Goal: Transaction & Acquisition: Purchase product/service

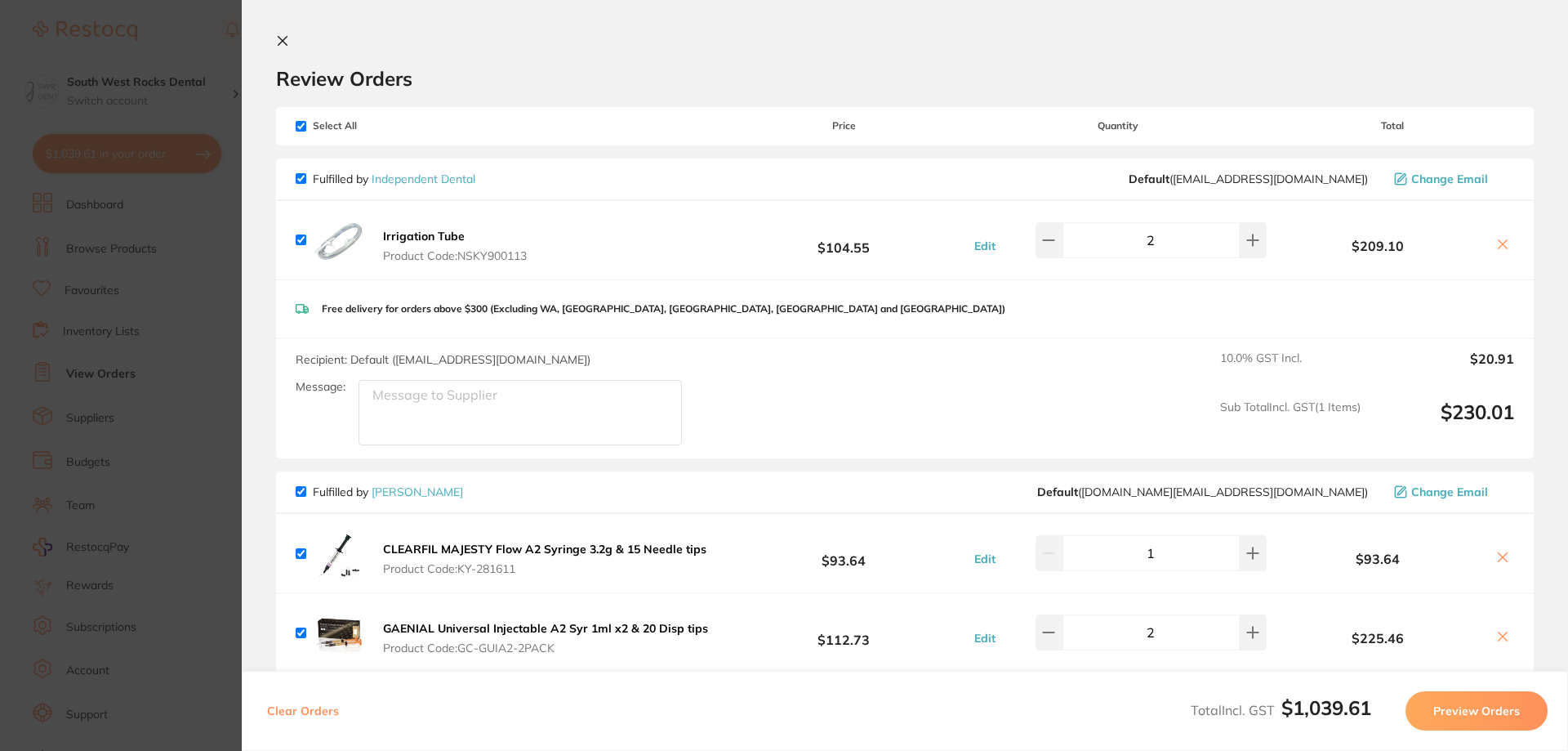
click at [307, 127] on span "Select All" at bounding box center [377, 126] width 163 height 11
click at [299, 130] on input "checkbox" at bounding box center [300, 126] width 10 height 10
checkbox input "false"
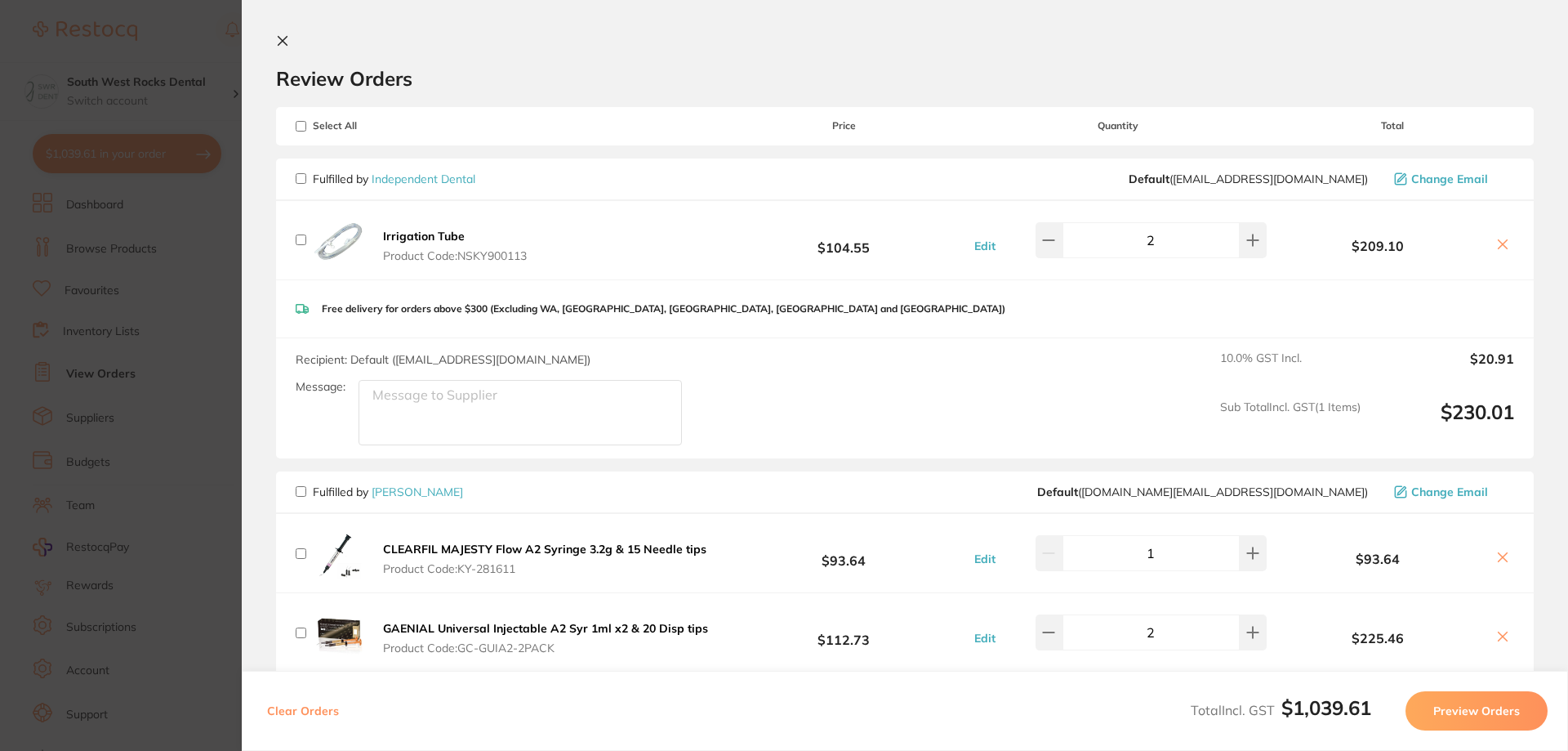
checkbox input "false"
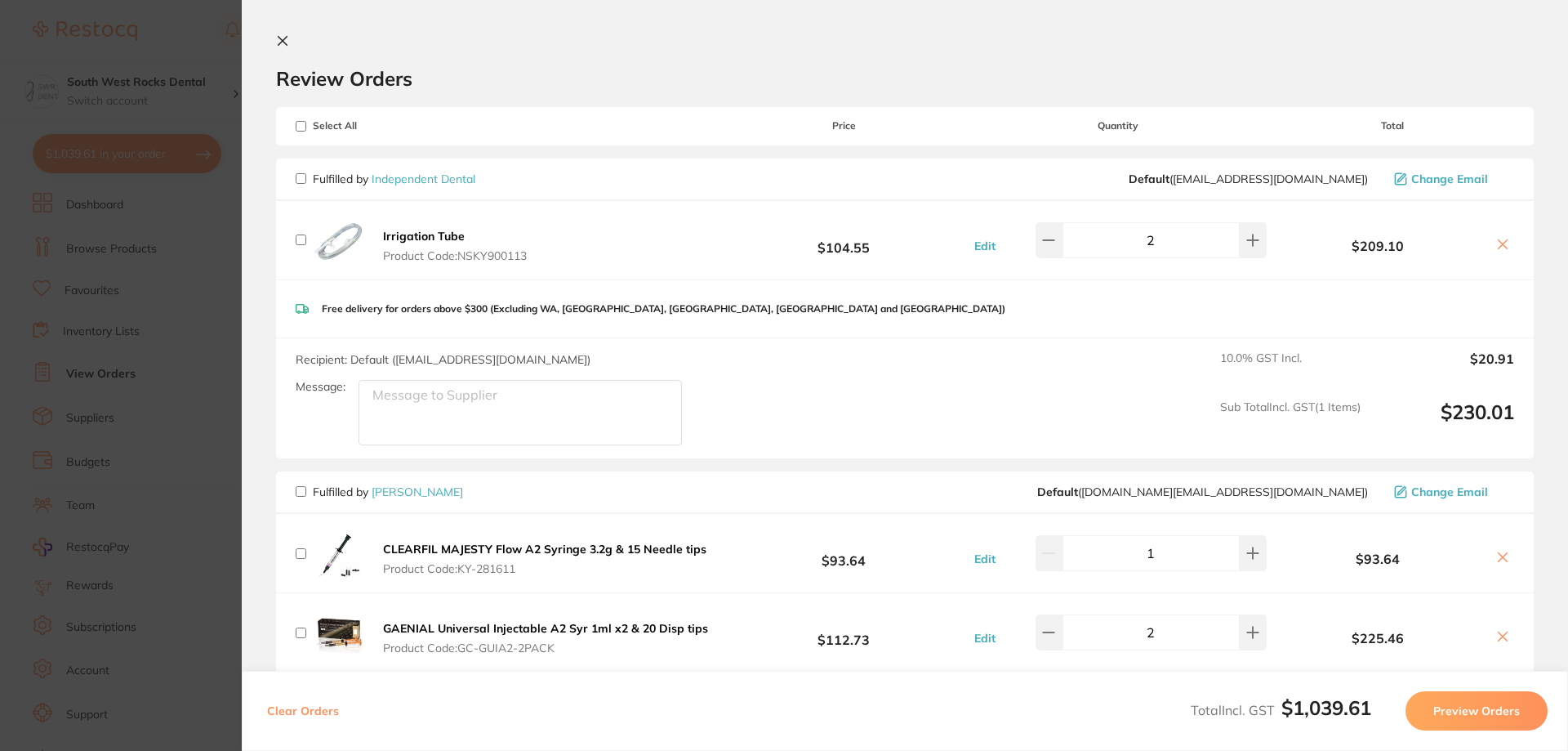
checkbox input "false"
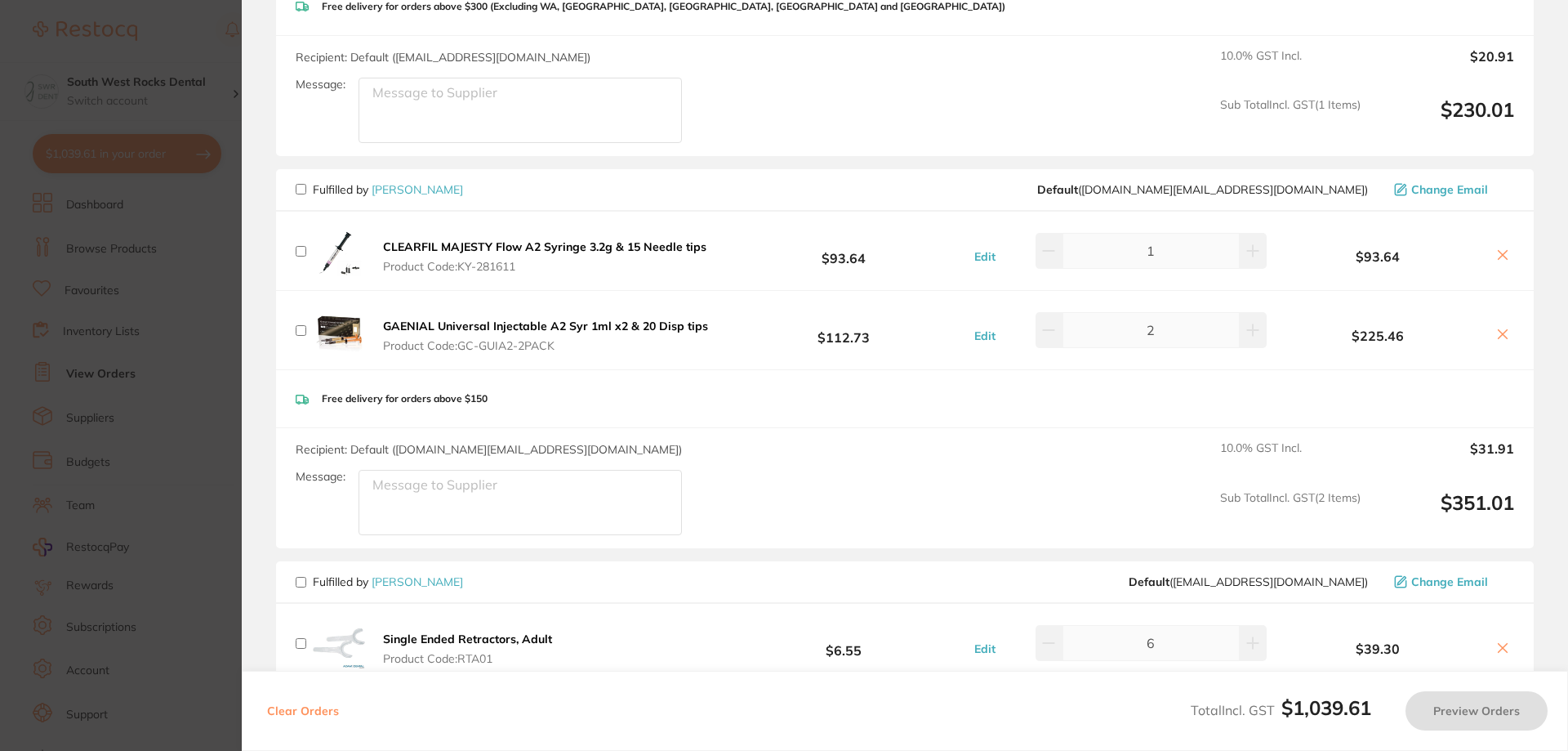
scroll to position [327, 0]
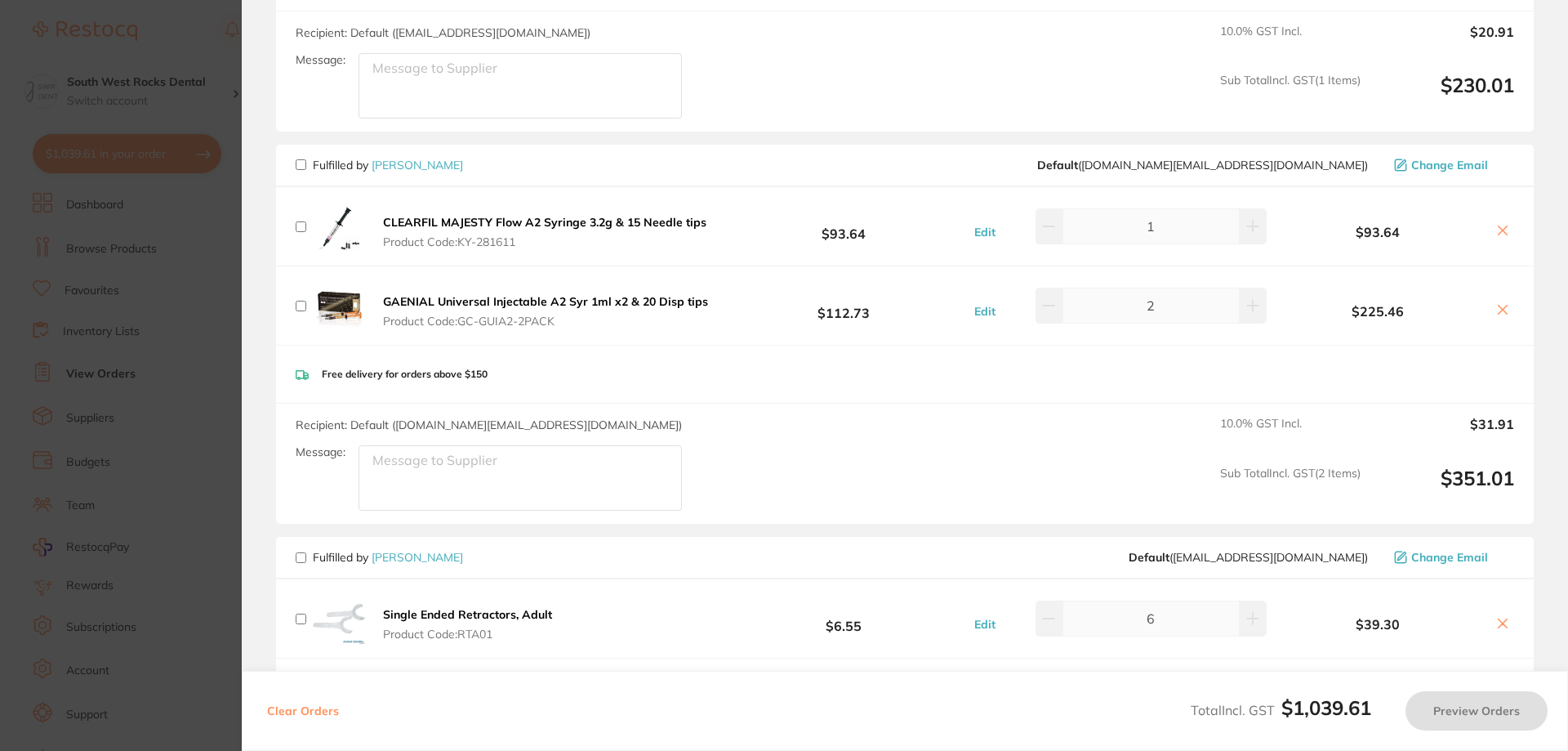
click at [306, 165] on input "checkbox" at bounding box center [300, 164] width 10 height 10
checkbox input "true"
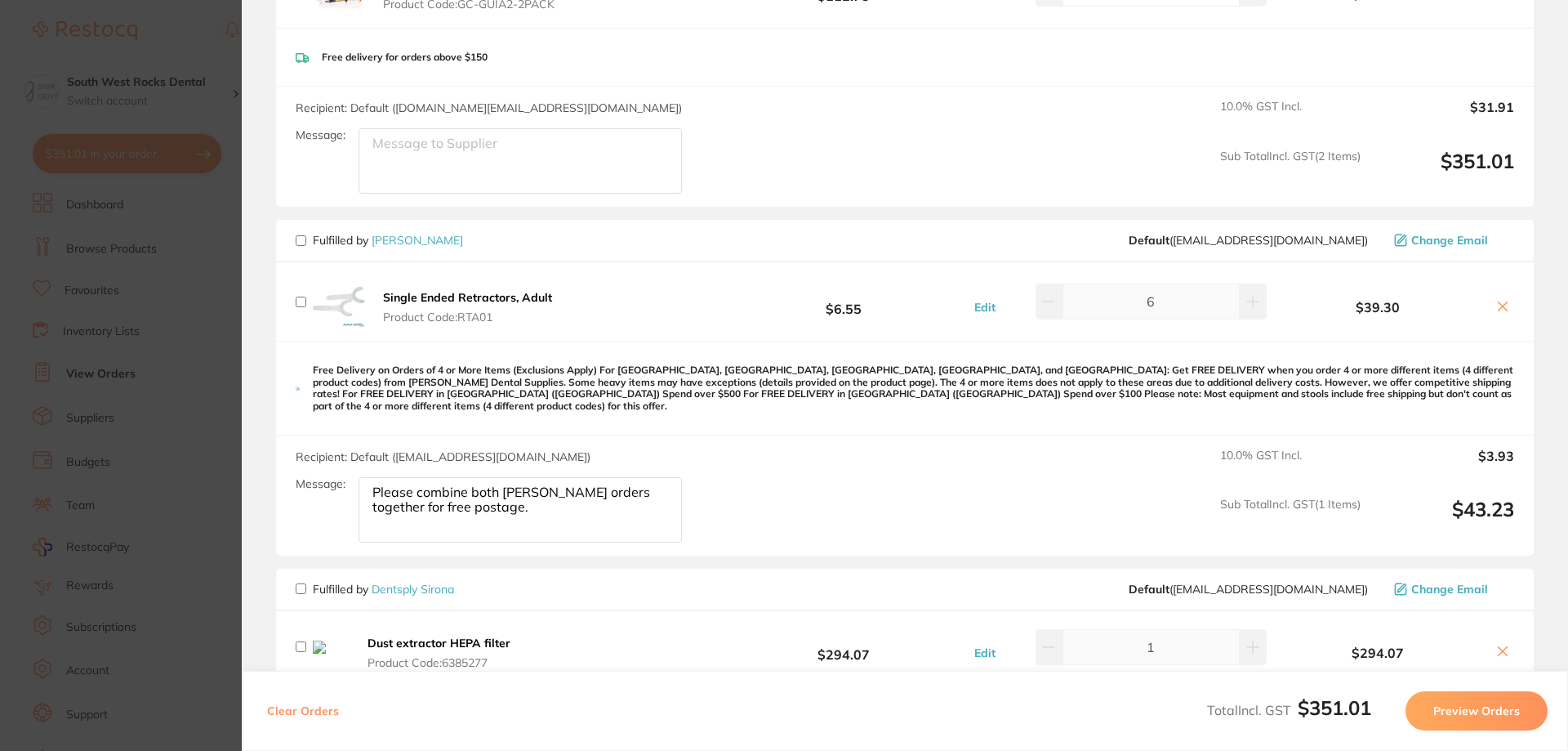
scroll to position [735, 0]
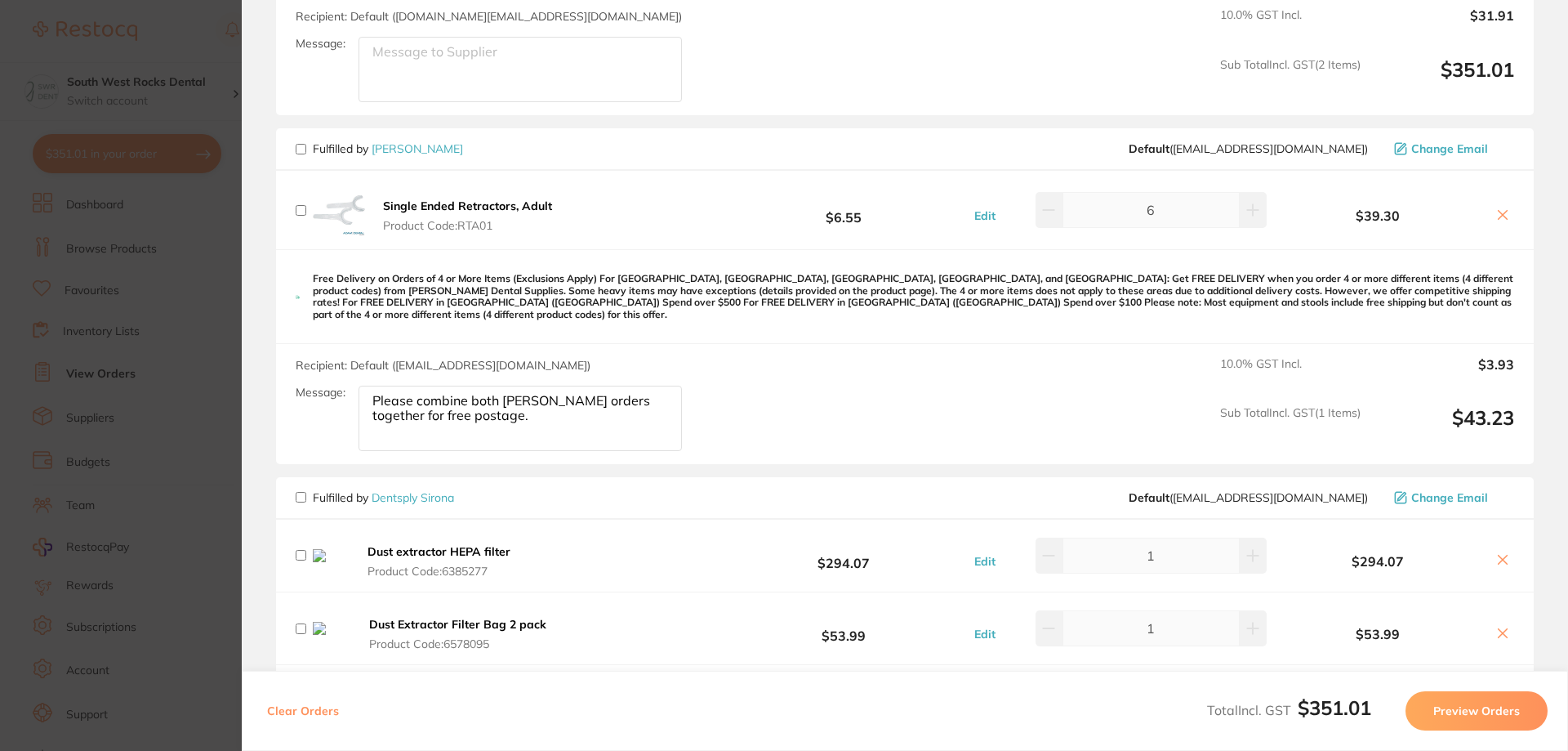
click at [1459, 717] on button "Preview Orders" at bounding box center [1477, 710] width 142 height 39
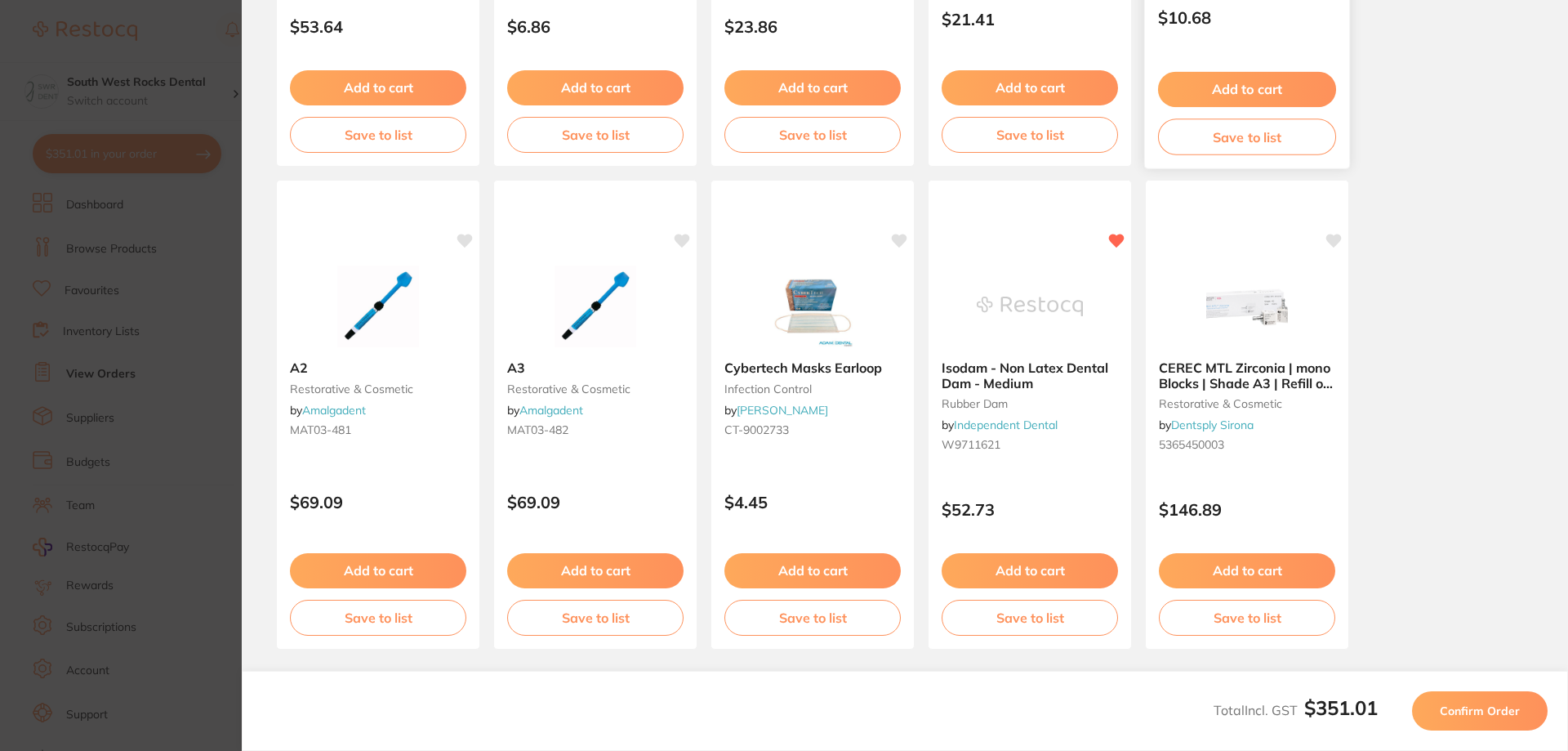
scroll to position [456, 0]
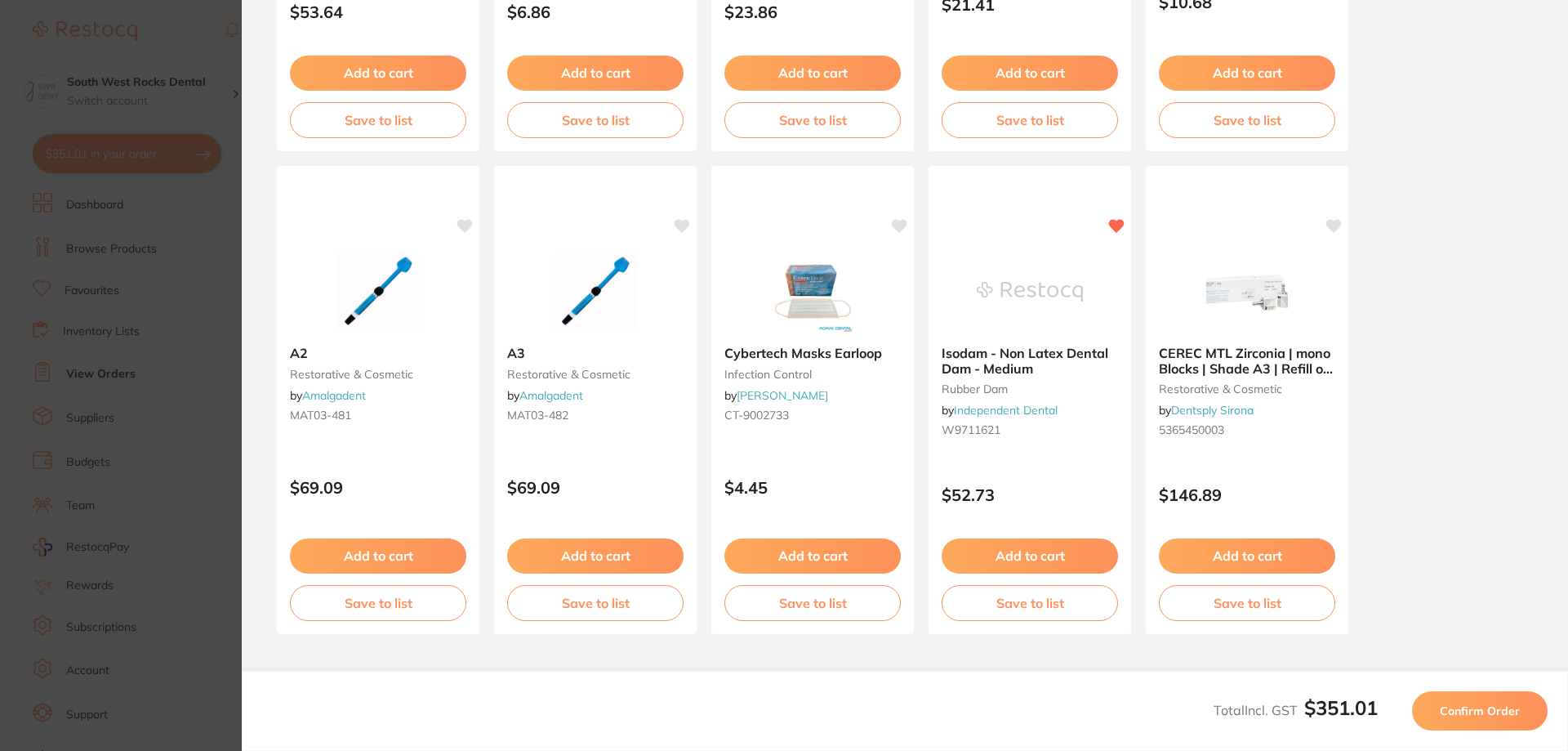
click at [1477, 716] on span "Confirm Order" at bounding box center [1479, 710] width 80 height 15
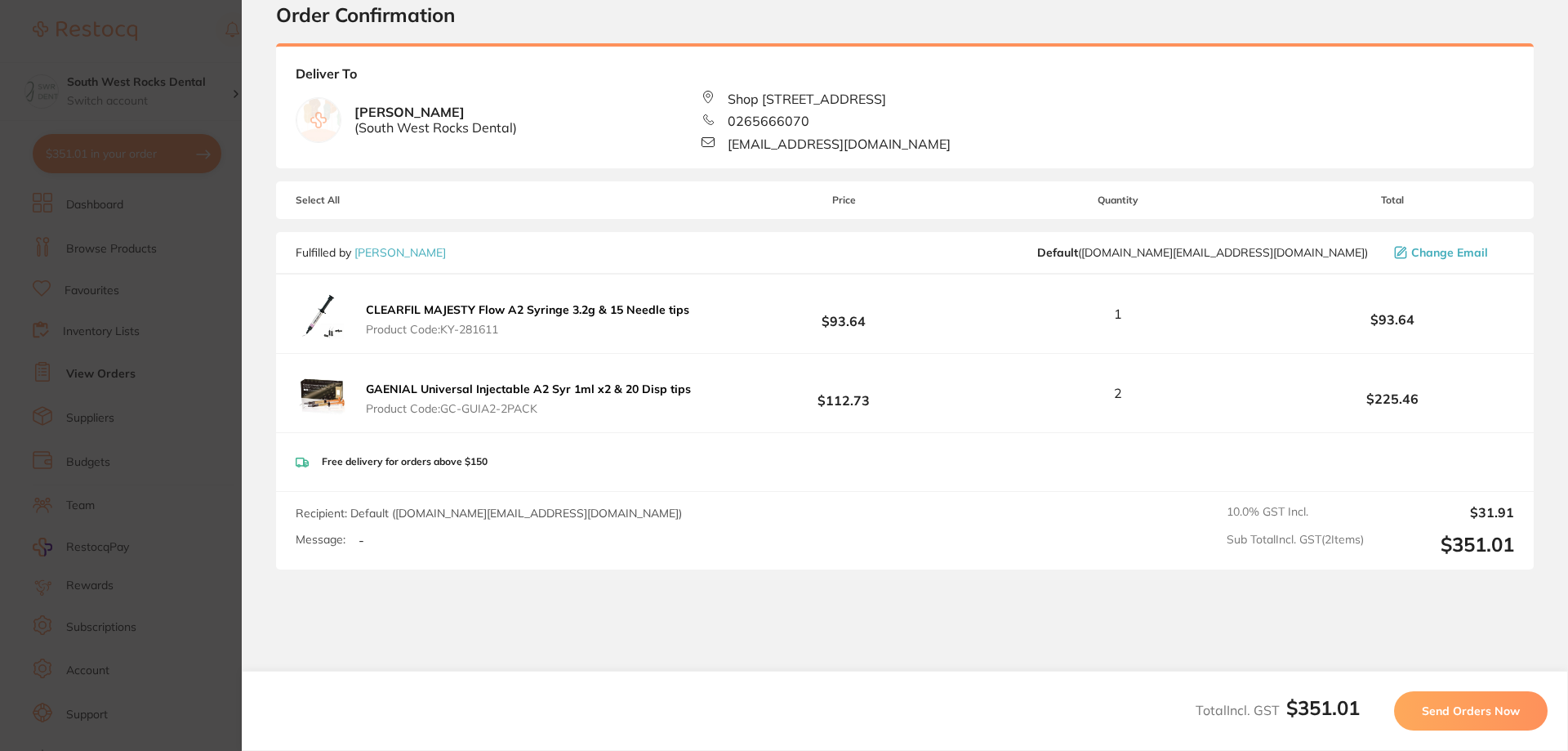
scroll to position [0, 0]
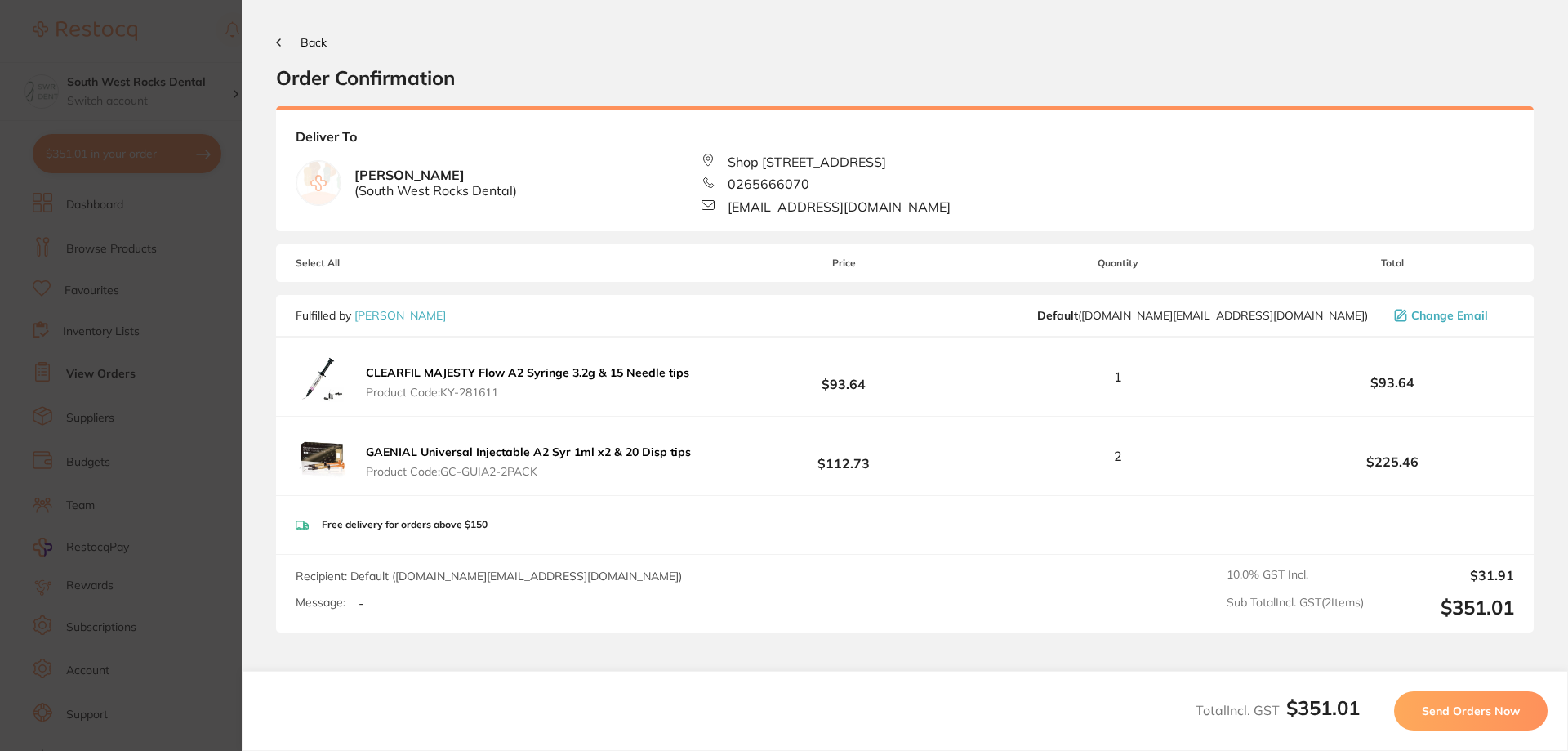
click at [1459, 709] on span "Send Orders Now" at bounding box center [1470, 710] width 98 height 15
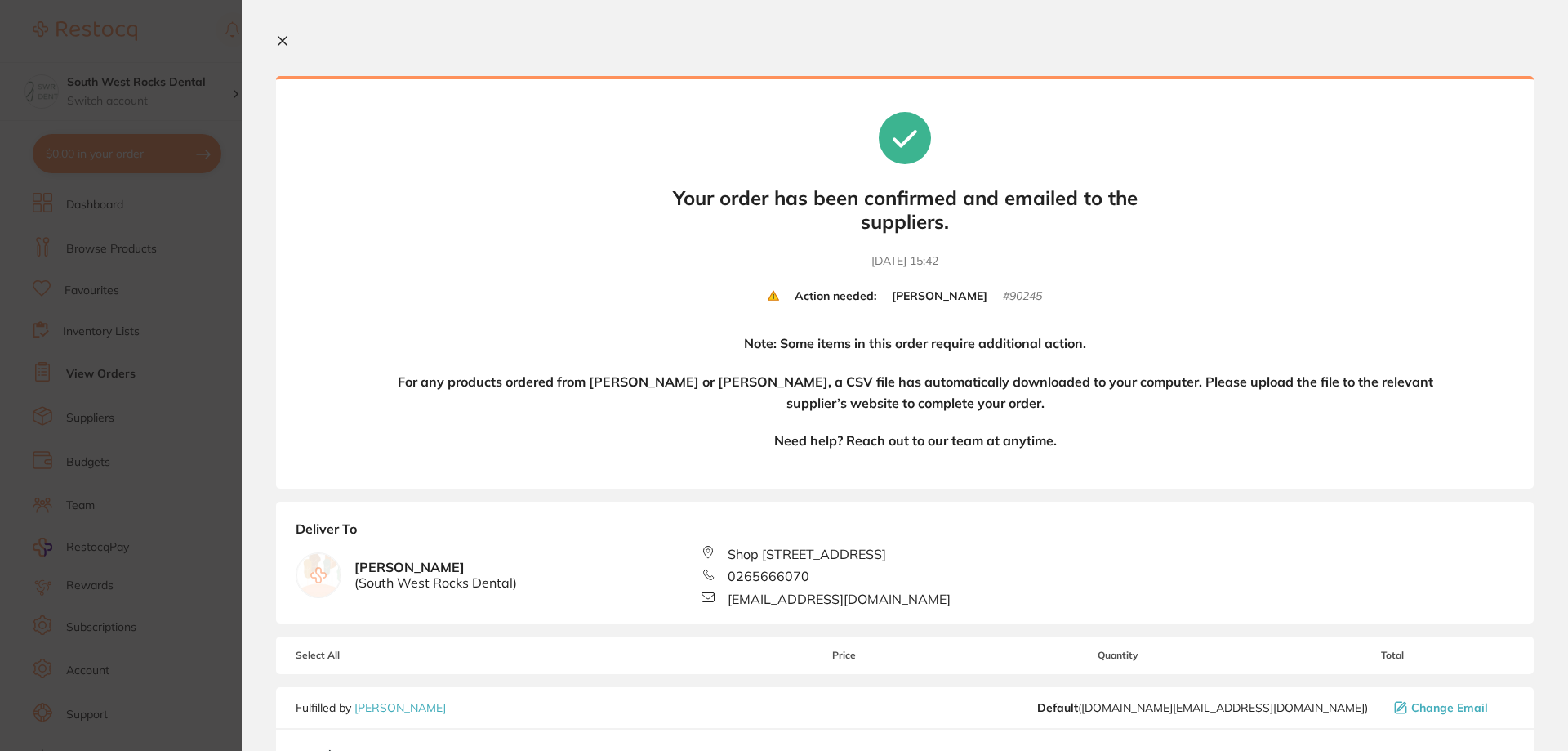
click at [280, 39] on icon at bounding box center [283, 42] width 9 height 9
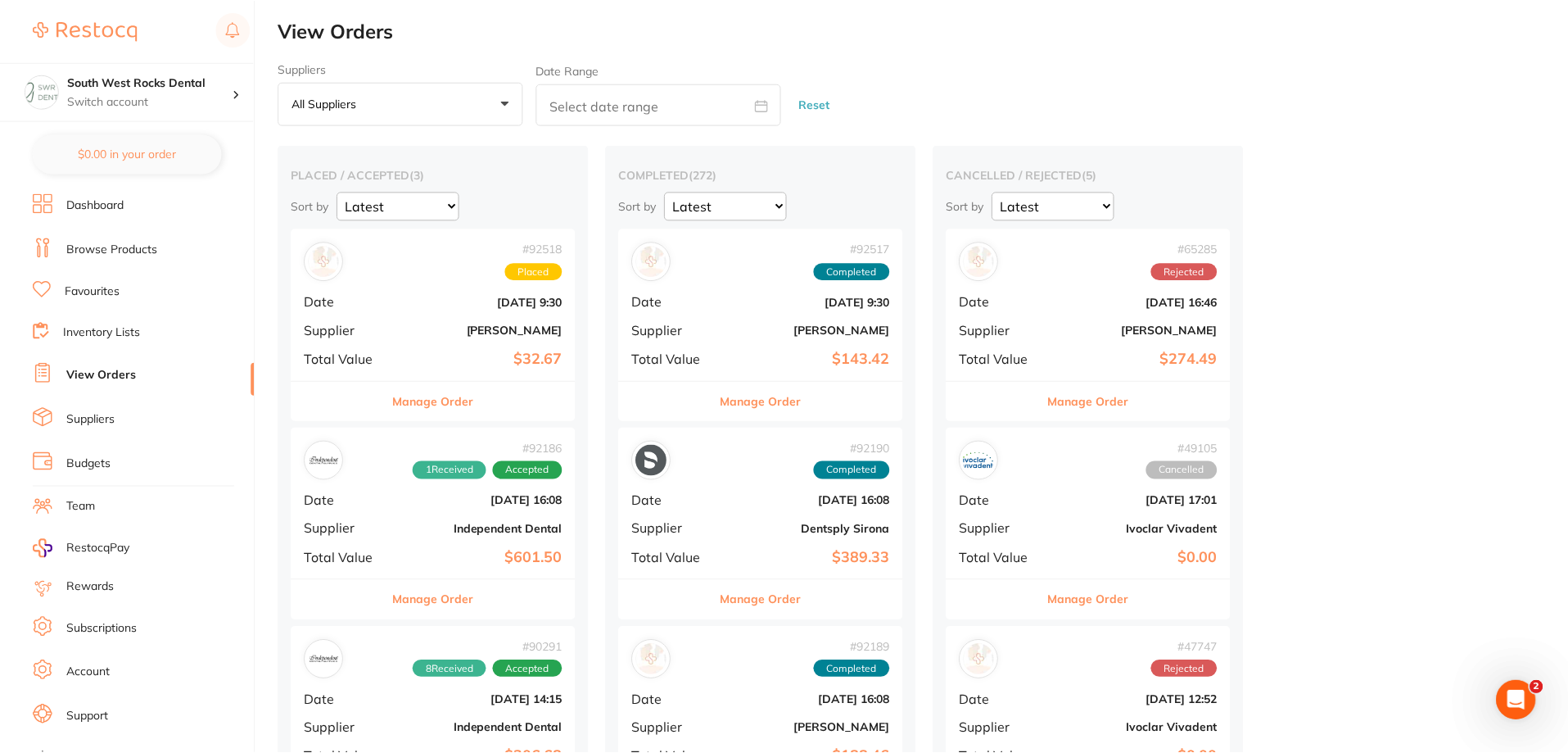
scroll to position [164, 0]
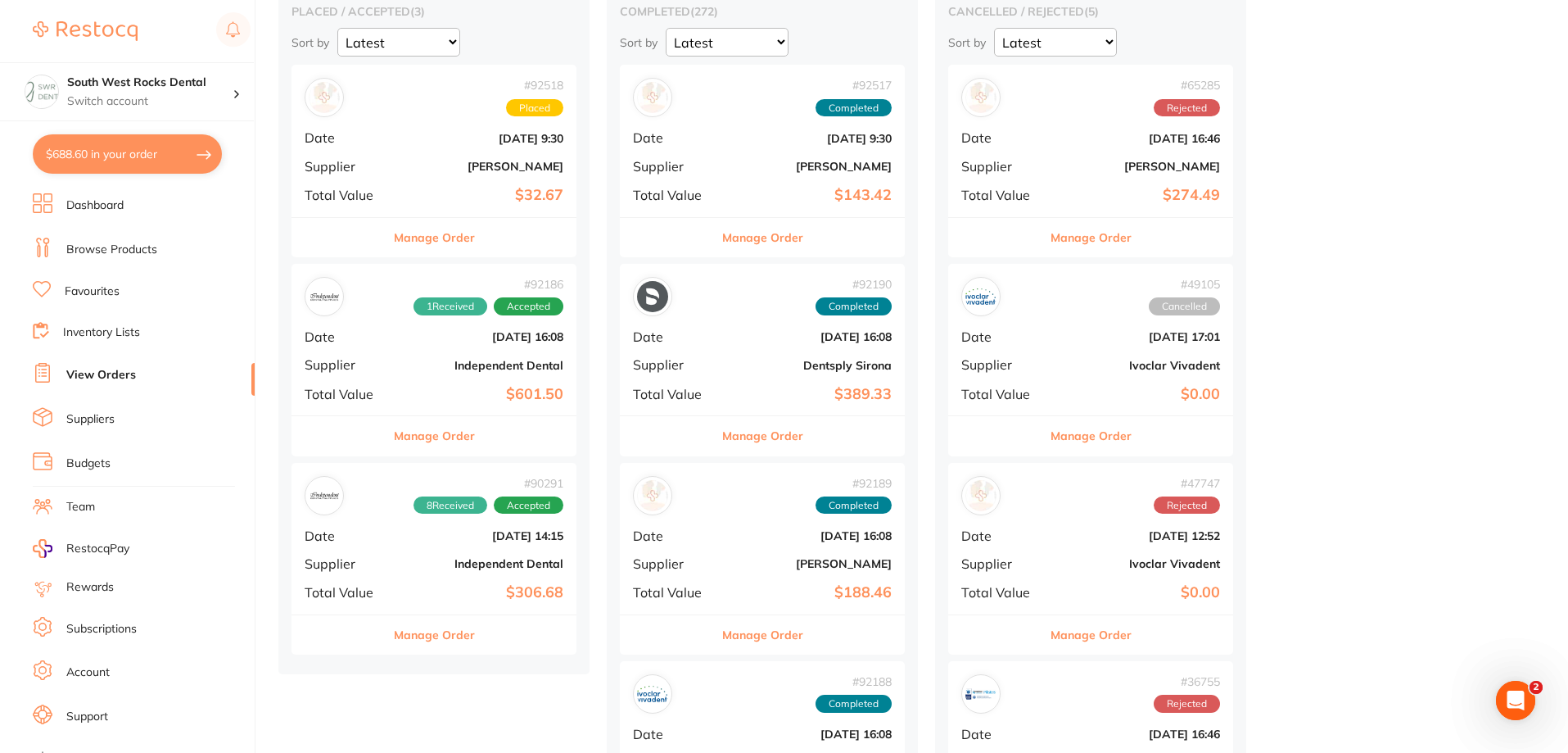
checkbox input "false"
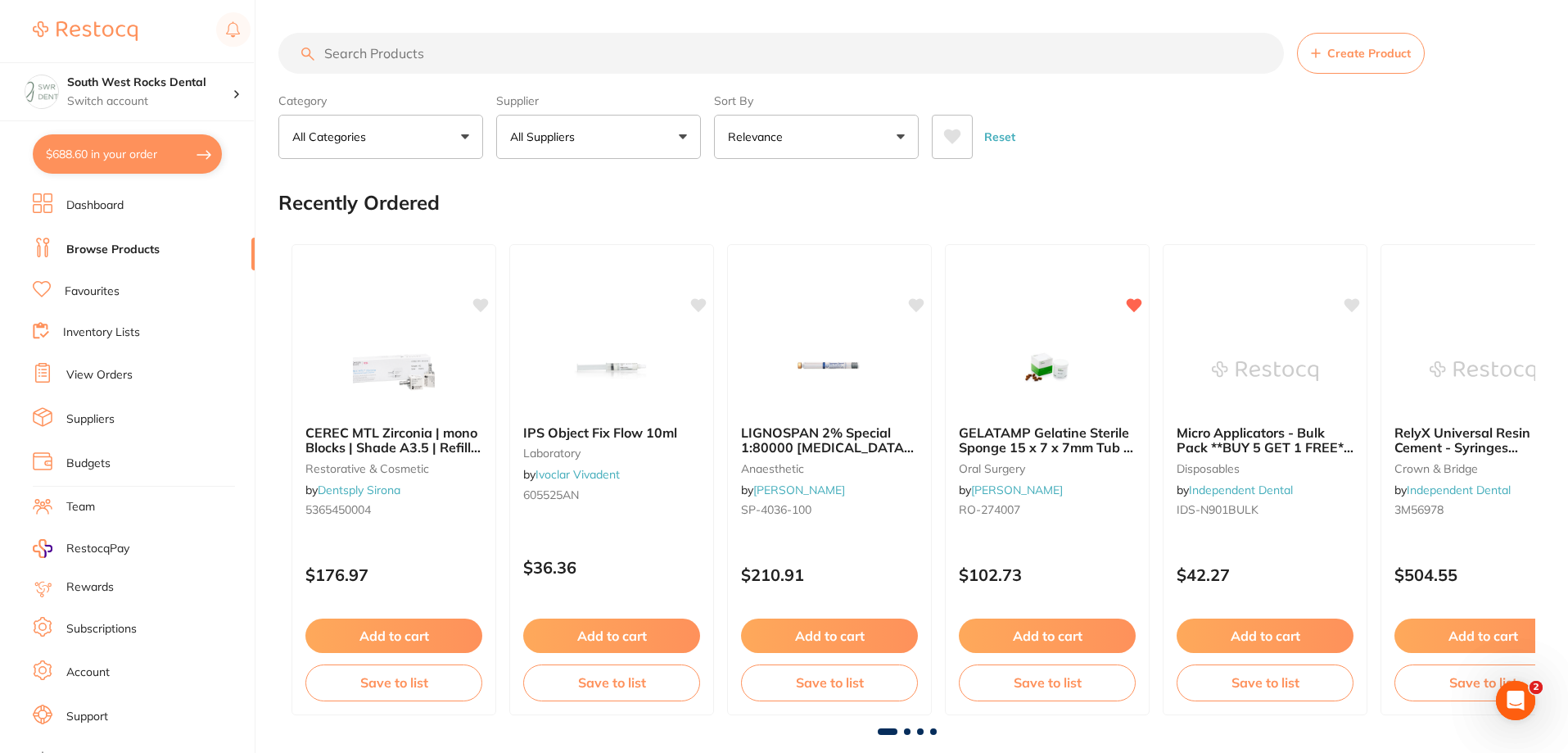
click at [475, 53] on input "search" at bounding box center [782, 53] width 1006 height 41
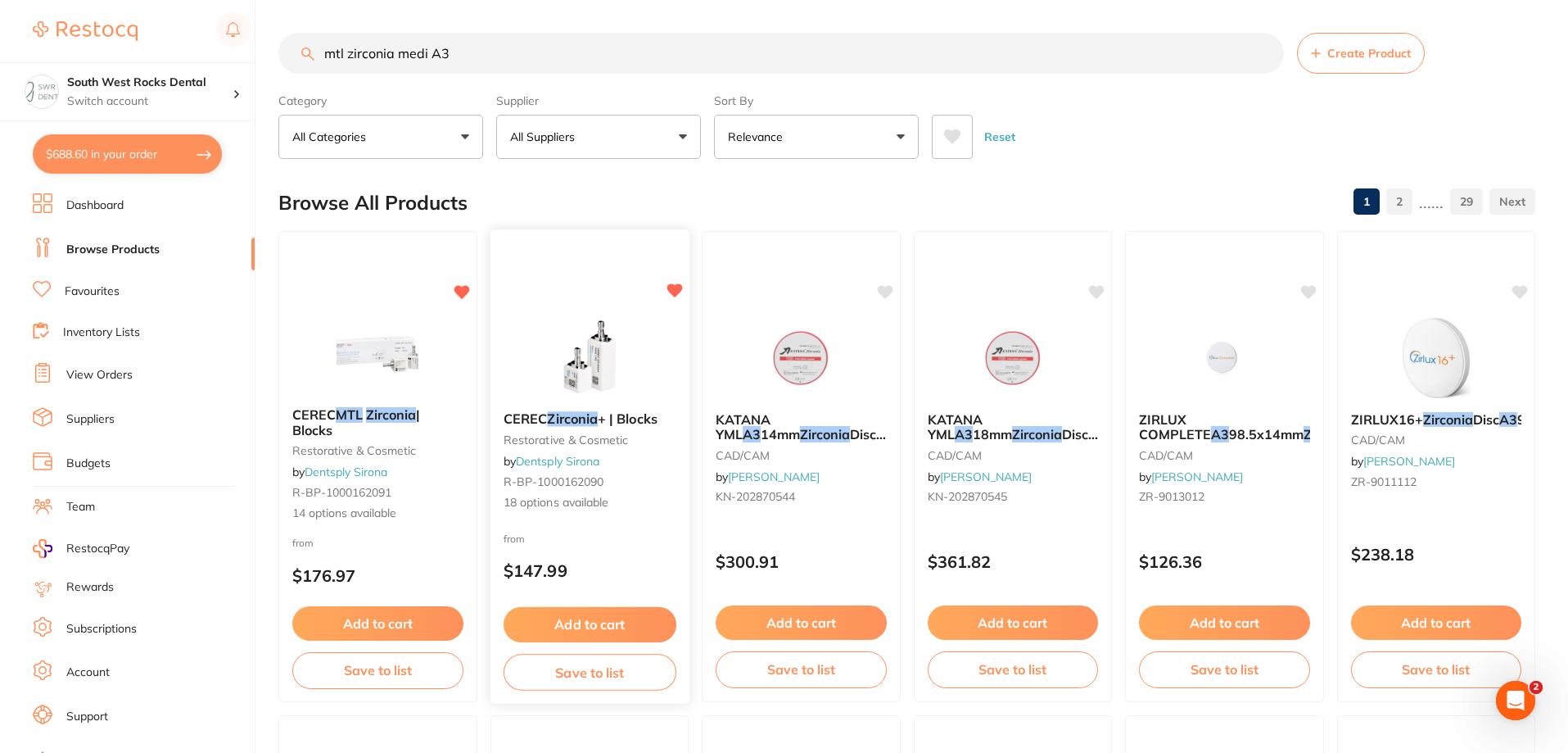
type input "mtl zirconia medi A3"
click at [597, 414] on em "Zirconia" at bounding box center [572, 419] width 51 height 17
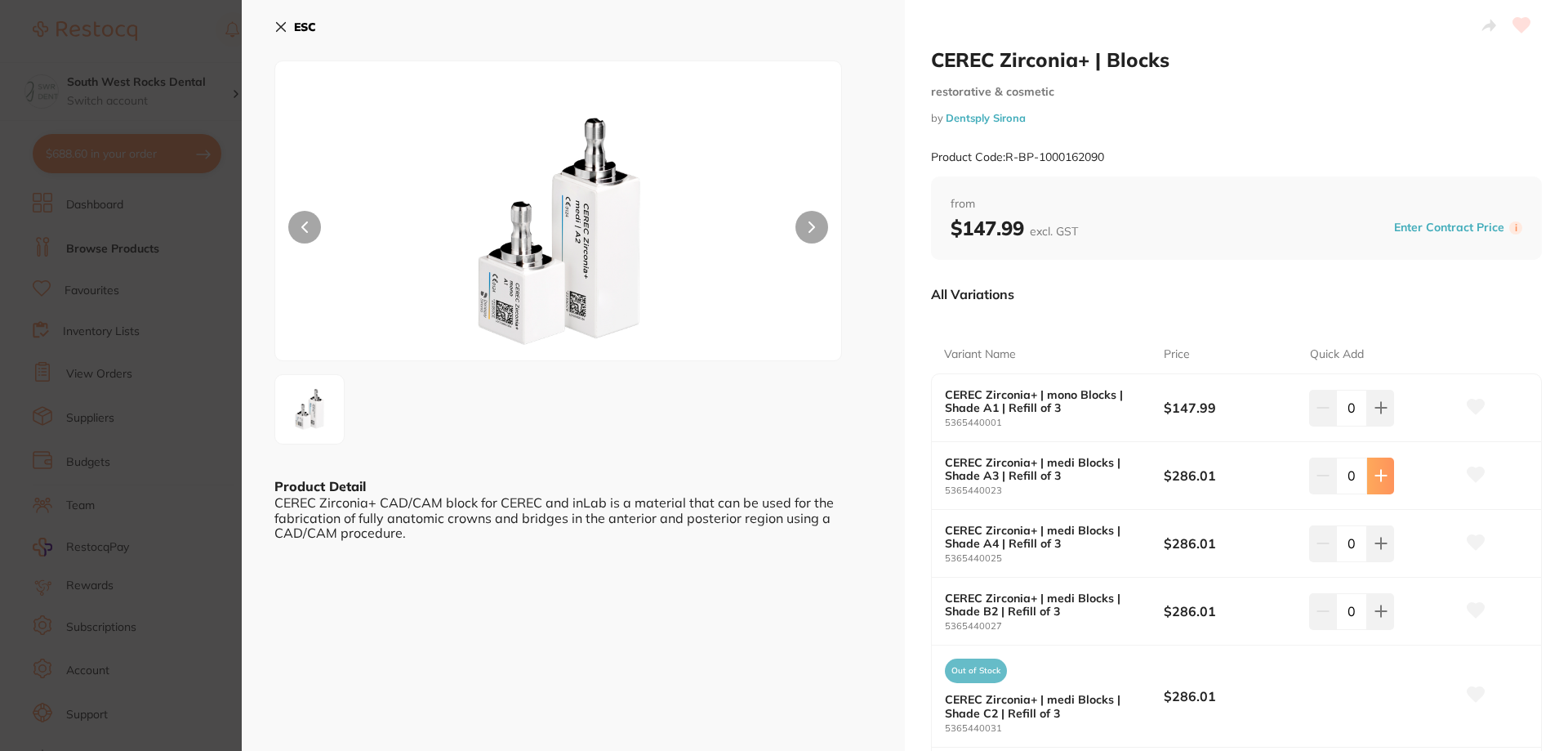
click at [1377, 477] on icon at bounding box center [1380, 475] width 10 height 10
type input "1"
click at [1475, 476] on icon at bounding box center [1476, 475] width 18 height 15
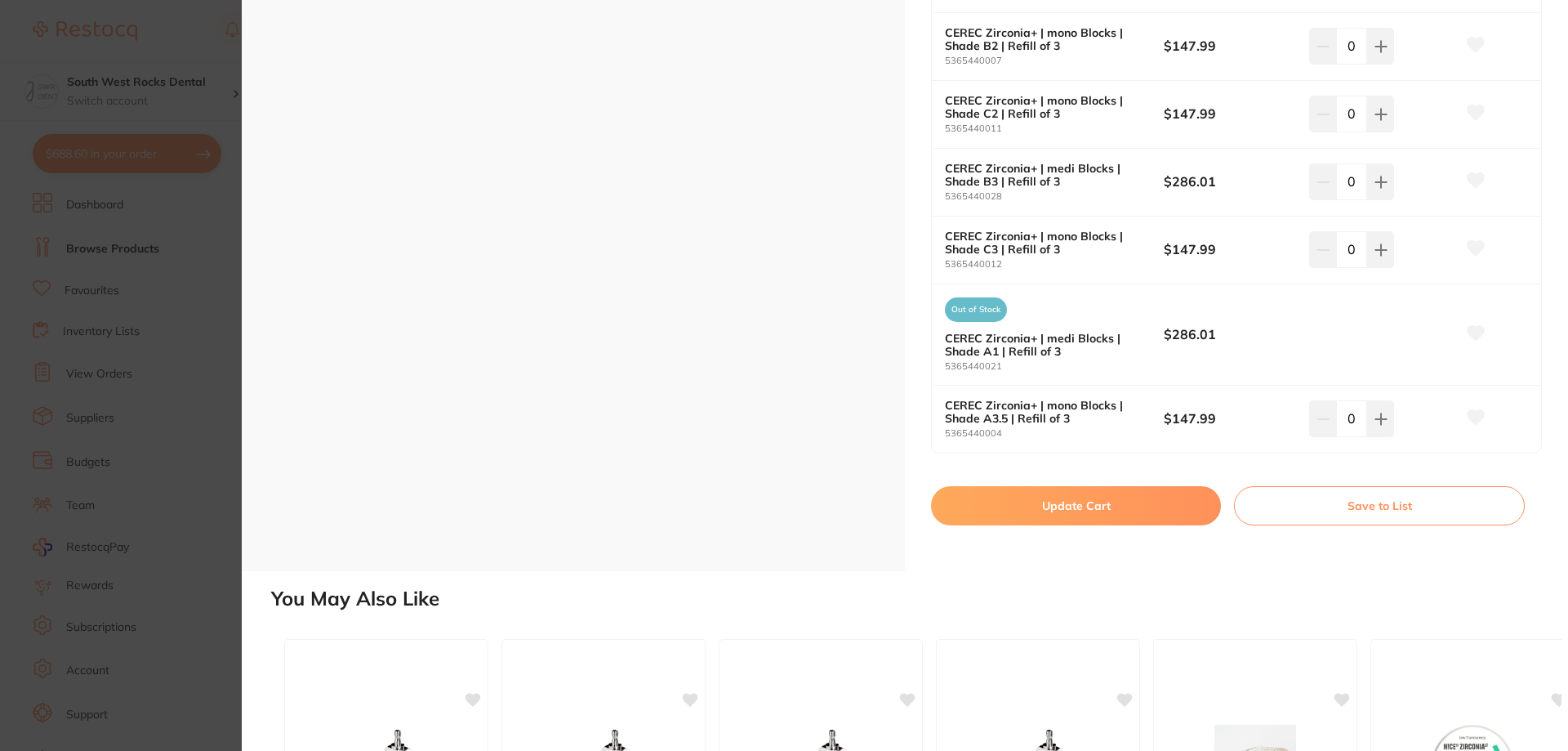
scroll to position [1307, 0]
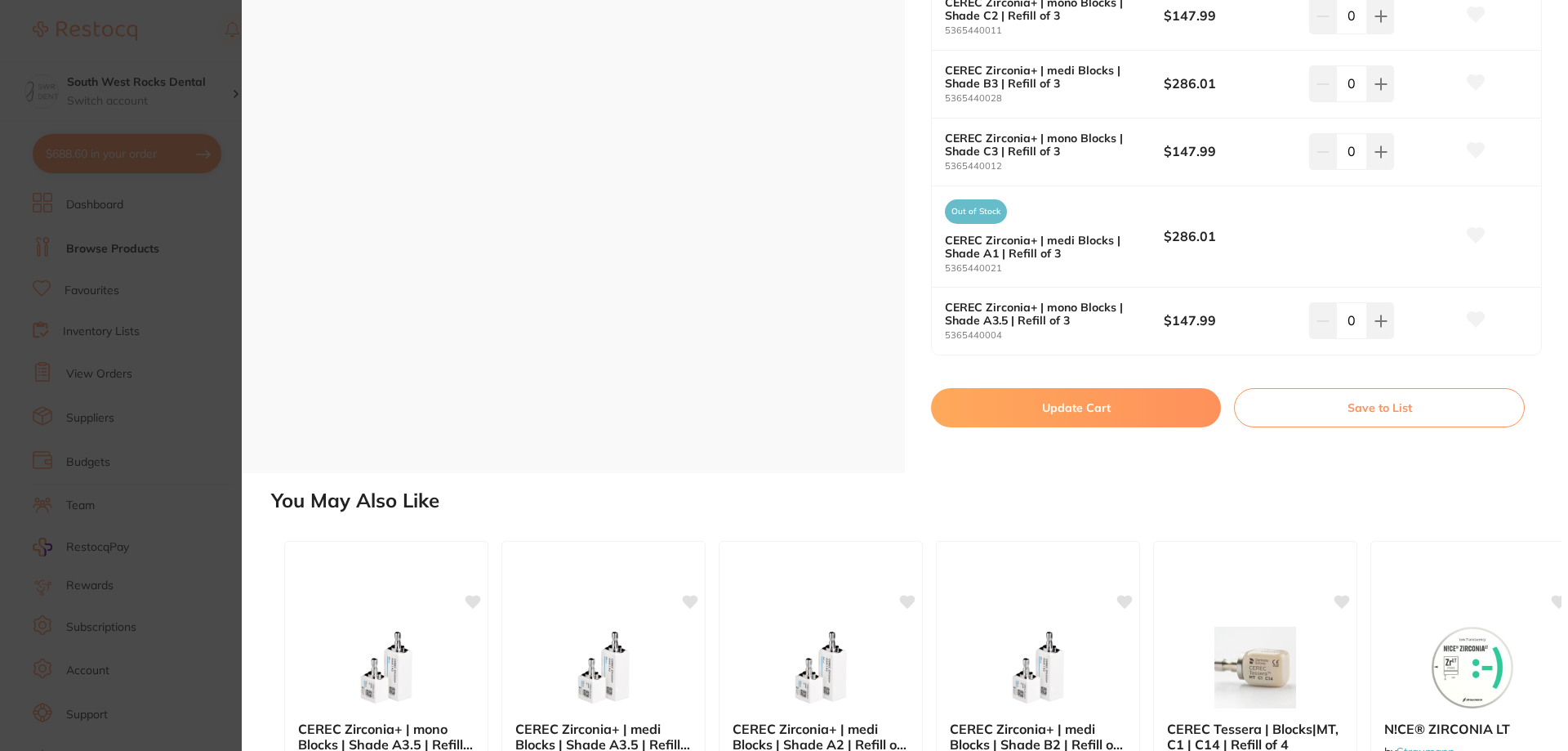
click at [1155, 398] on button "Update Cart" at bounding box center [1076, 407] width 290 height 39
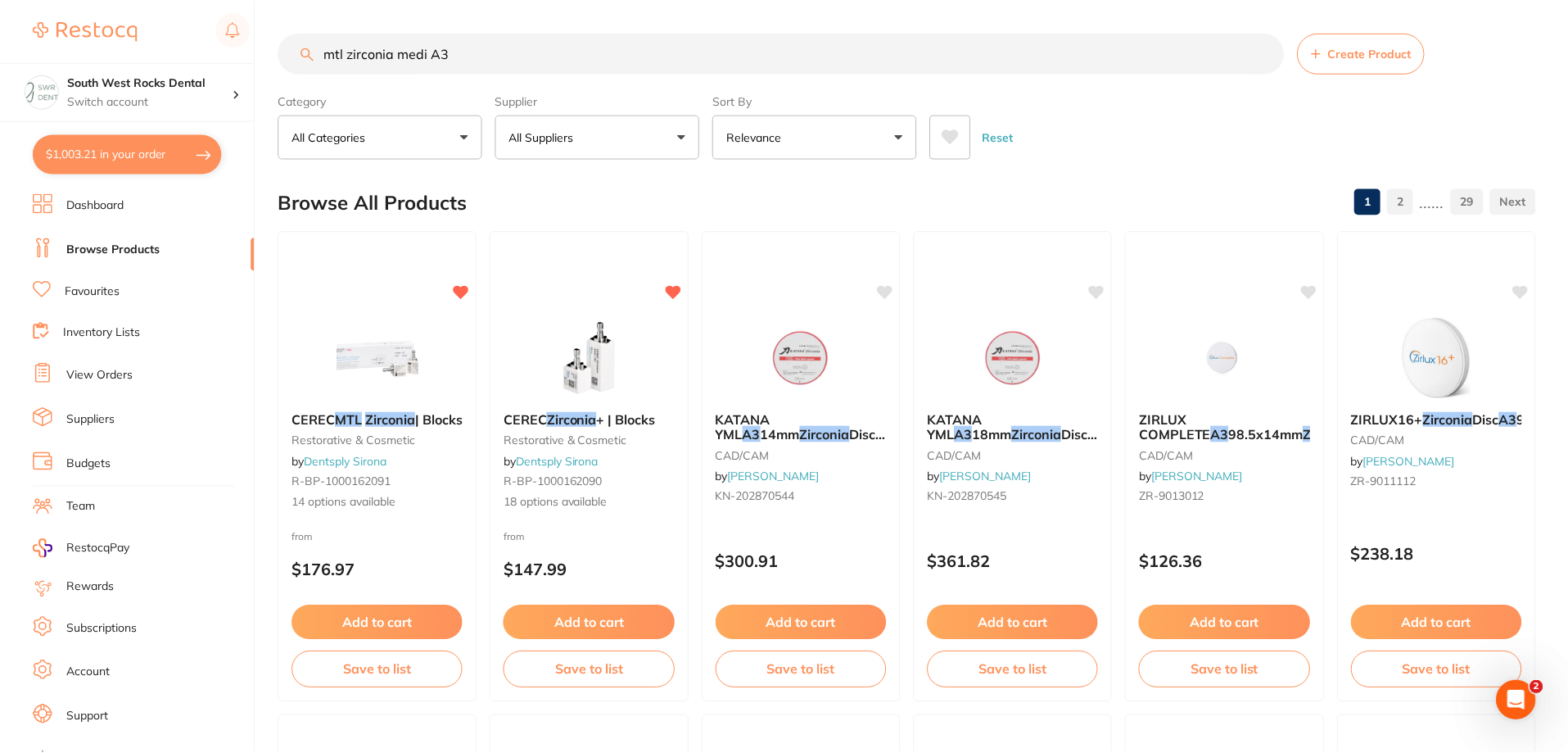
scroll to position [164, 0]
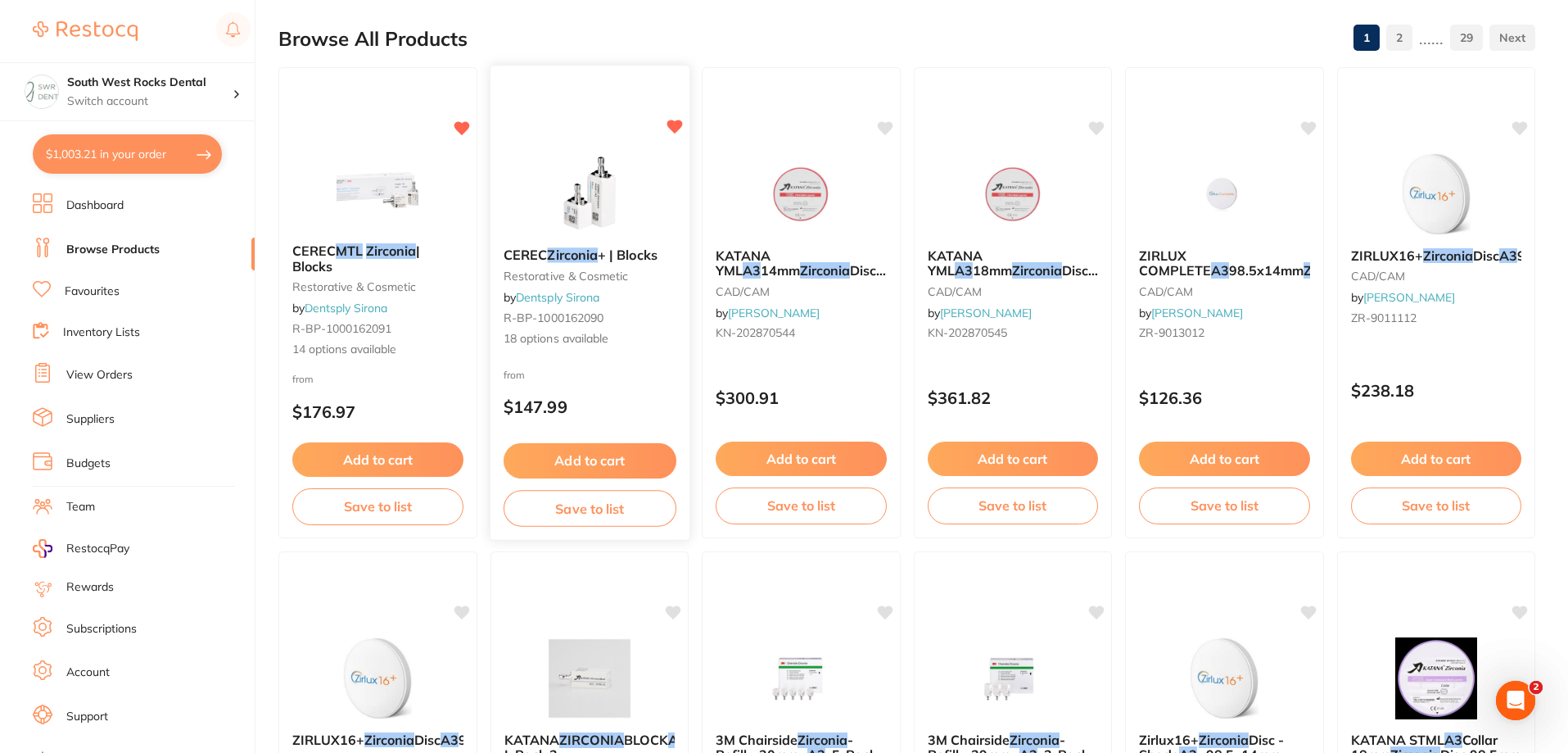
click at [597, 275] on small "restorative & cosmetic" at bounding box center [589, 276] width 173 height 13
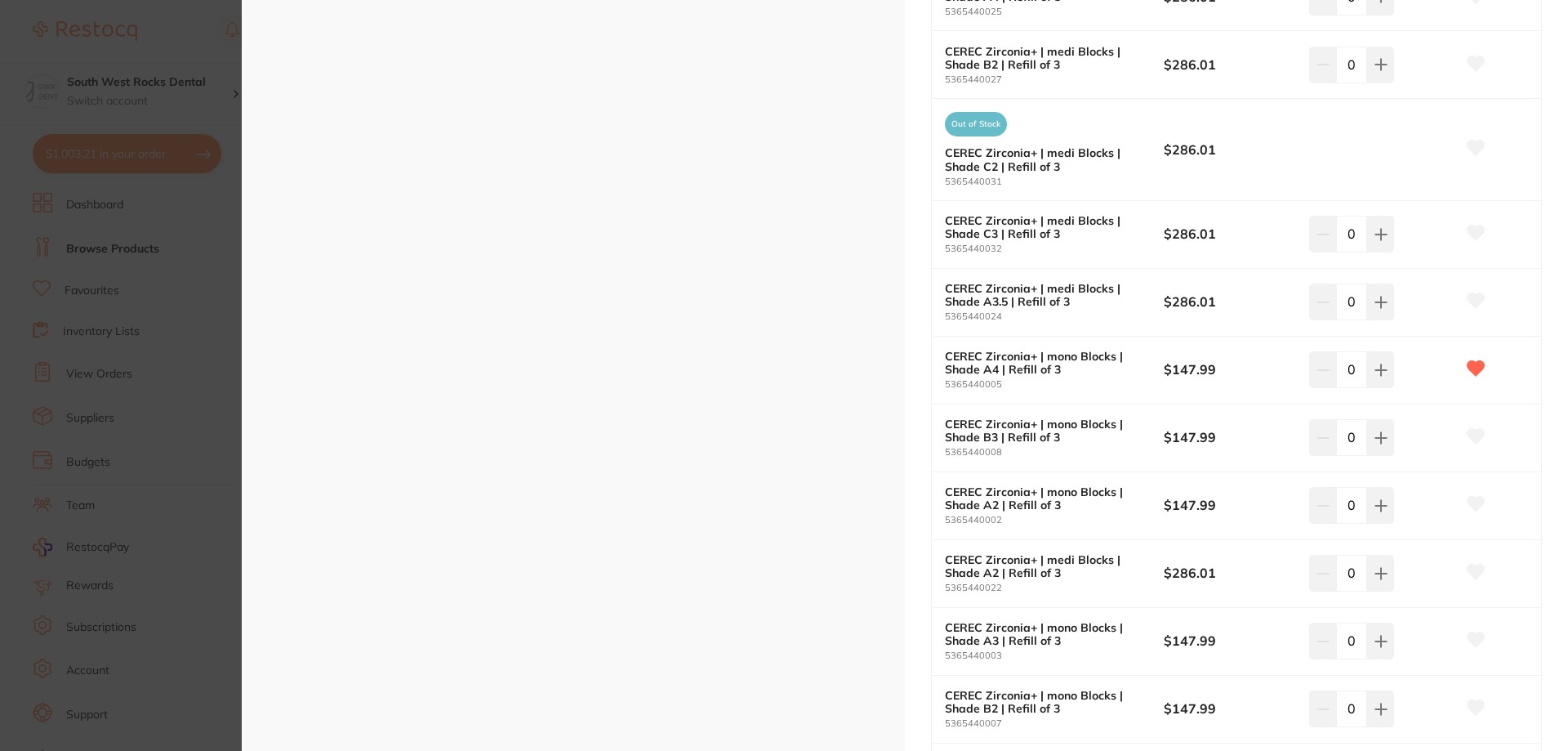
scroll to position [572, 0]
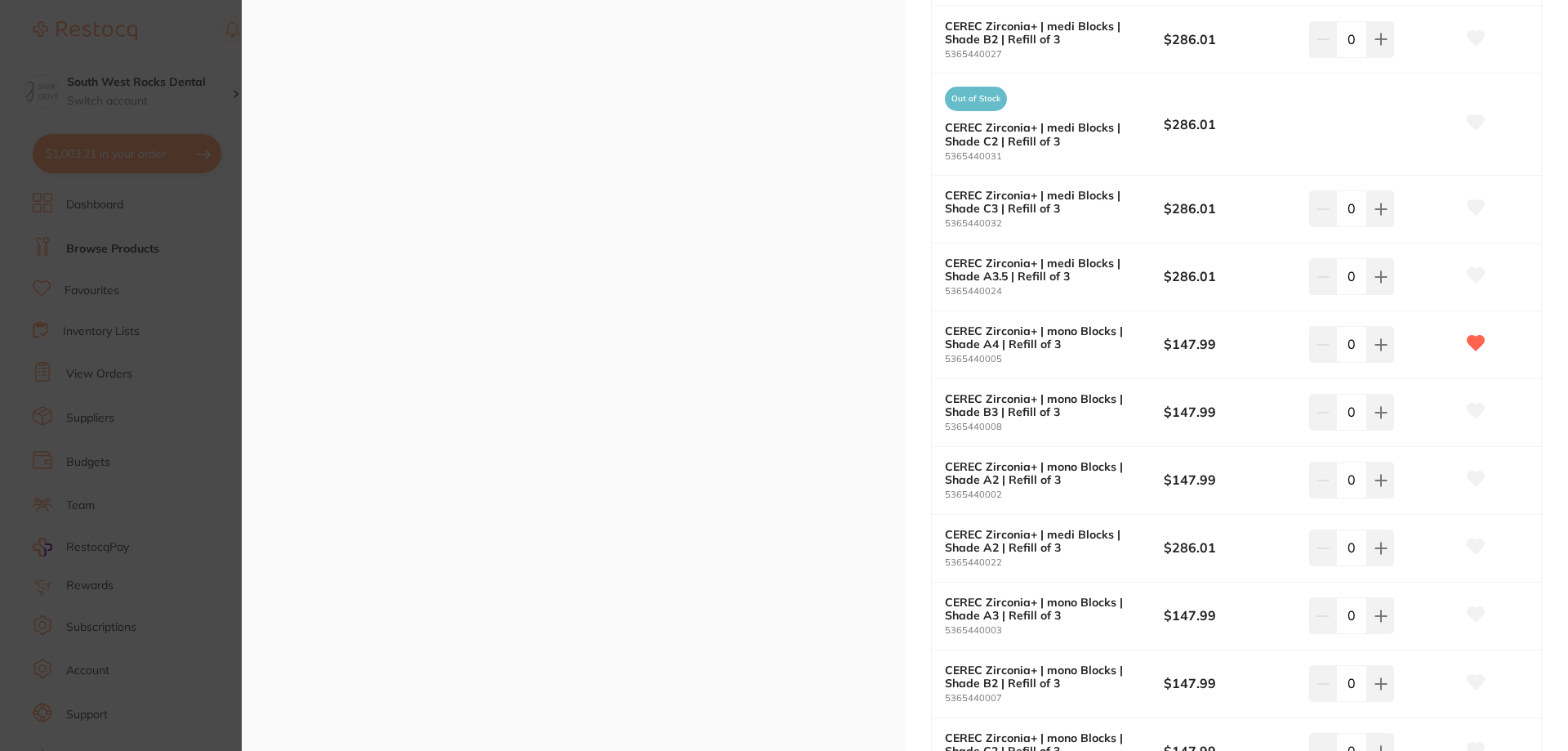
click at [1475, 542] on icon at bounding box center [1476, 547] width 18 height 15
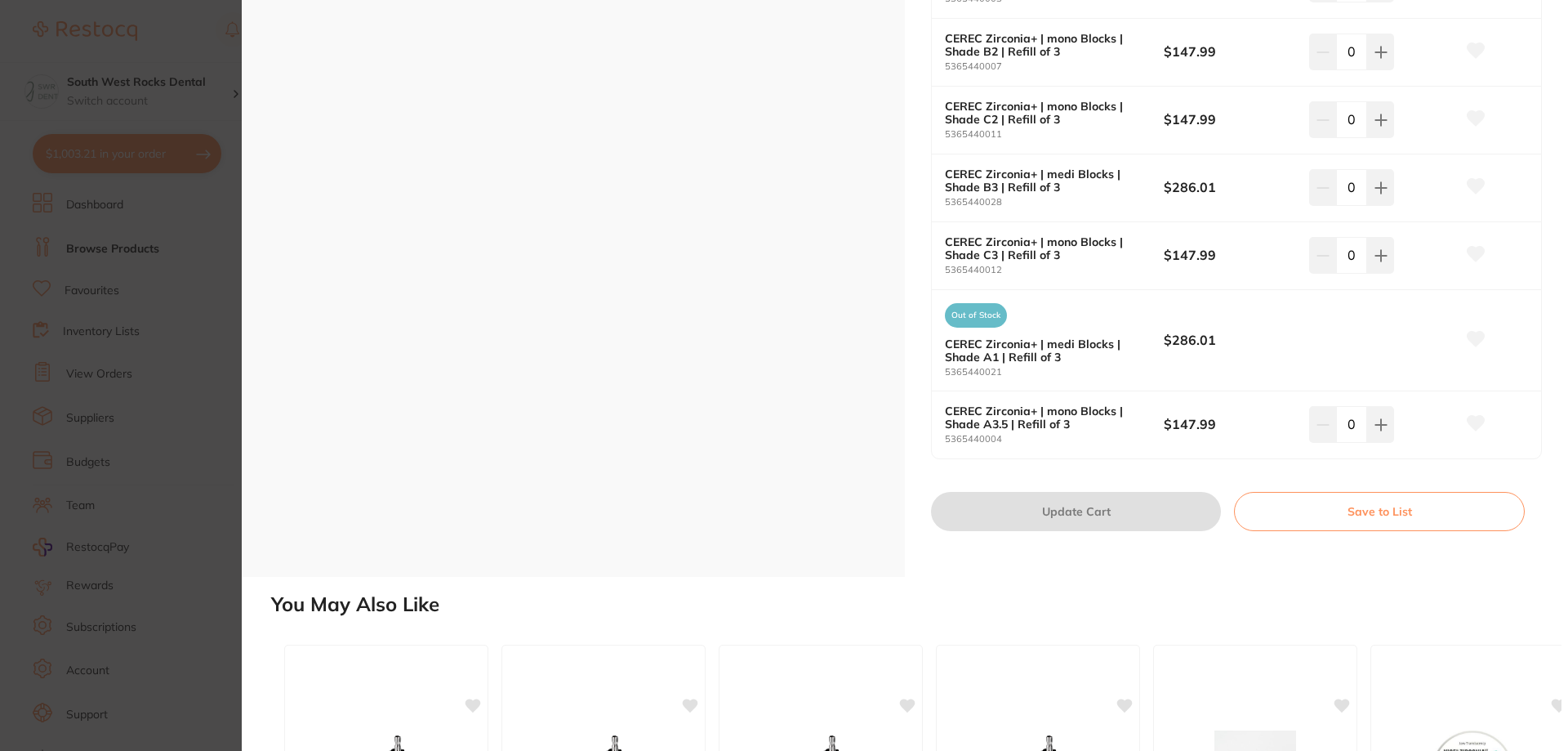
scroll to position [1225, 0]
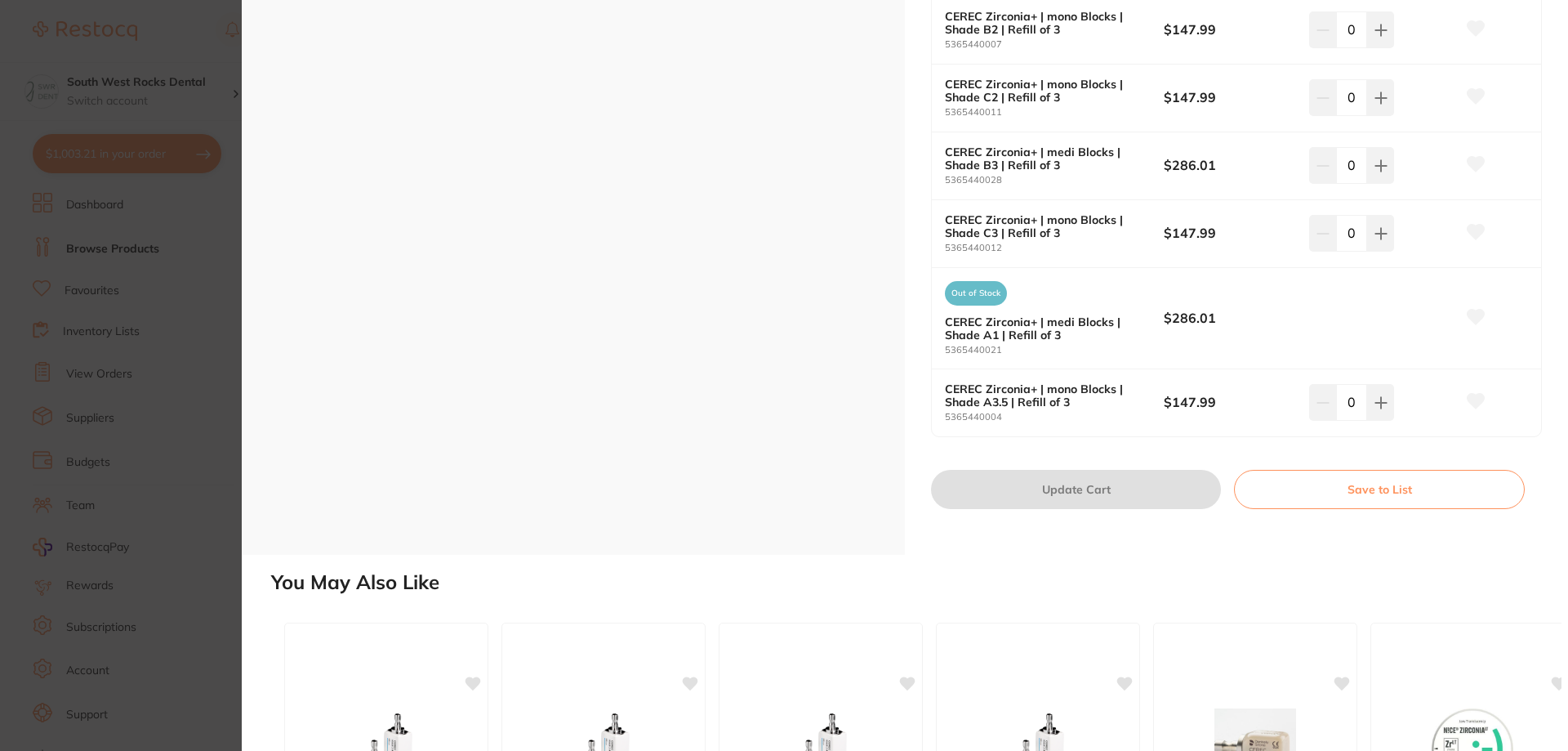
click at [1316, 490] on button "Save to List" at bounding box center [1379, 489] width 291 height 39
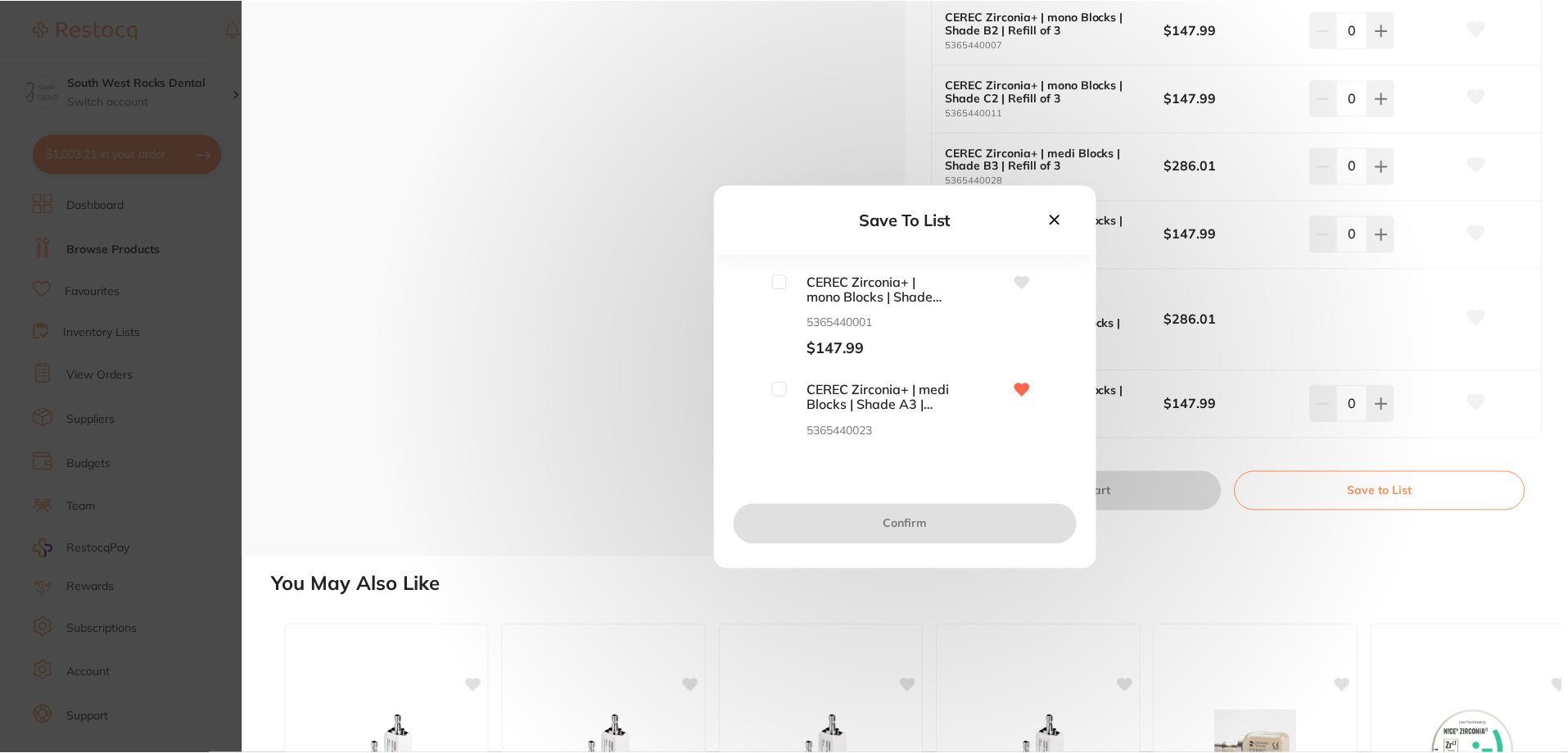
scroll to position [0, 0]
click at [783, 390] on input "checkbox" at bounding box center [782, 389] width 15 height 15
checkbox input "true"
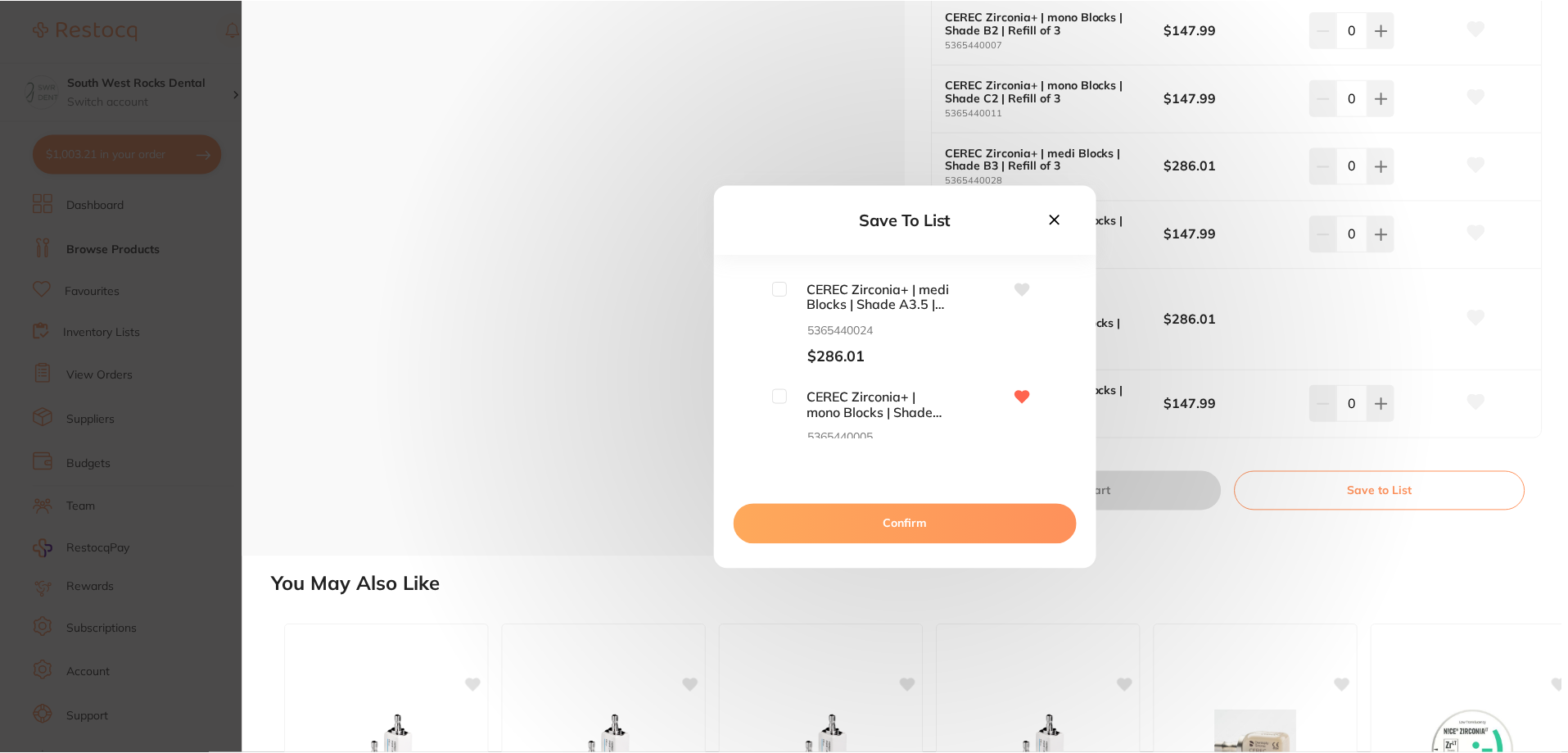
scroll to position [655, 0]
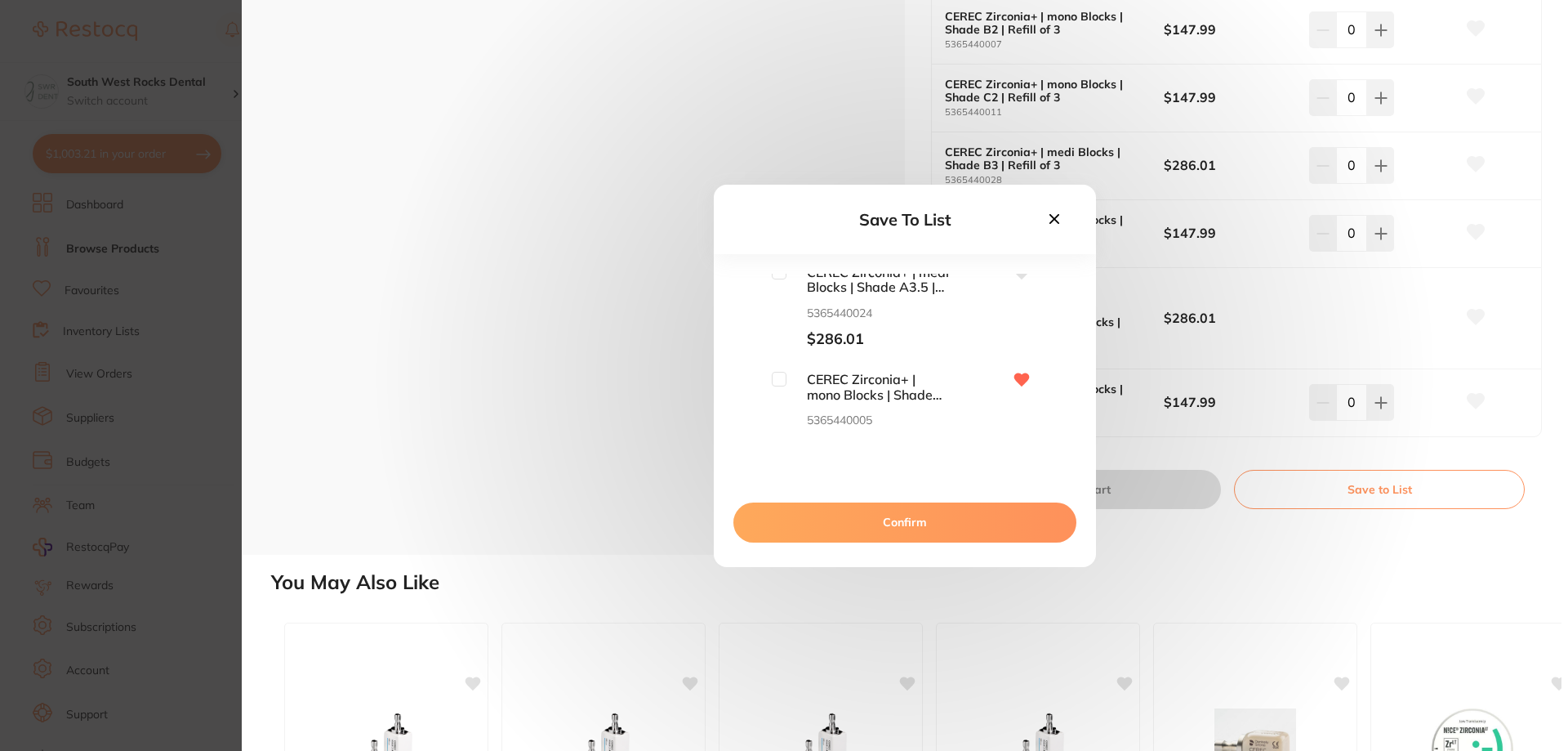
drag, startPoint x: 777, startPoint y: 383, endPoint x: 940, endPoint y: 344, distance: 167.6
click at [777, 382] on input "checkbox" at bounding box center [779, 379] width 15 height 15
checkbox input "true"
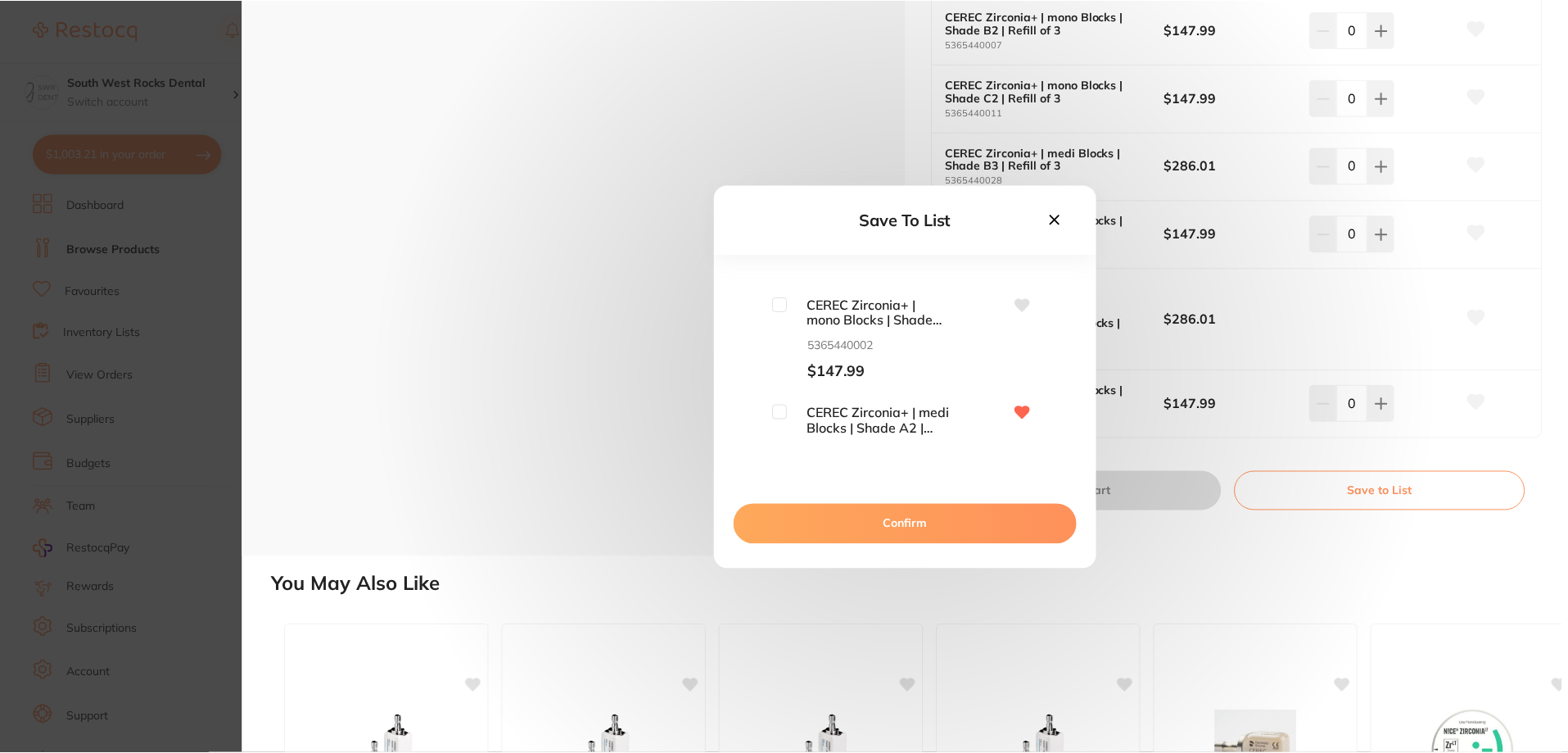
scroll to position [932, 0]
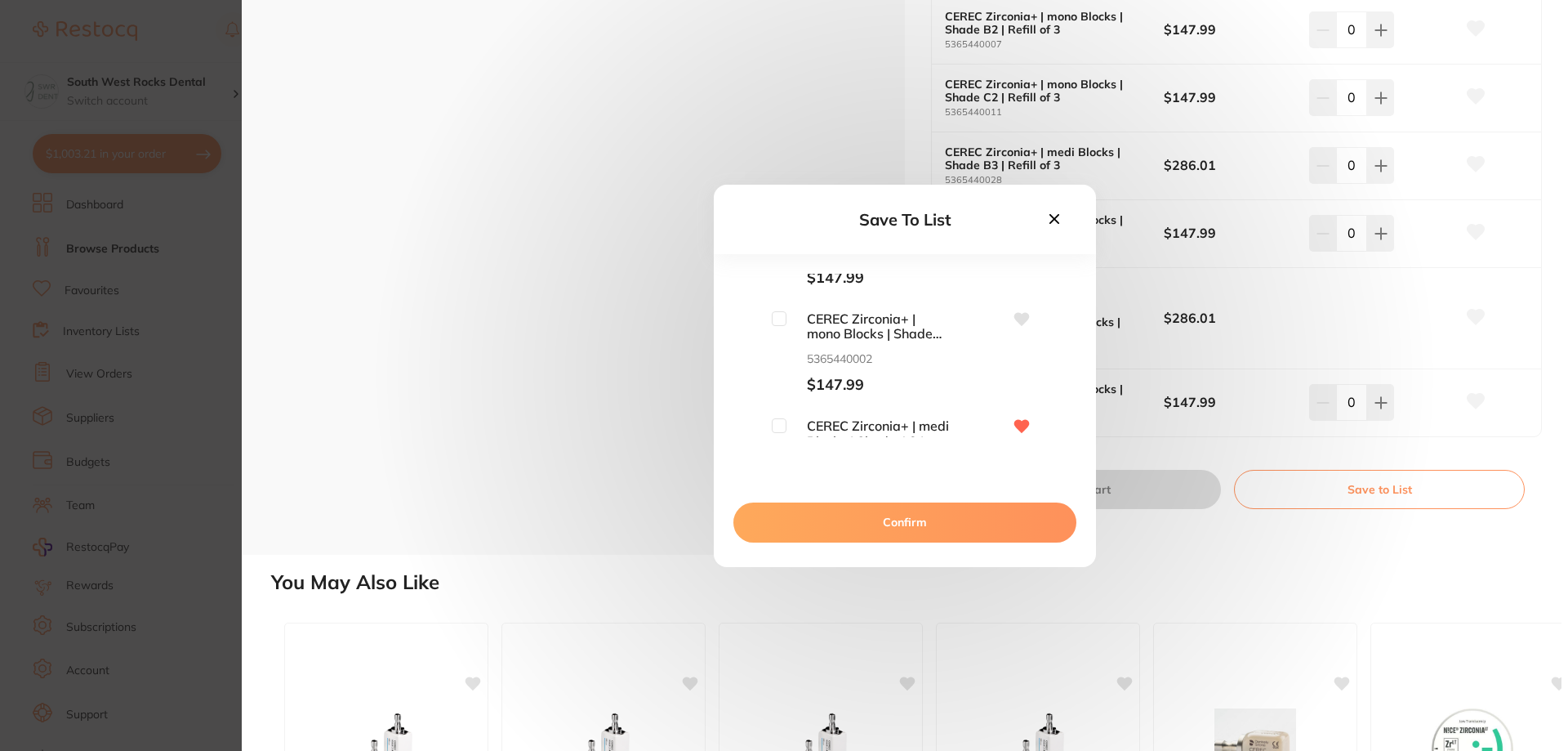
click at [779, 427] on input "checkbox" at bounding box center [779, 426] width 15 height 15
checkbox input "true"
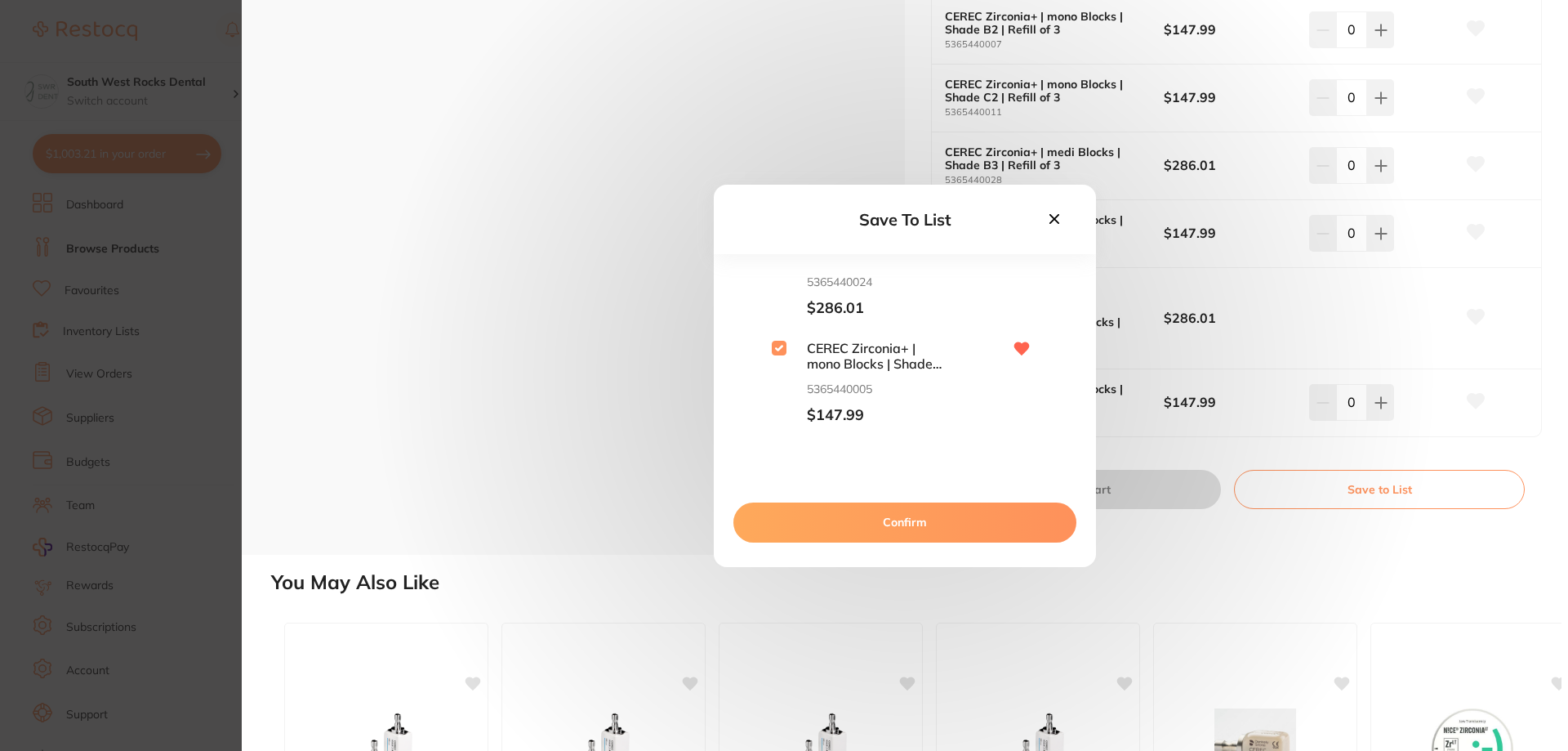
scroll to position [0, 0]
click at [952, 526] on button "Confirm" at bounding box center [904, 522] width 343 height 39
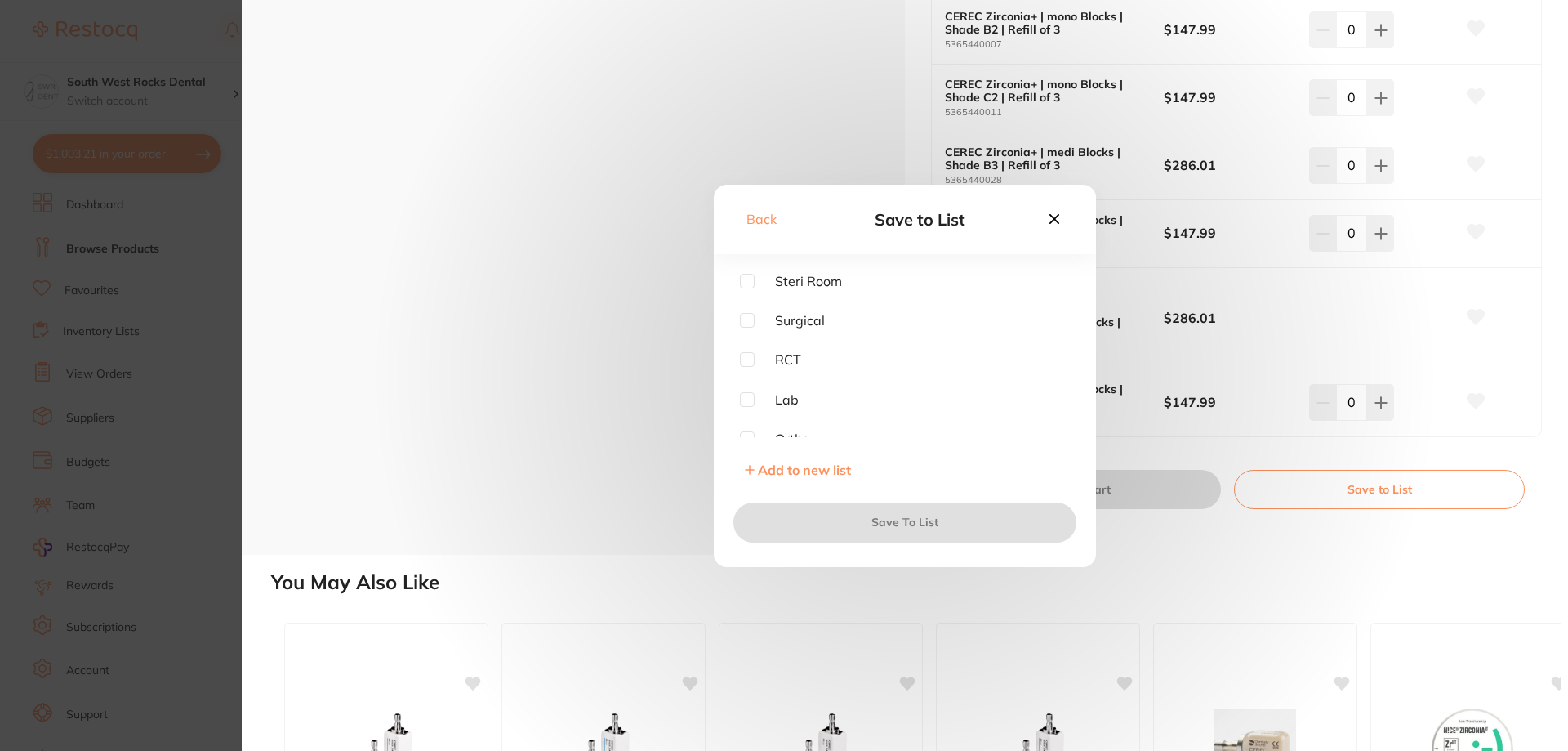
click at [743, 398] on input "checkbox" at bounding box center [747, 399] width 15 height 15
checkbox input "true"
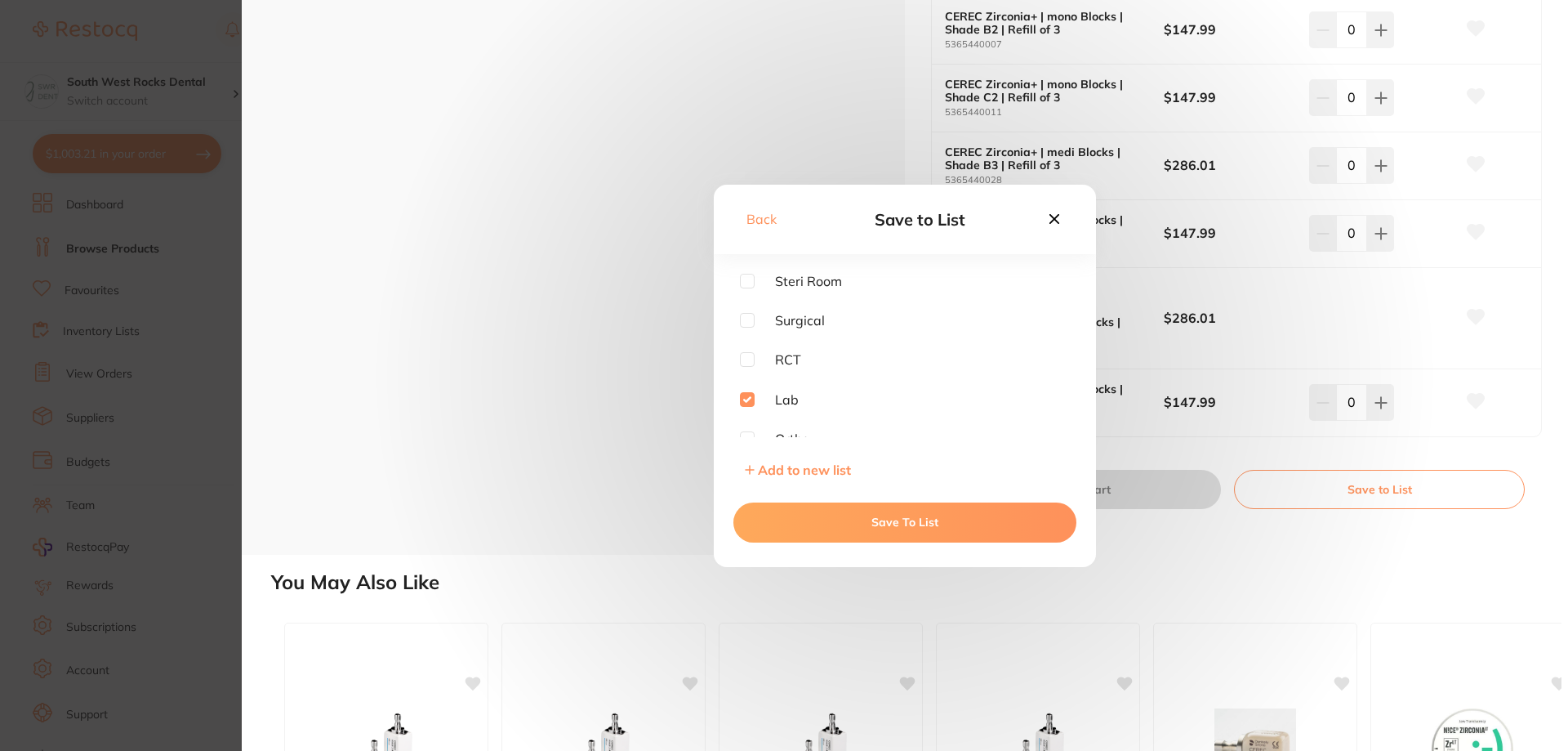
click at [948, 518] on button "Save To List" at bounding box center [904, 522] width 343 height 39
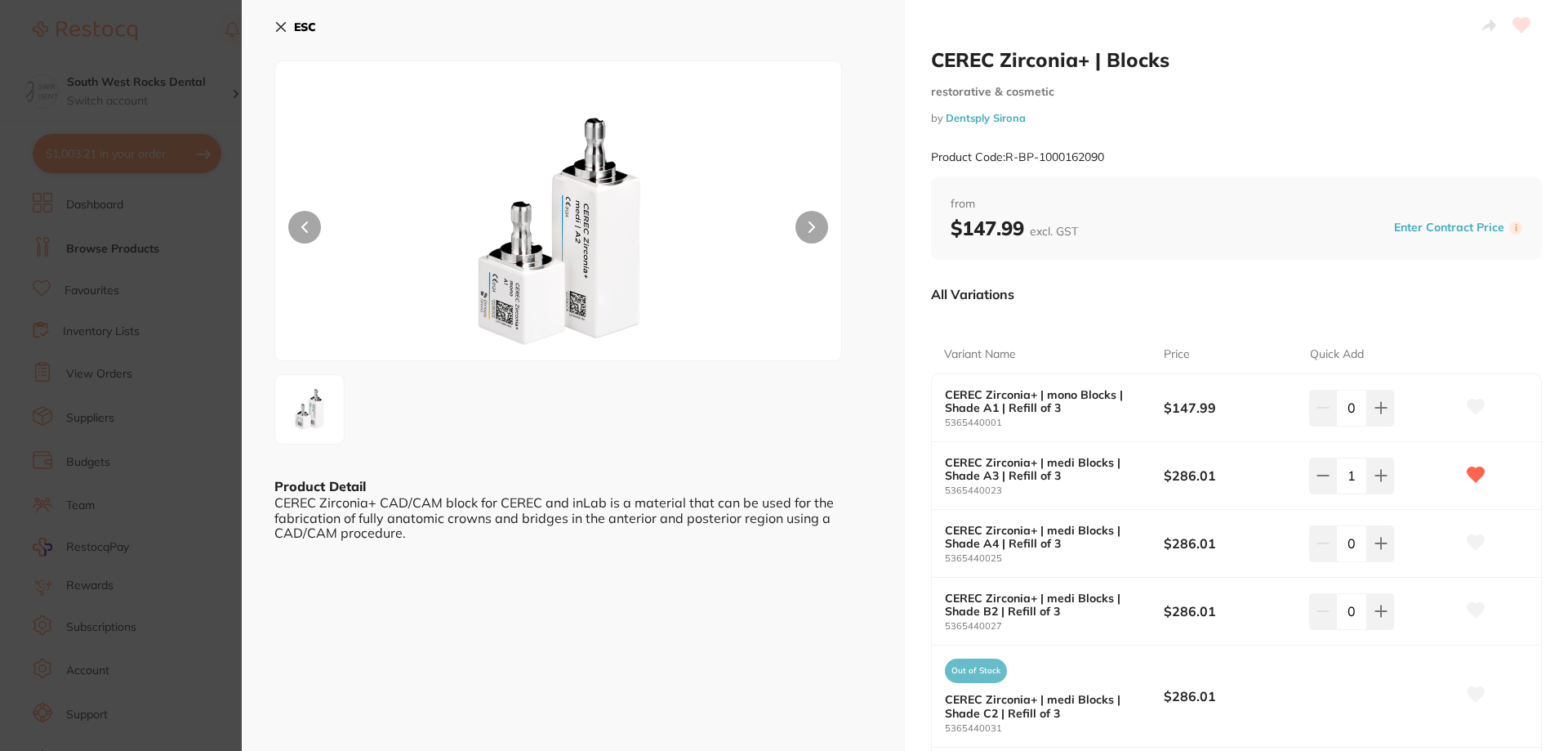
click at [281, 30] on icon at bounding box center [281, 27] width 13 height 13
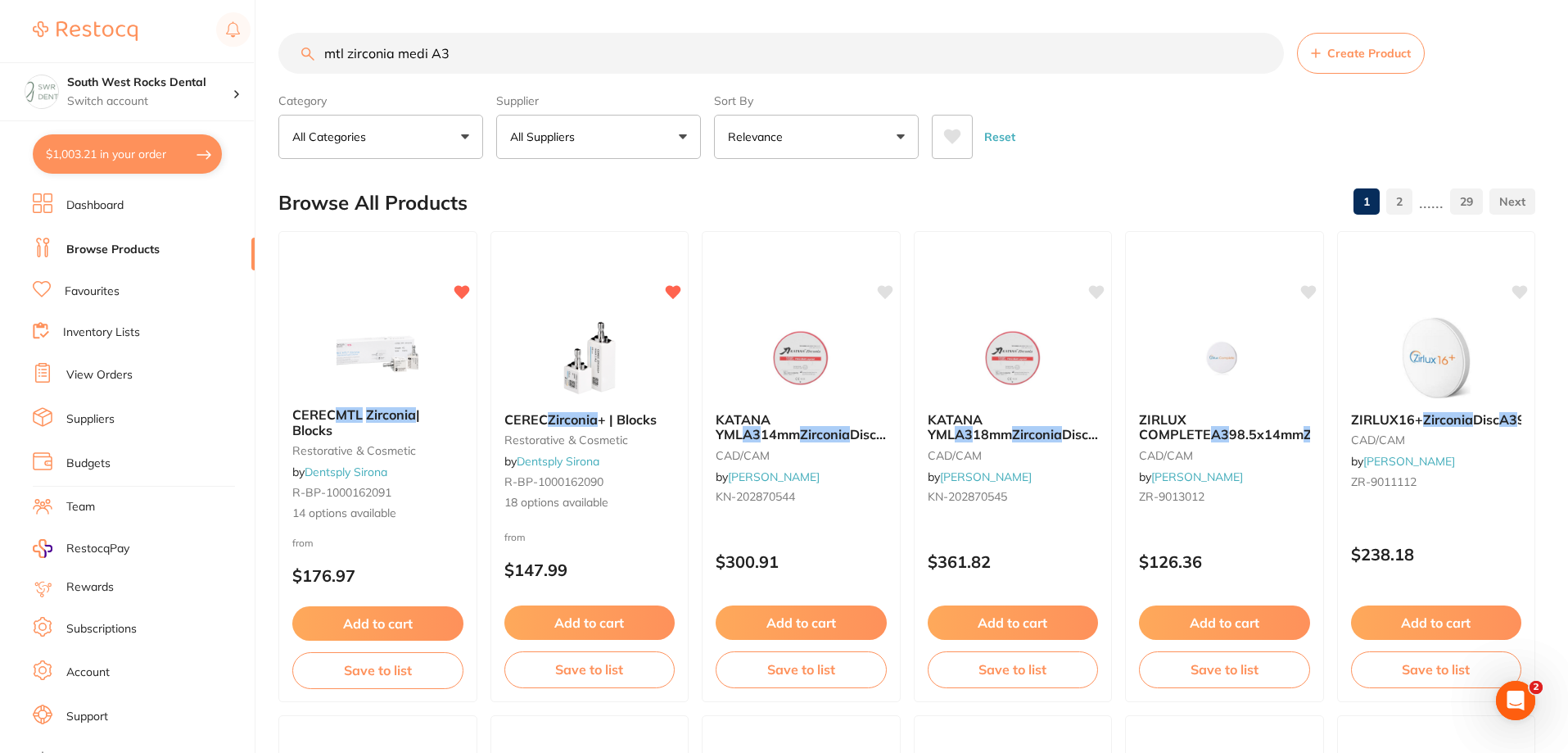
click at [134, 251] on link "Browse Products" at bounding box center [113, 250] width 94 height 17
drag, startPoint x: 466, startPoint y: 54, endPoint x: 305, endPoint y: 56, distance: 161.0
click at [305, 56] on div "mtl zirconia medi A3 Create Product" at bounding box center [907, 53] width 1257 height 41
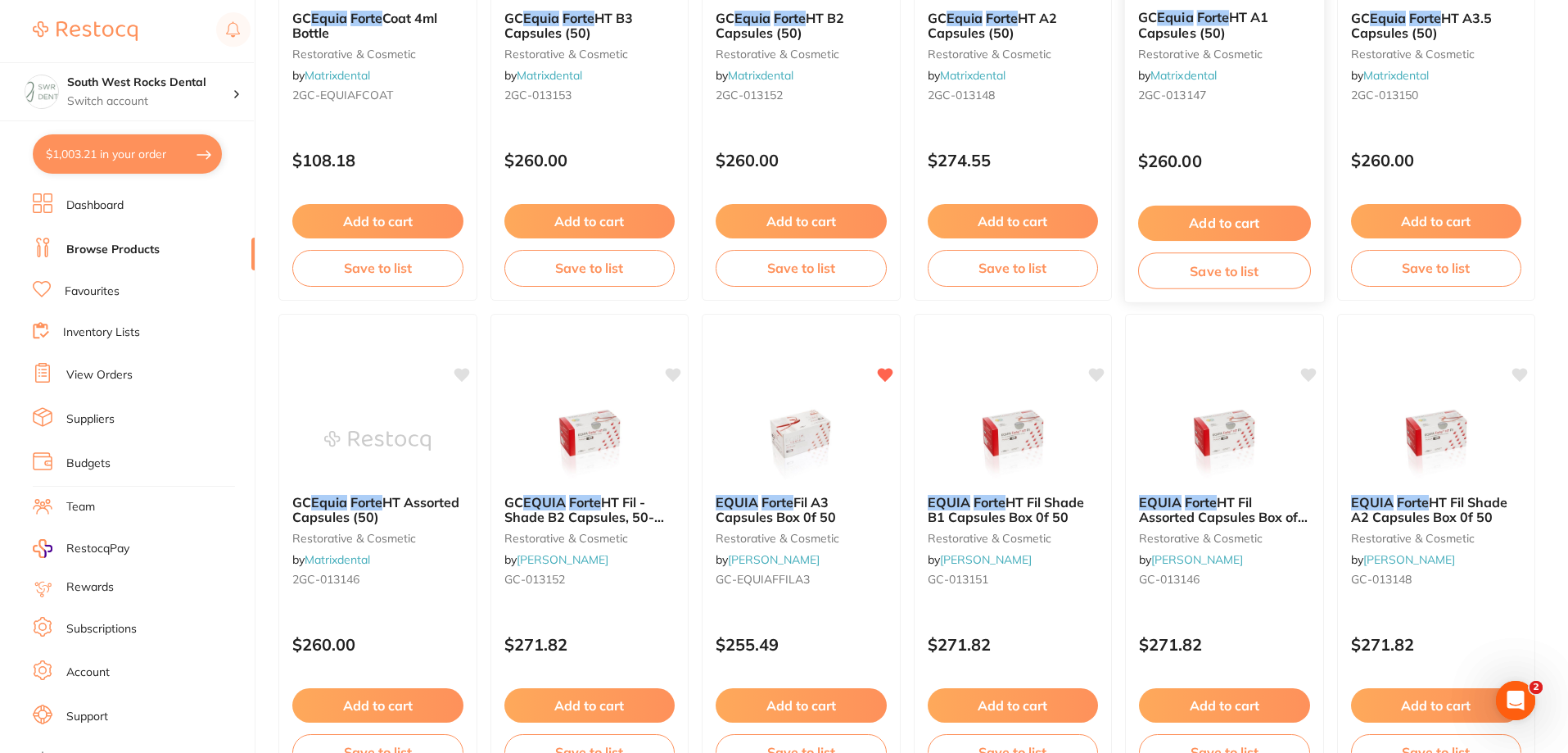
scroll to position [409, 0]
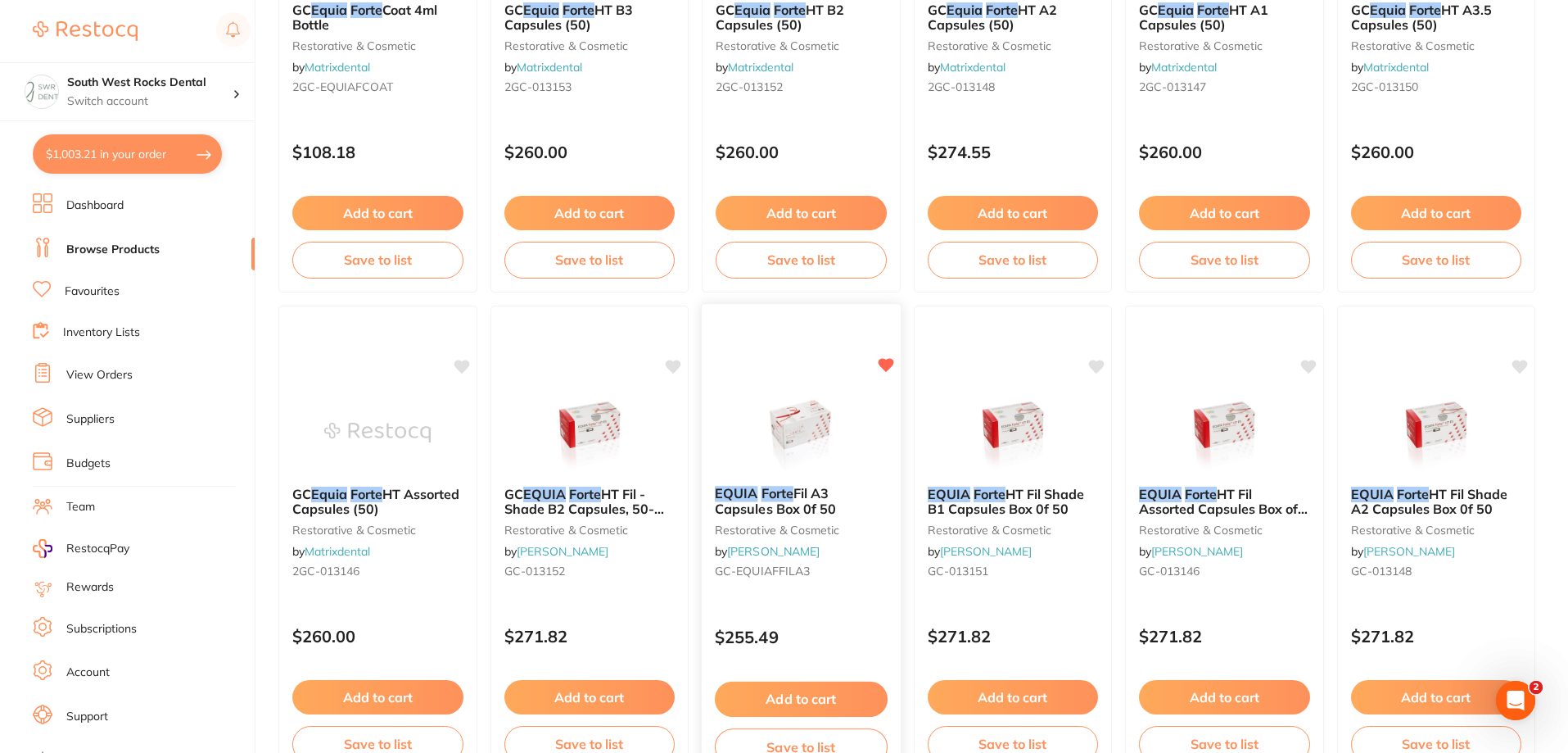
type input "equia forte"
click at [790, 500] on span "Fil A3 Capsules Box 0f 50" at bounding box center [775, 500] width 121 height 31
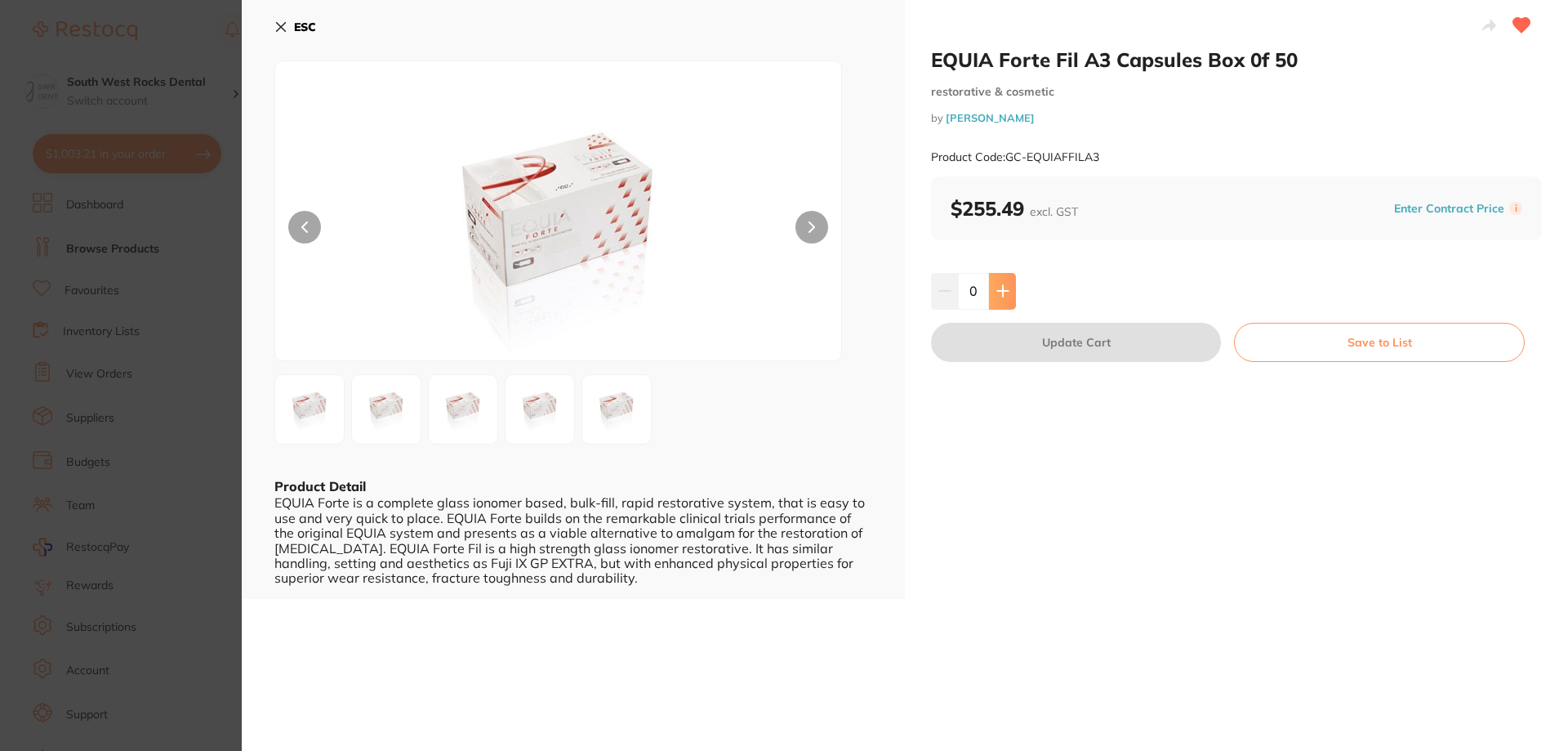
click at [999, 288] on icon at bounding box center [1003, 291] width 13 height 13
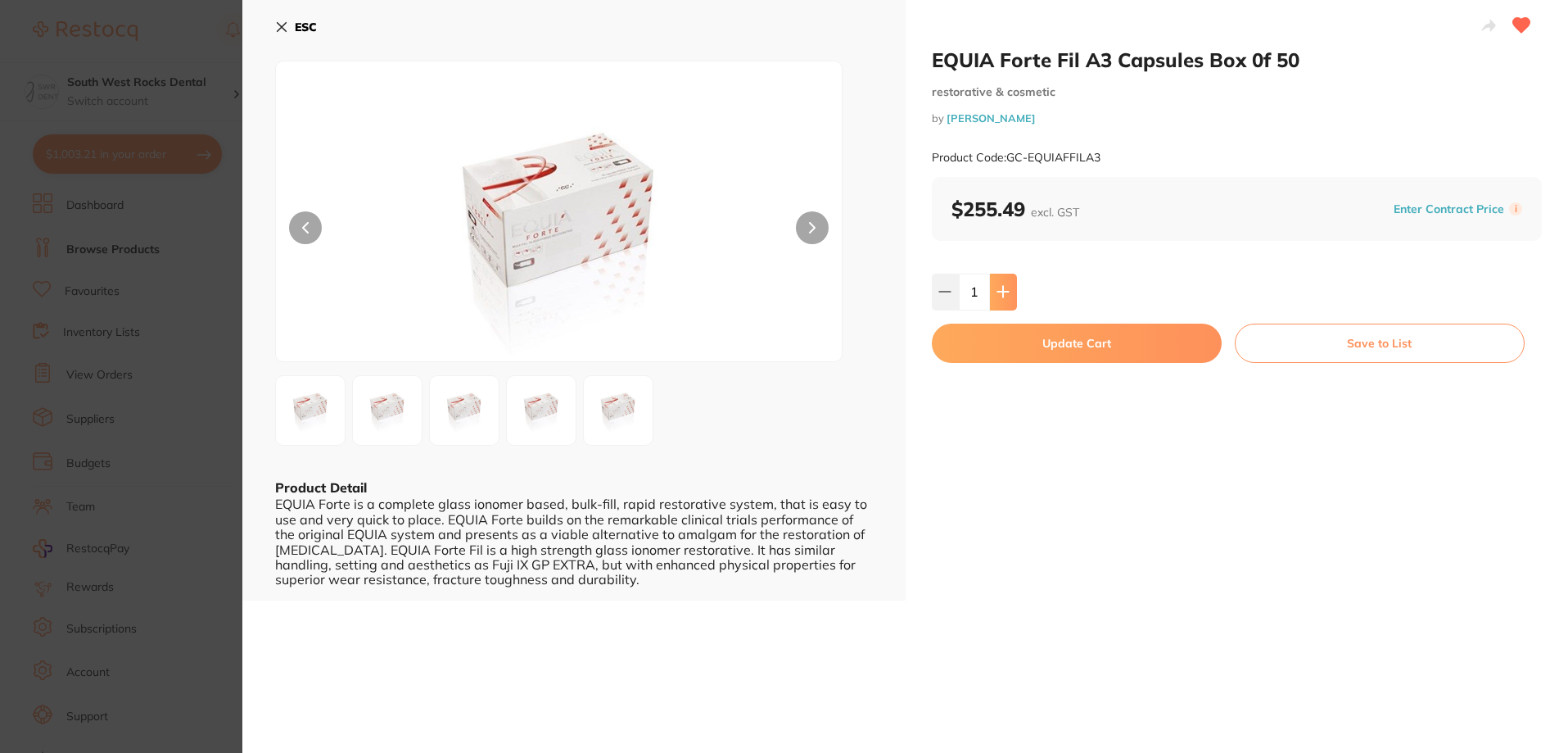
type input "1"
click at [1064, 337] on button "Update Cart" at bounding box center [1079, 343] width 291 height 39
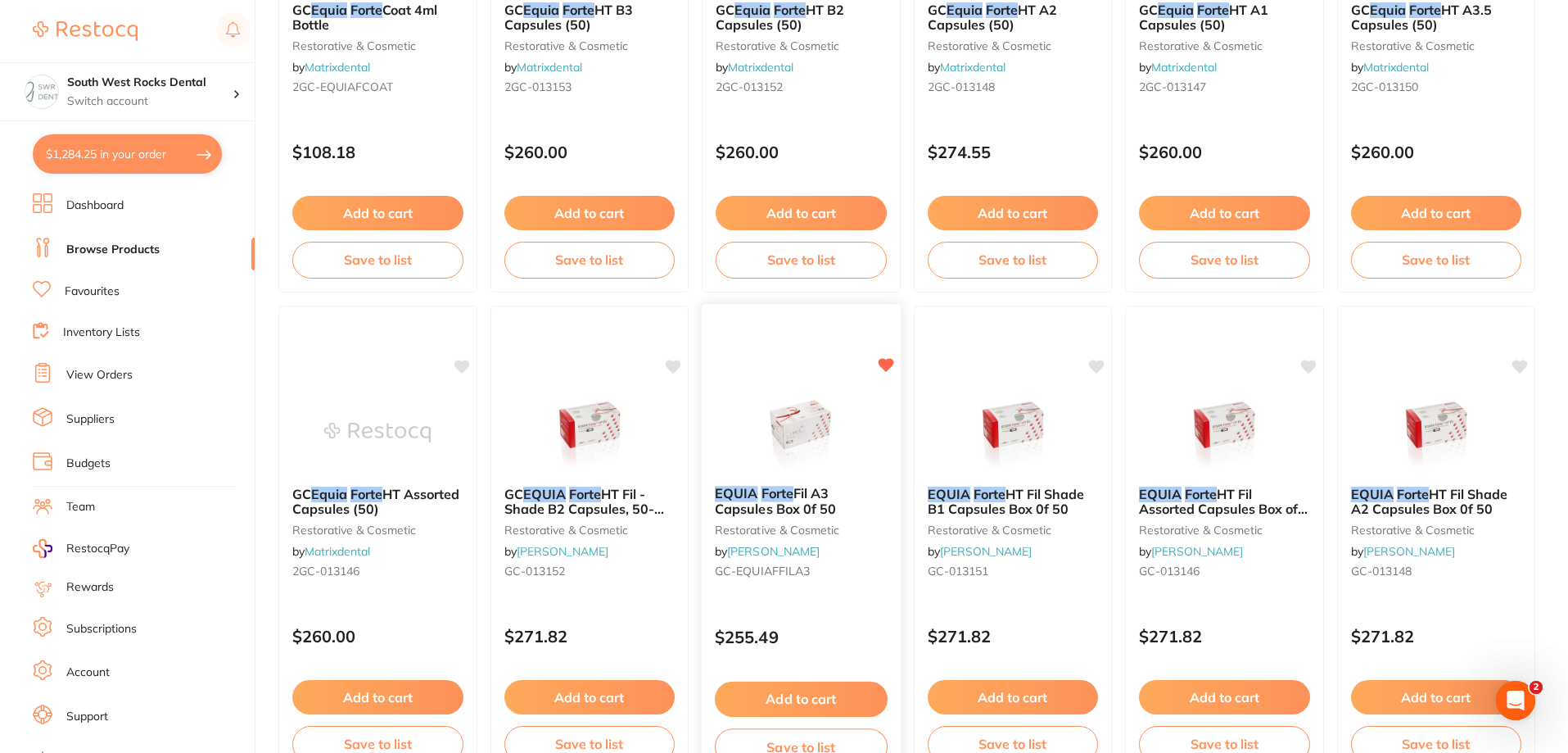
click at [799, 703] on button "Add to cart" at bounding box center [801, 699] width 173 height 35
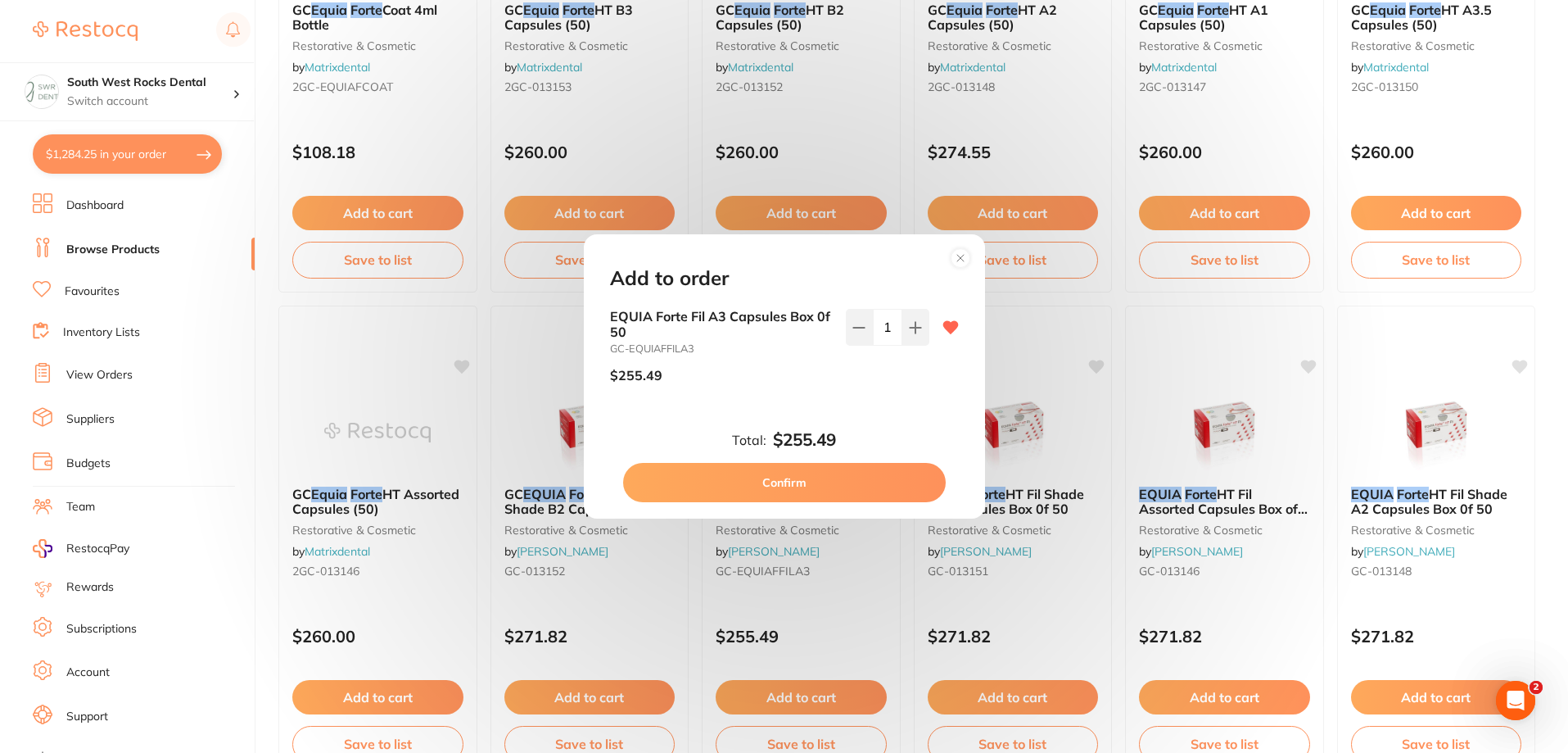
click at [785, 496] on button "Confirm" at bounding box center [784, 483] width 322 height 39
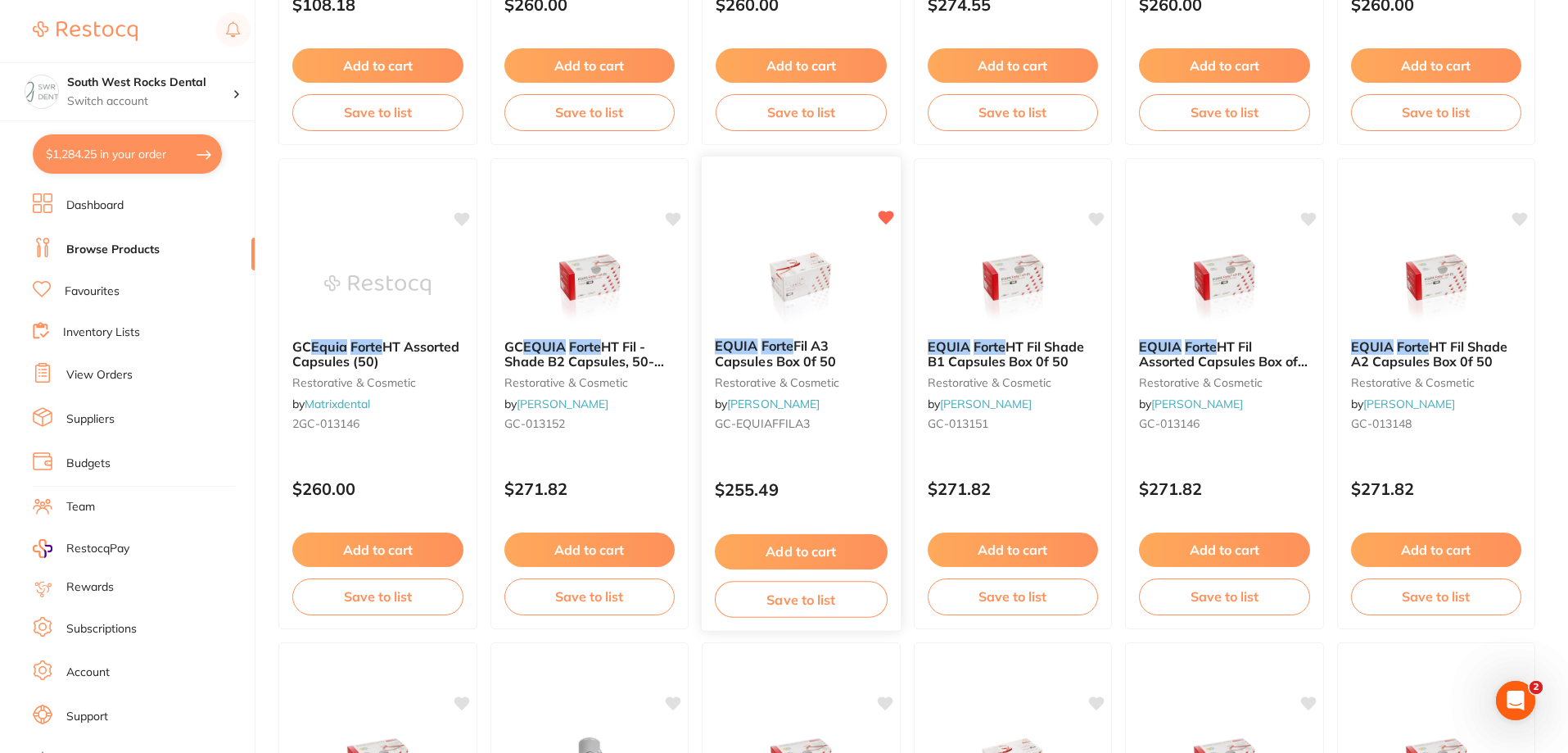
scroll to position [655, 0]
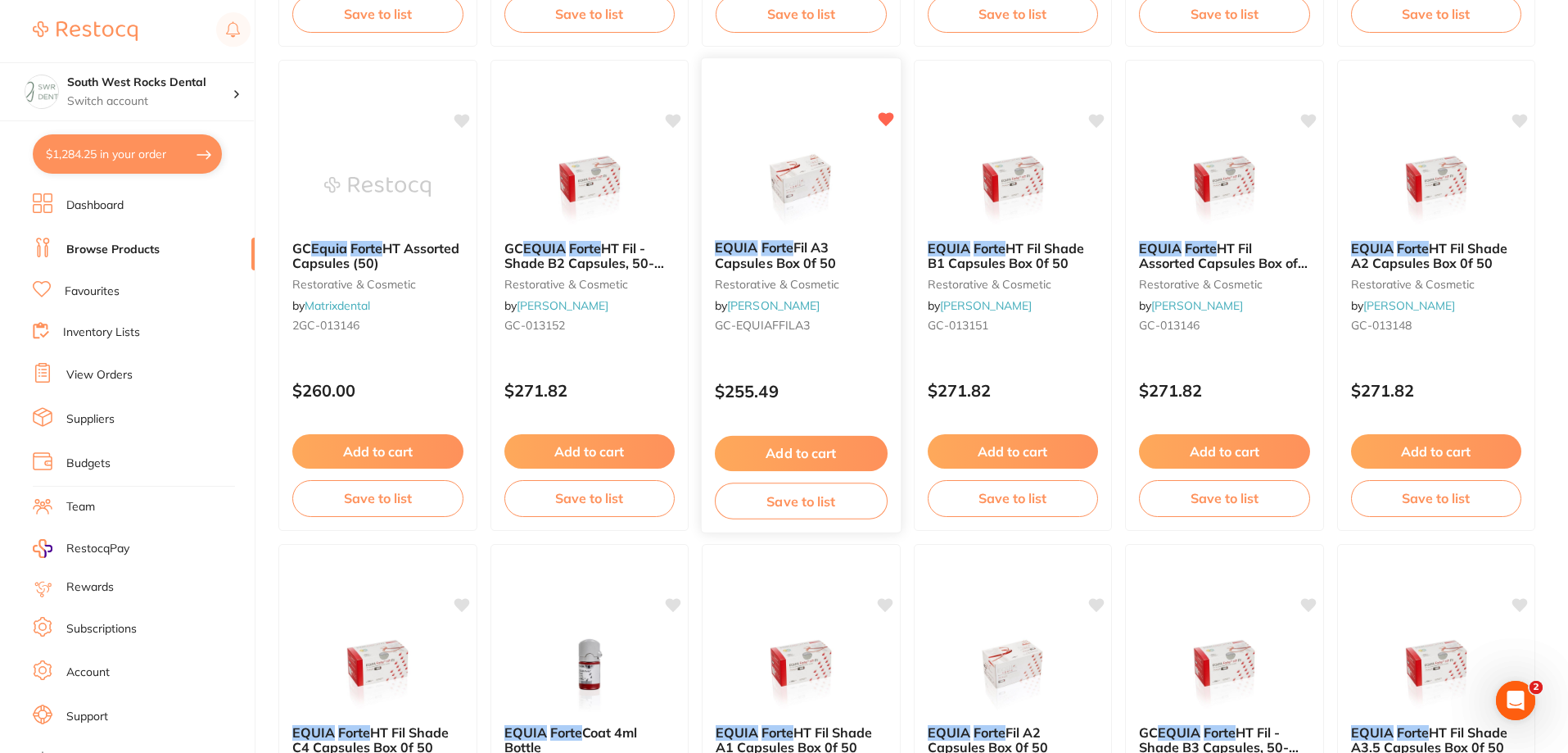
click at [809, 507] on button "Save to list" at bounding box center [801, 501] width 173 height 37
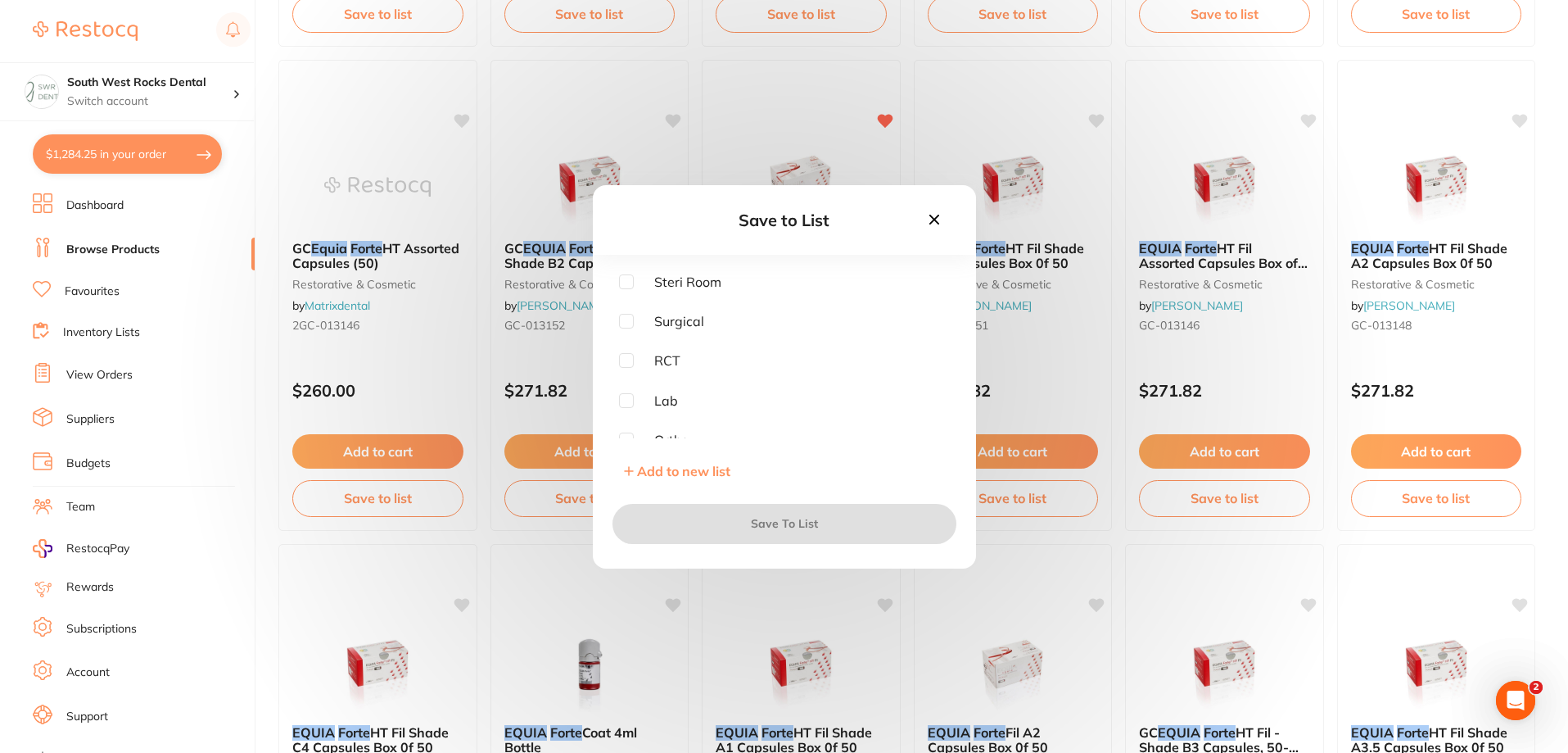
click at [628, 279] on input "checkbox" at bounding box center [626, 282] width 15 height 15
checkbox input "true"
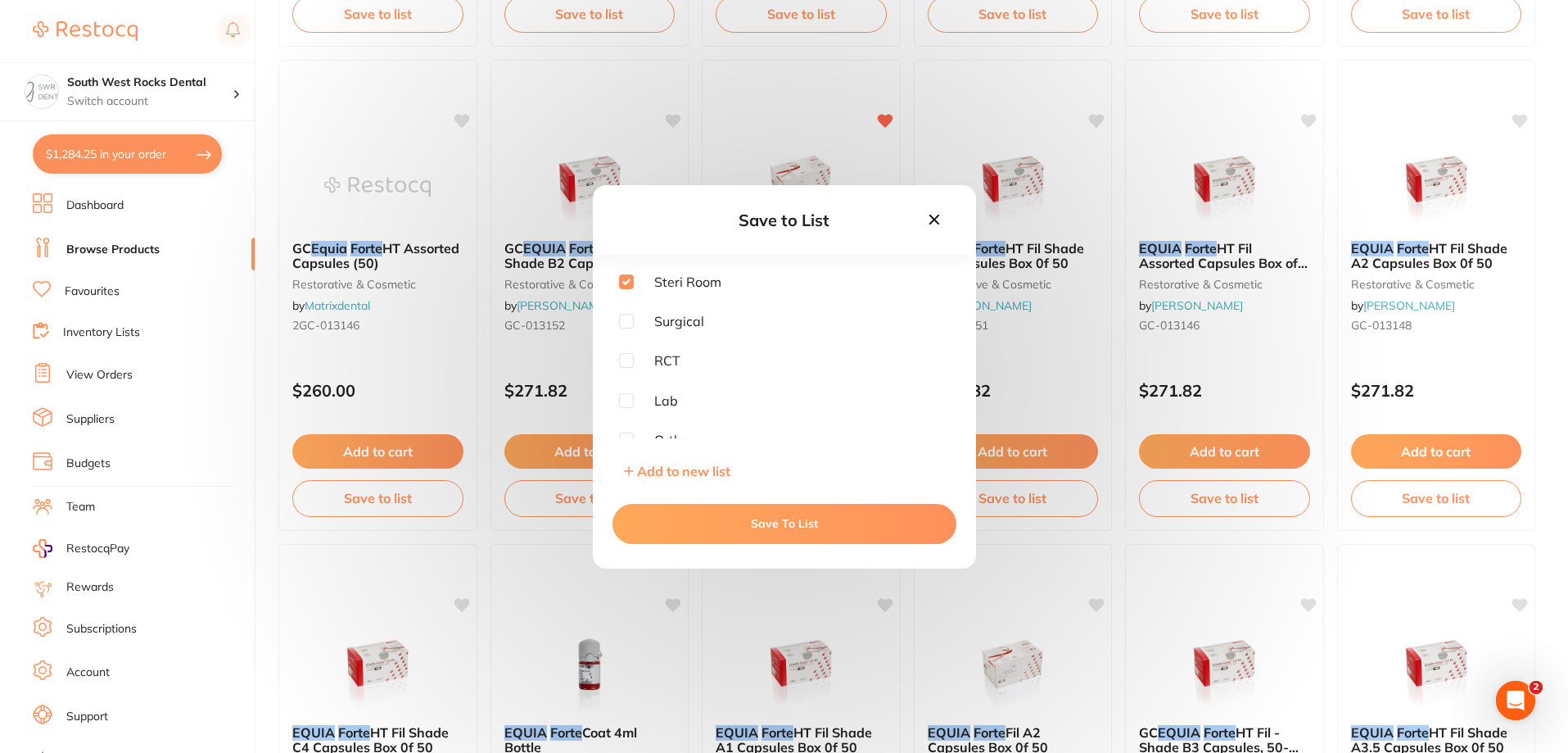
click at [797, 532] on button "Save To List" at bounding box center [784, 523] width 344 height 39
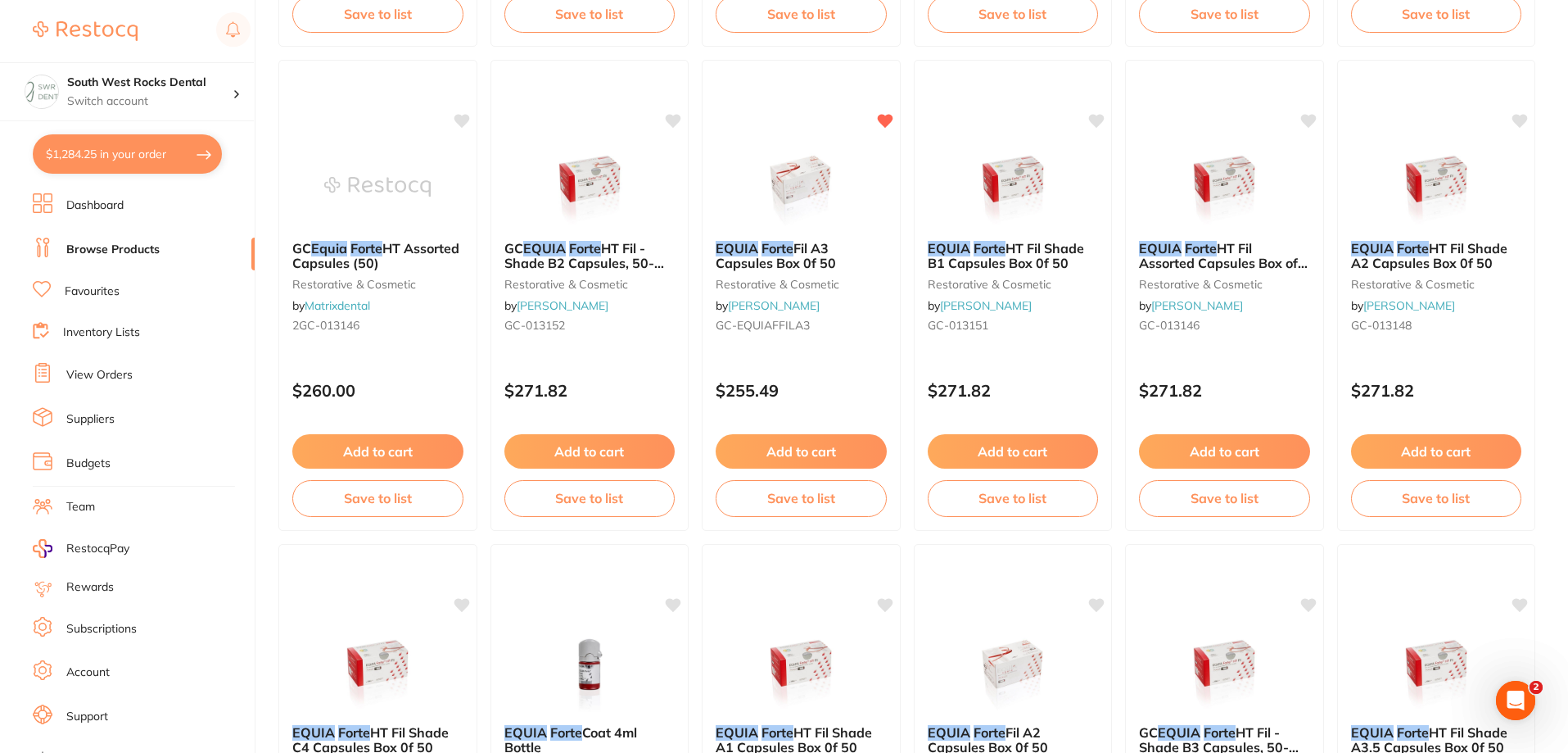
click at [164, 157] on button "$1,284.25 in your order" at bounding box center [127, 154] width 189 height 39
checkbox input "true"
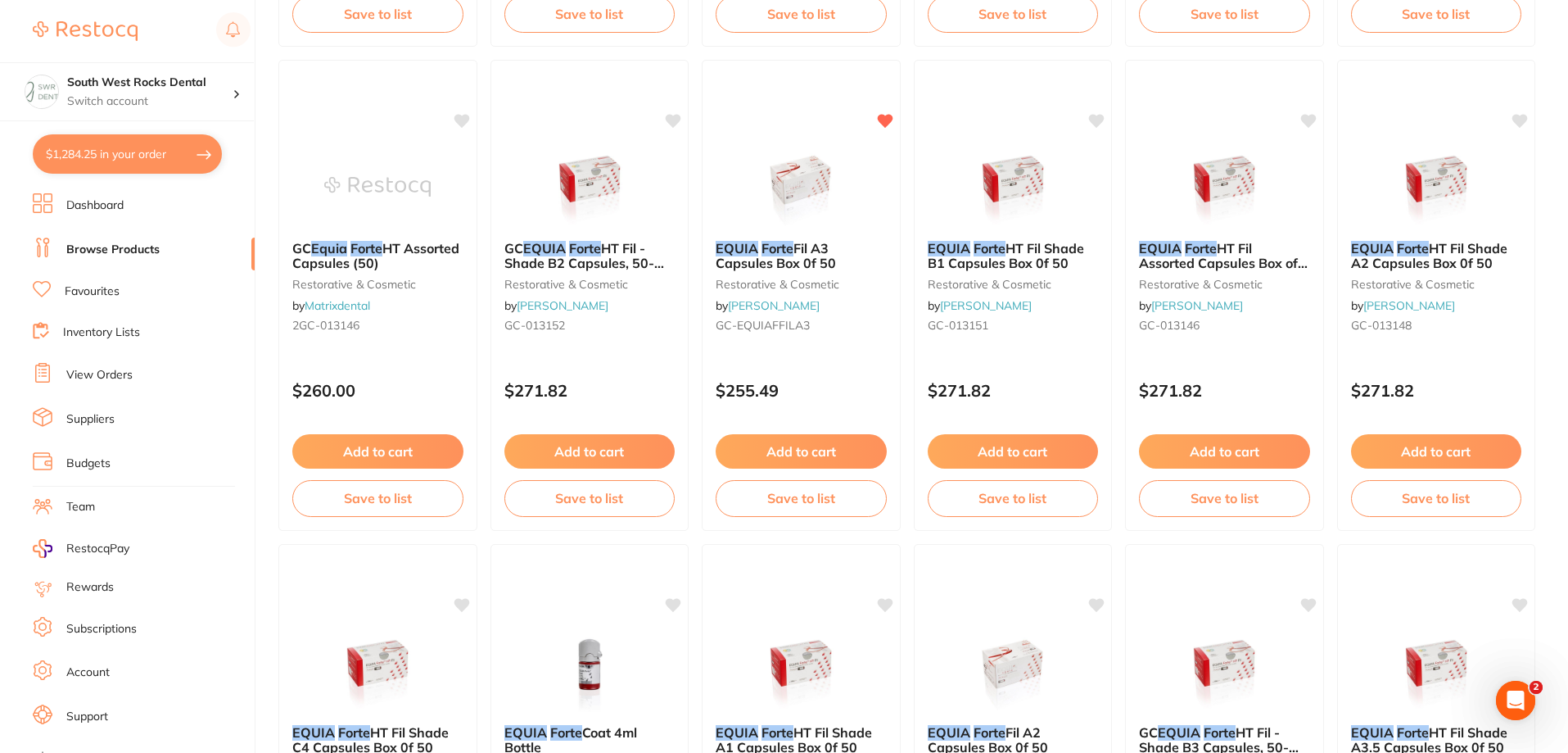
checkbox input "true"
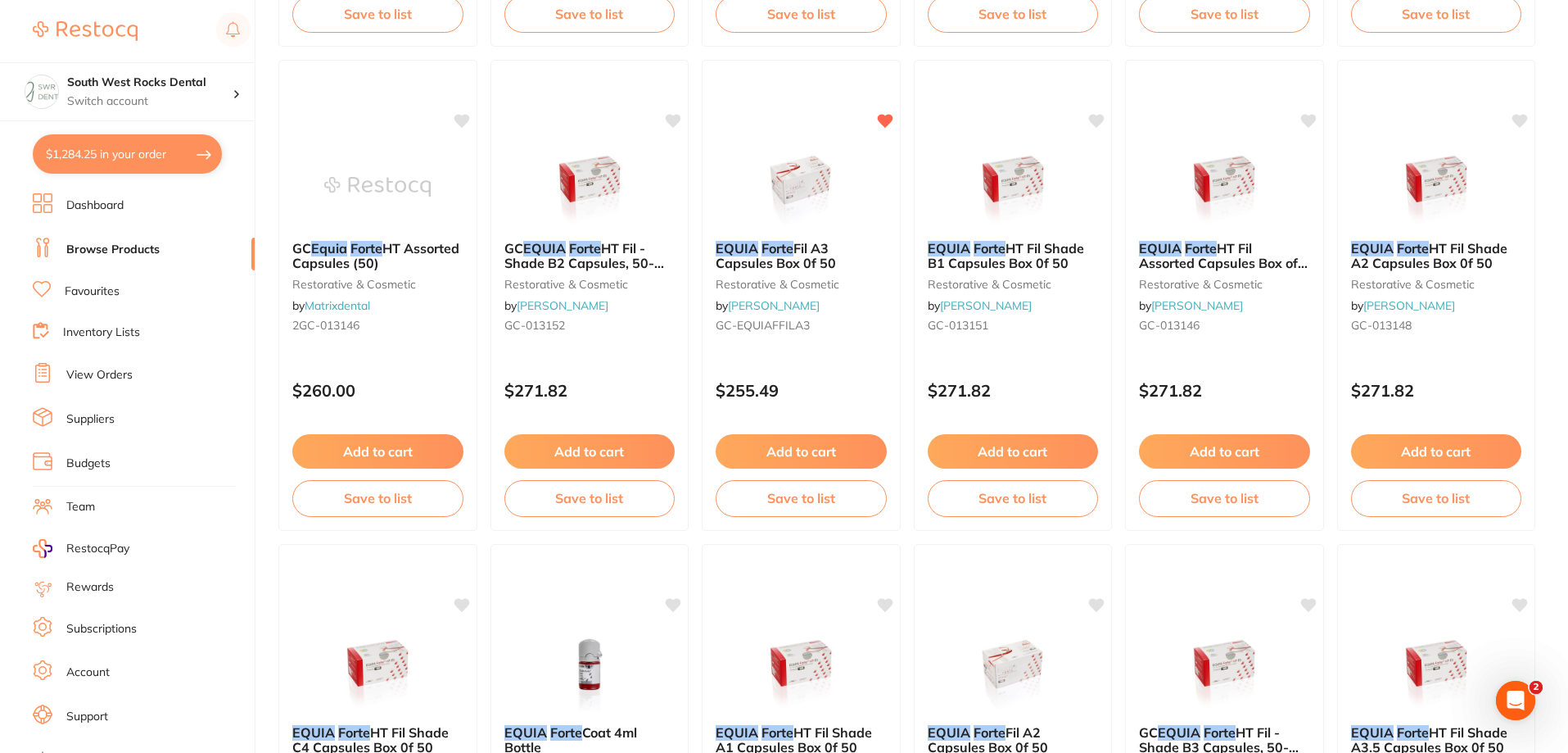
checkbox input "true"
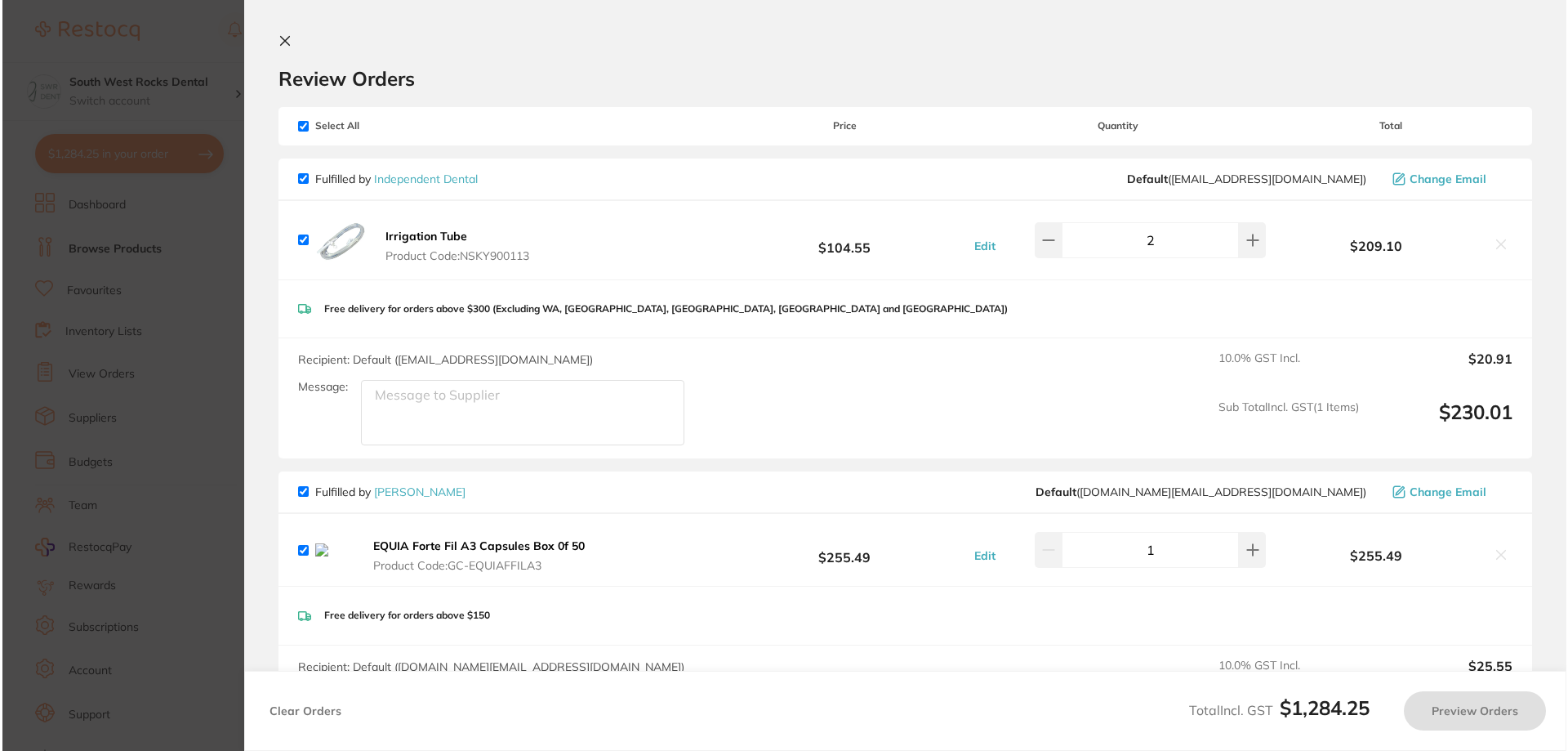
scroll to position [0, 0]
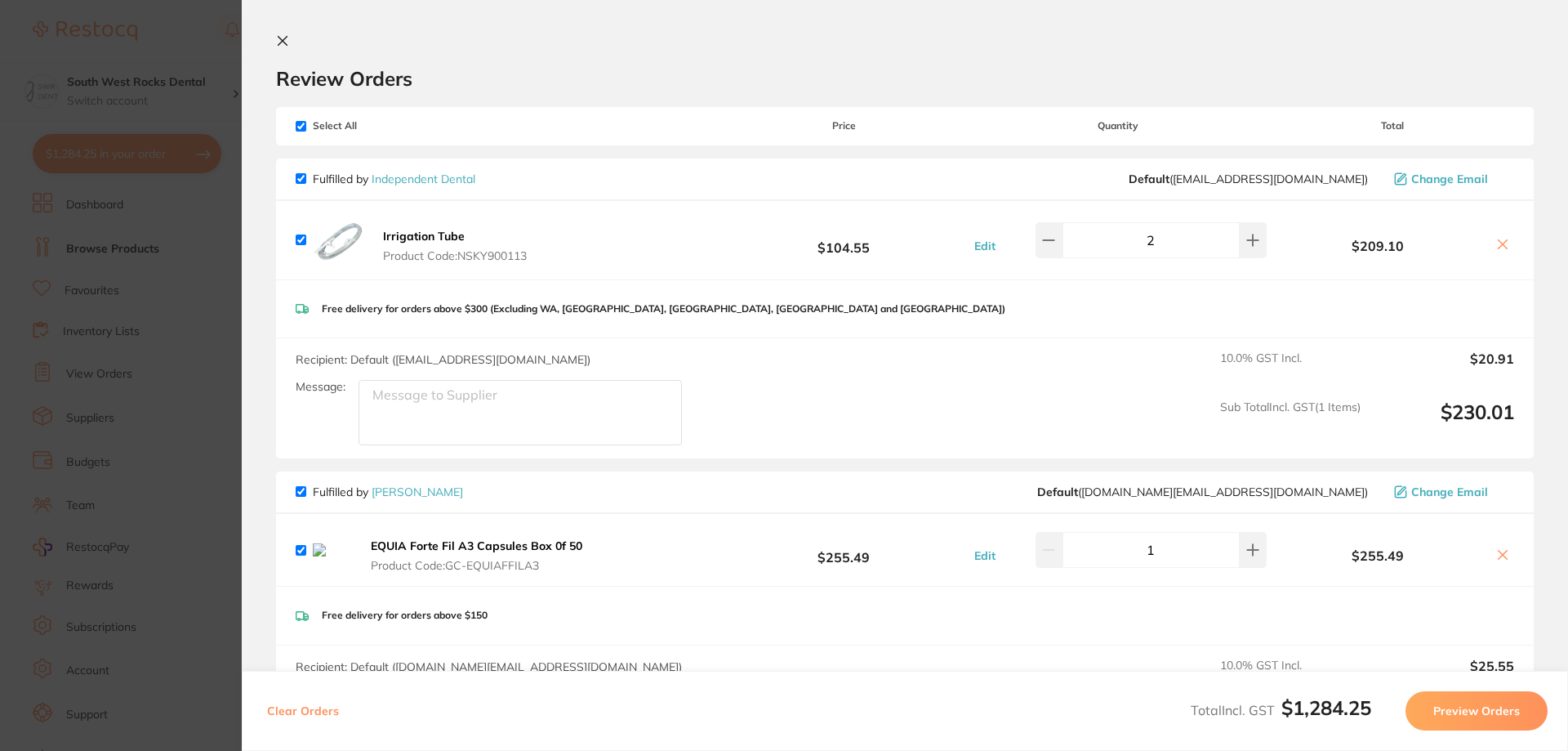
click at [459, 547] on b "EQUIA Forte Fil A3 Capsules Box 0f 50" at bounding box center [476, 546] width 211 height 15
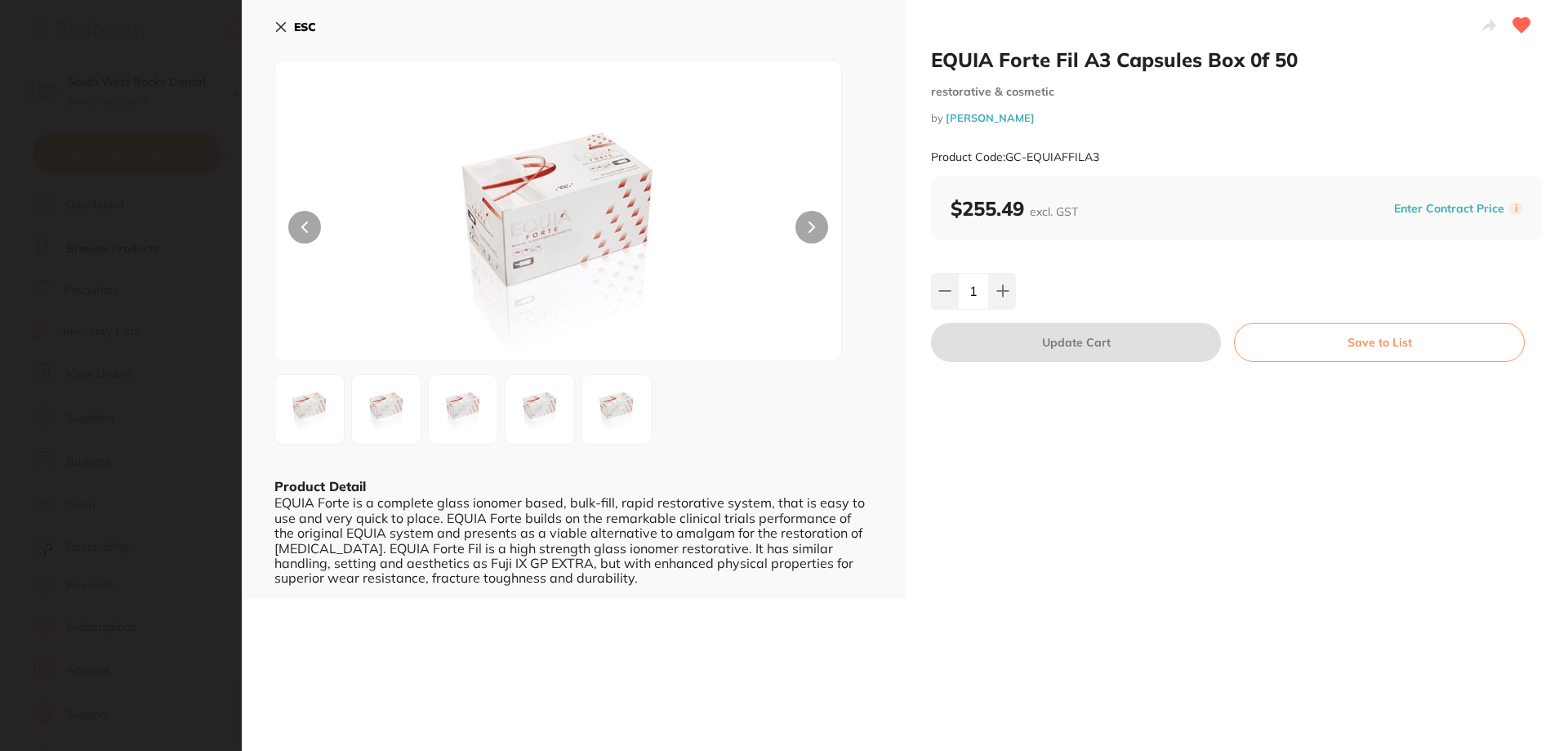
click at [285, 29] on icon at bounding box center [281, 27] width 13 height 13
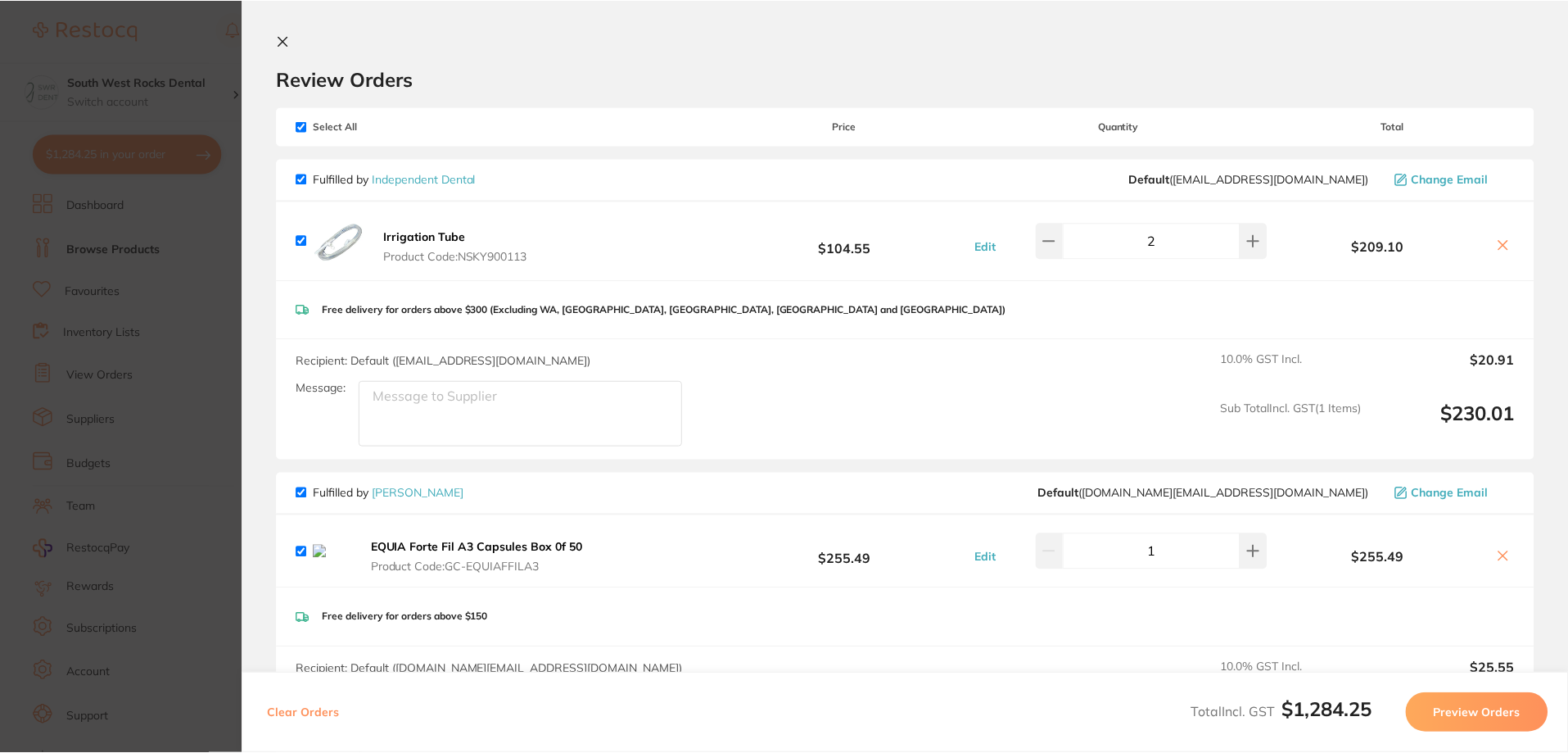
scroll to position [655, 0]
click at [1500, 560] on icon at bounding box center [1503, 556] width 9 height 9
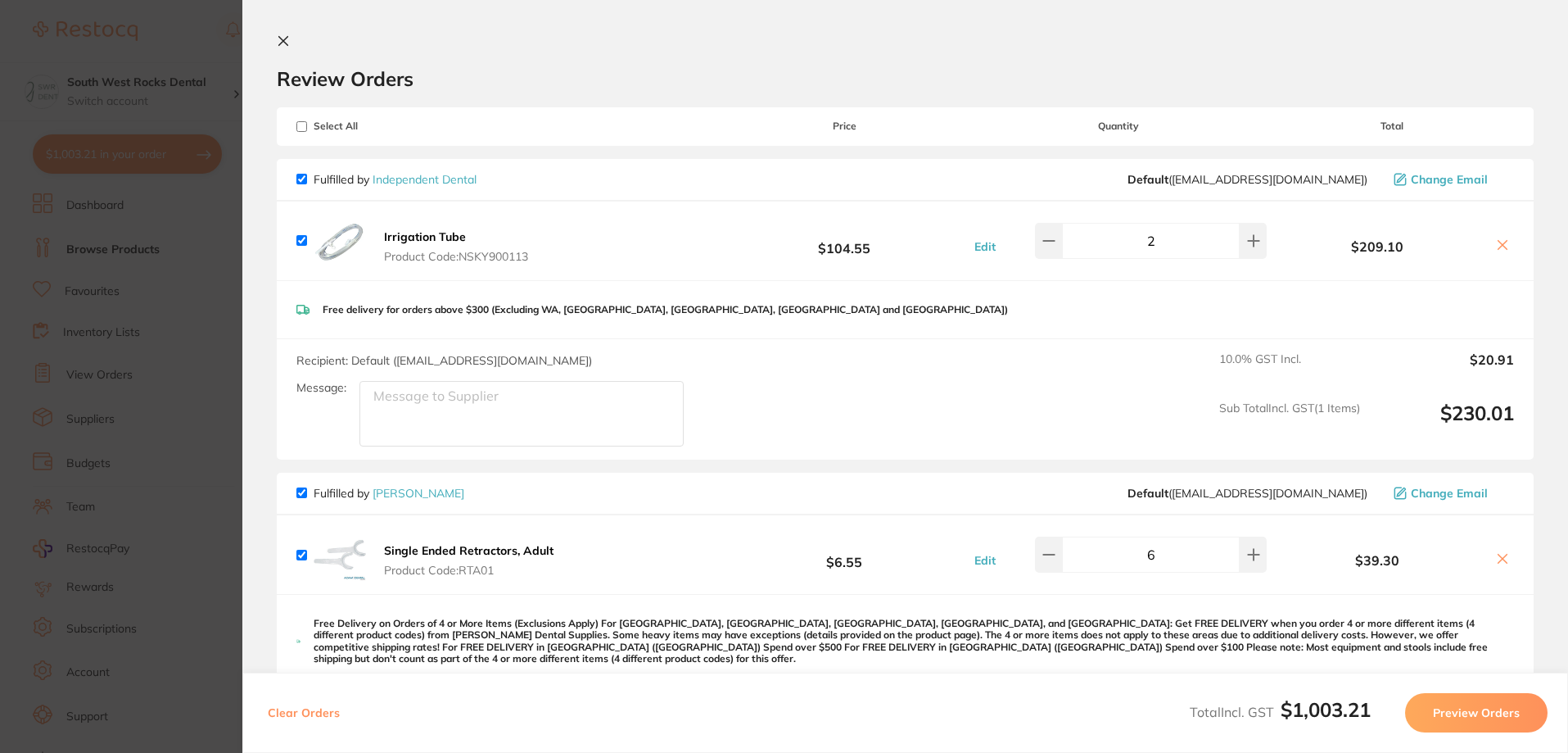
checkbox input "true"
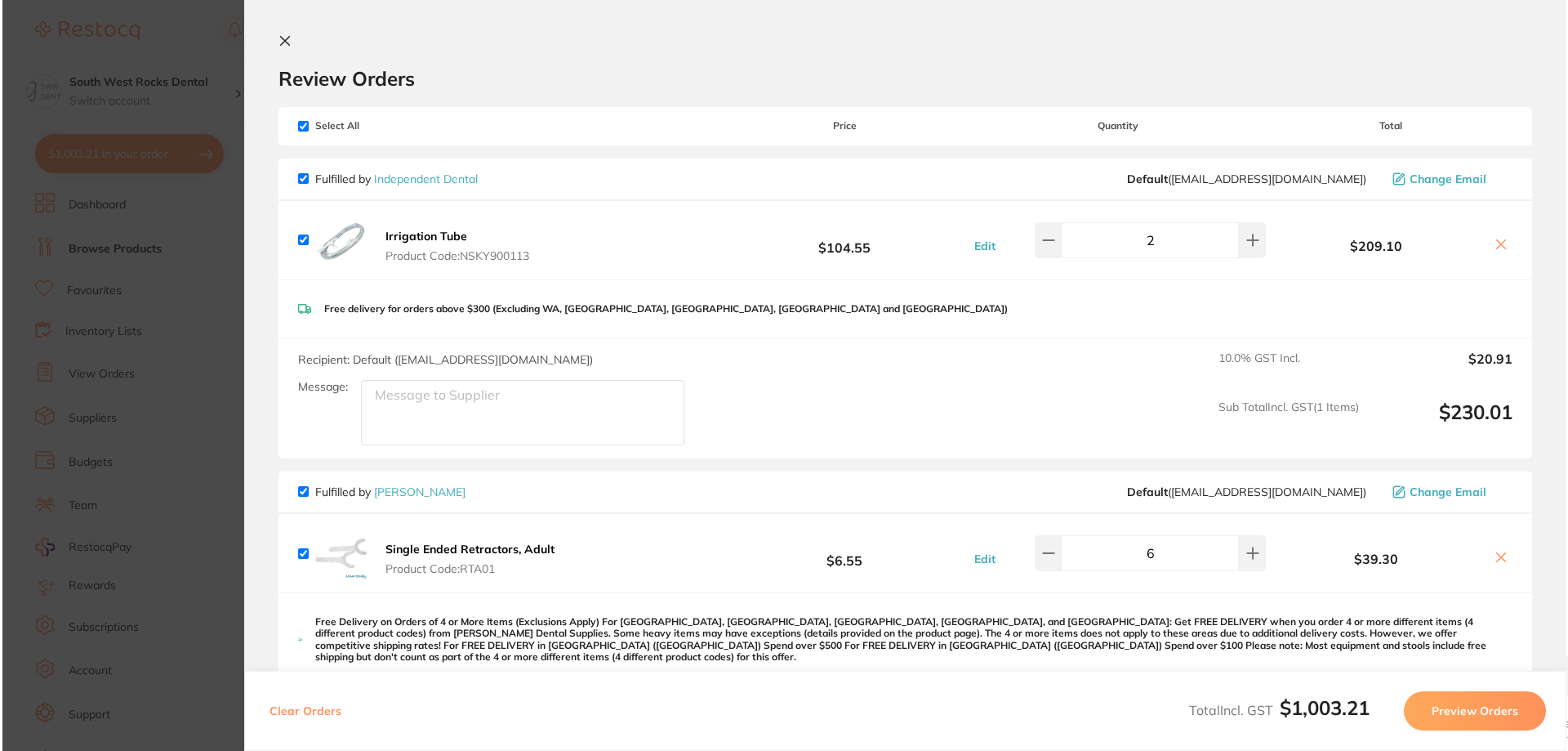
scroll to position [0, 0]
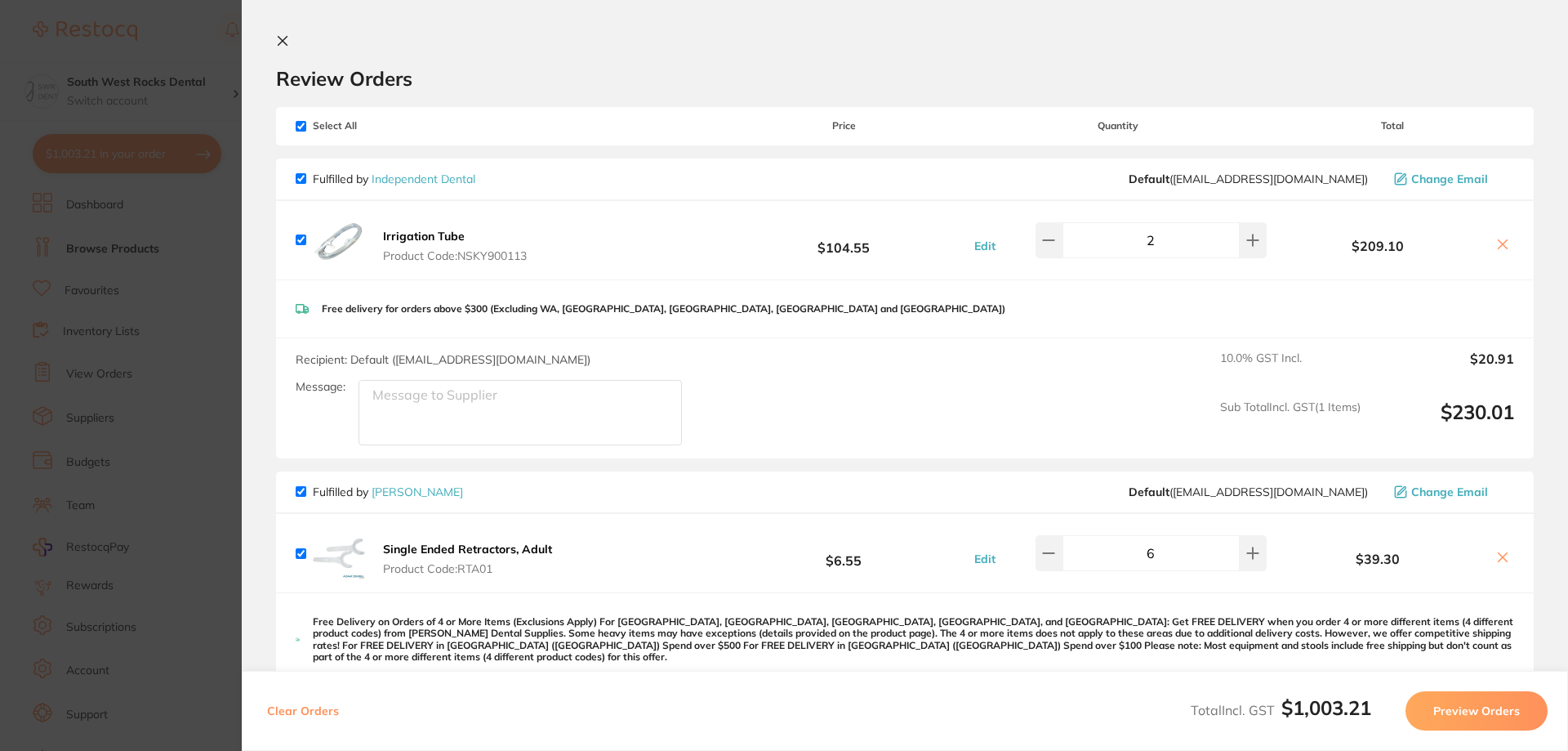
click at [284, 47] on button at bounding box center [285, 42] width 19 height 16
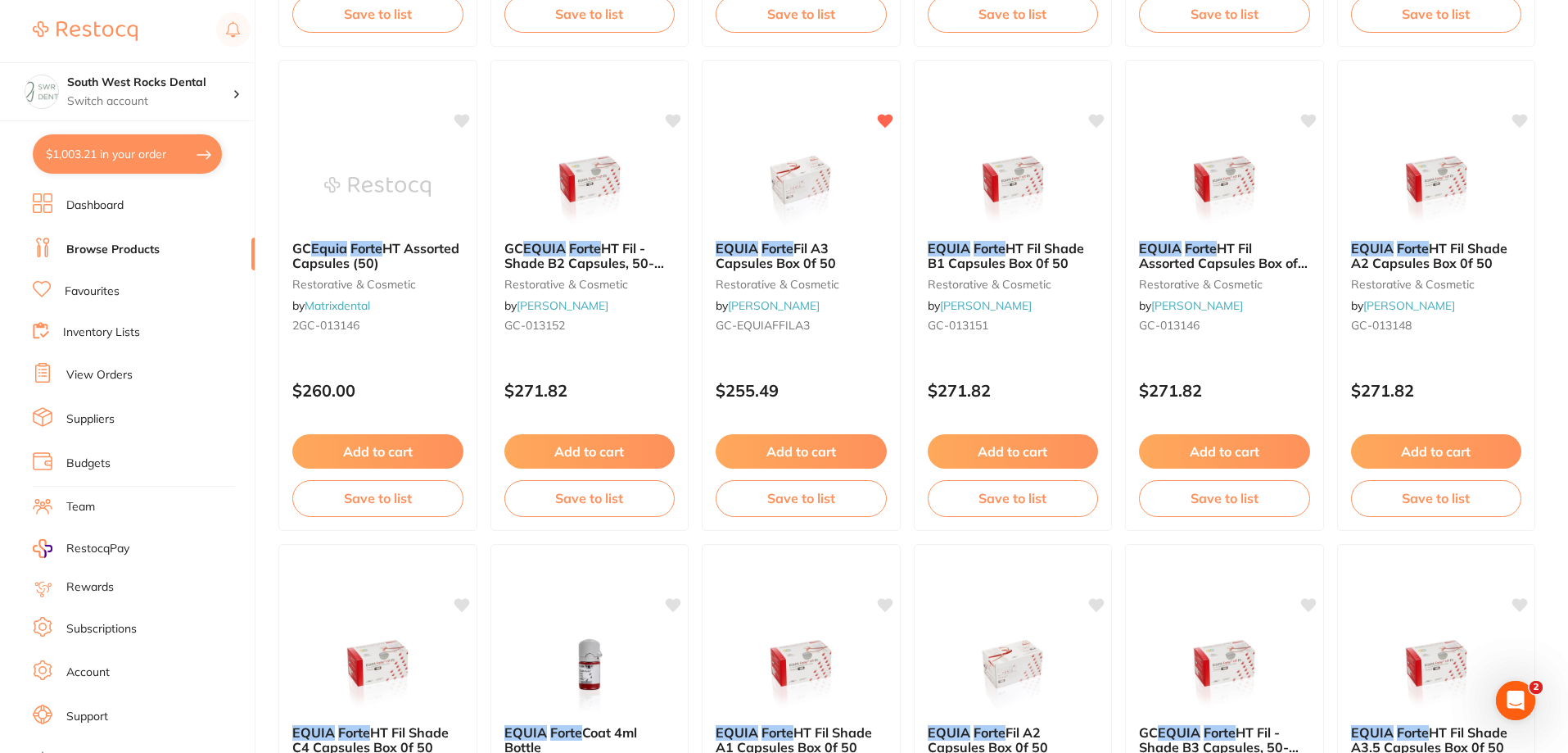
click at [133, 252] on link "Browse Products" at bounding box center [113, 250] width 94 height 17
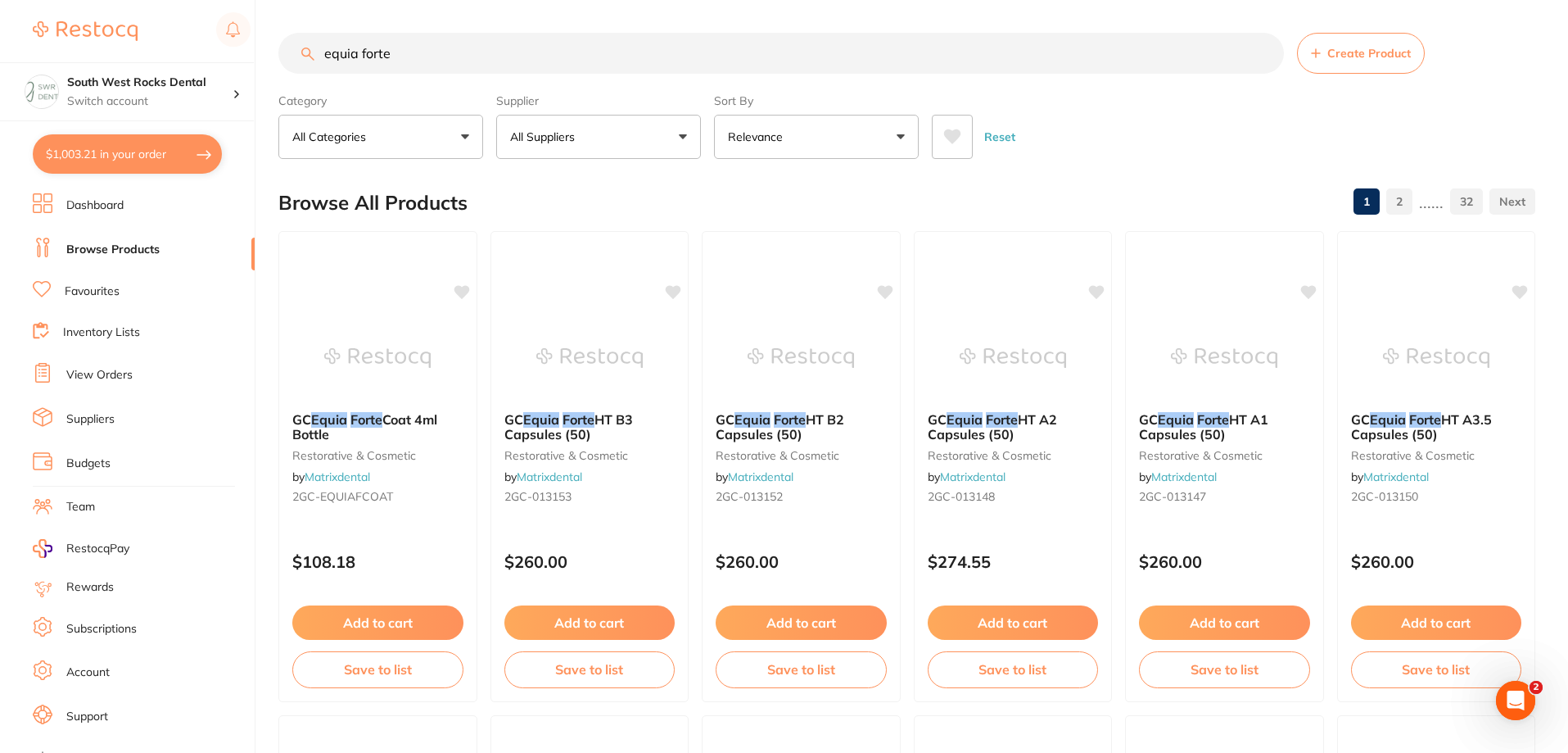
click at [407, 59] on input "equia forte" at bounding box center [782, 53] width 1006 height 41
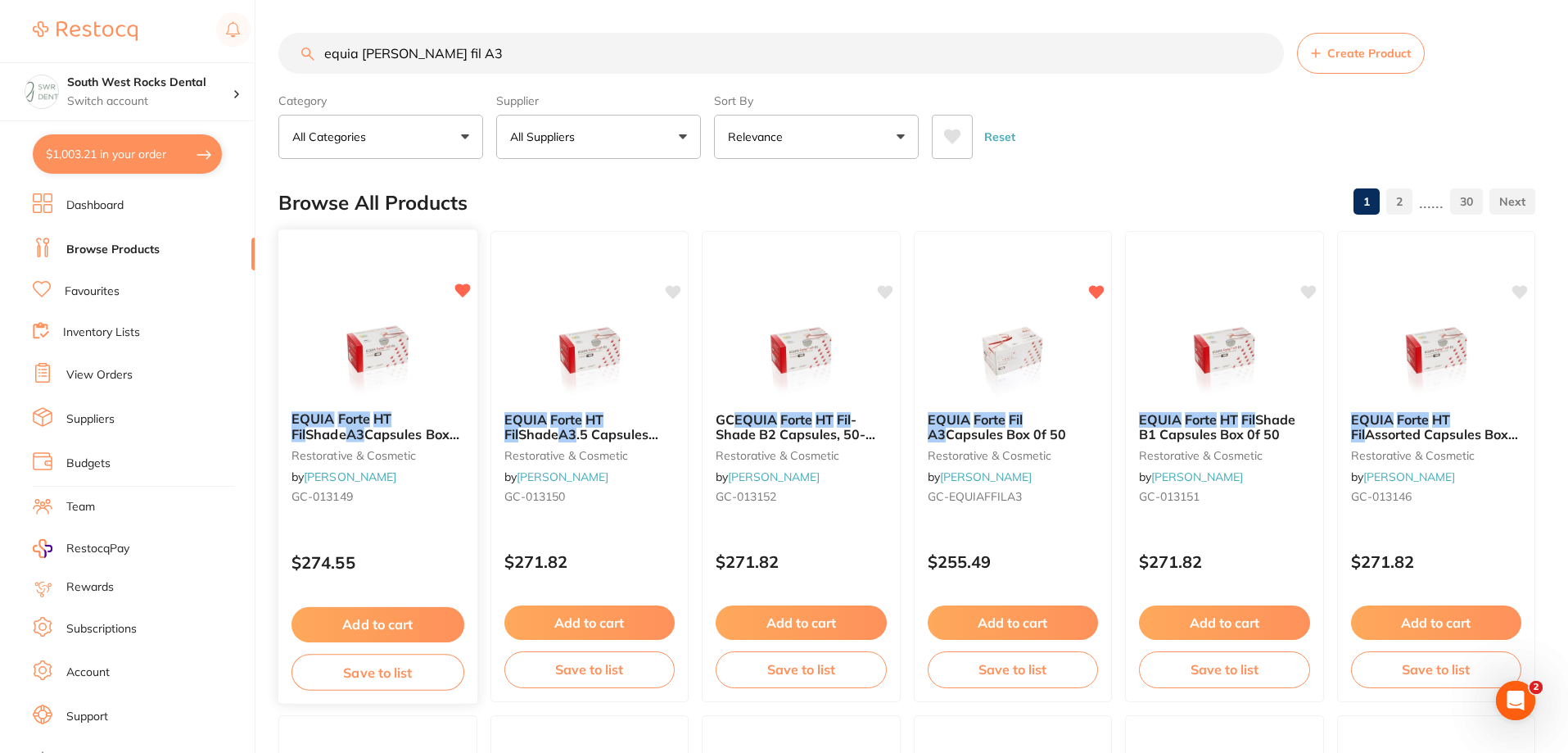
type input "equia [PERSON_NAME] fil A3"
click at [335, 611] on button "Add to cart" at bounding box center [378, 624] width 173 height 35
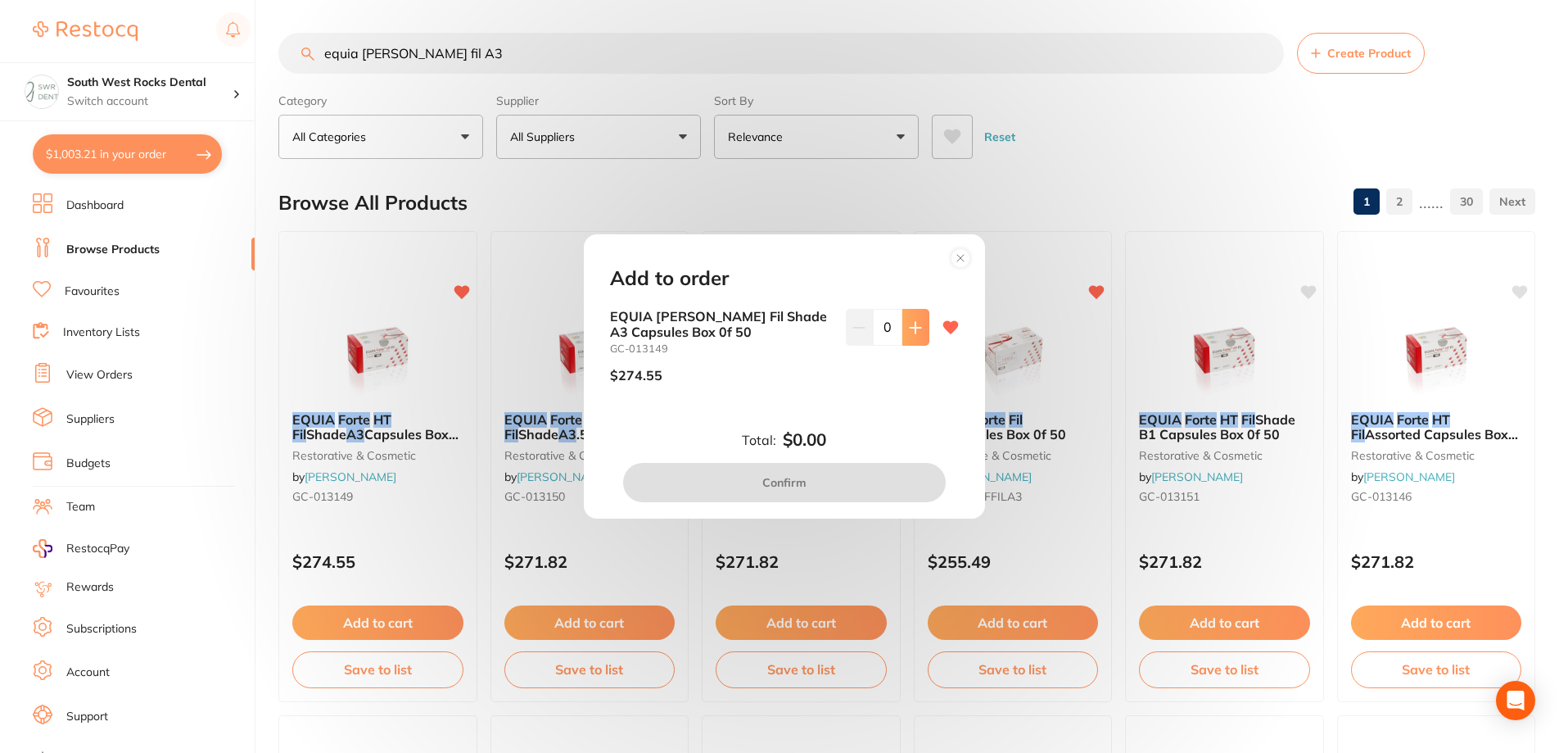
click at [919, 330] on button at bounding box center [915, 326] width 27 height 36
type input "1"
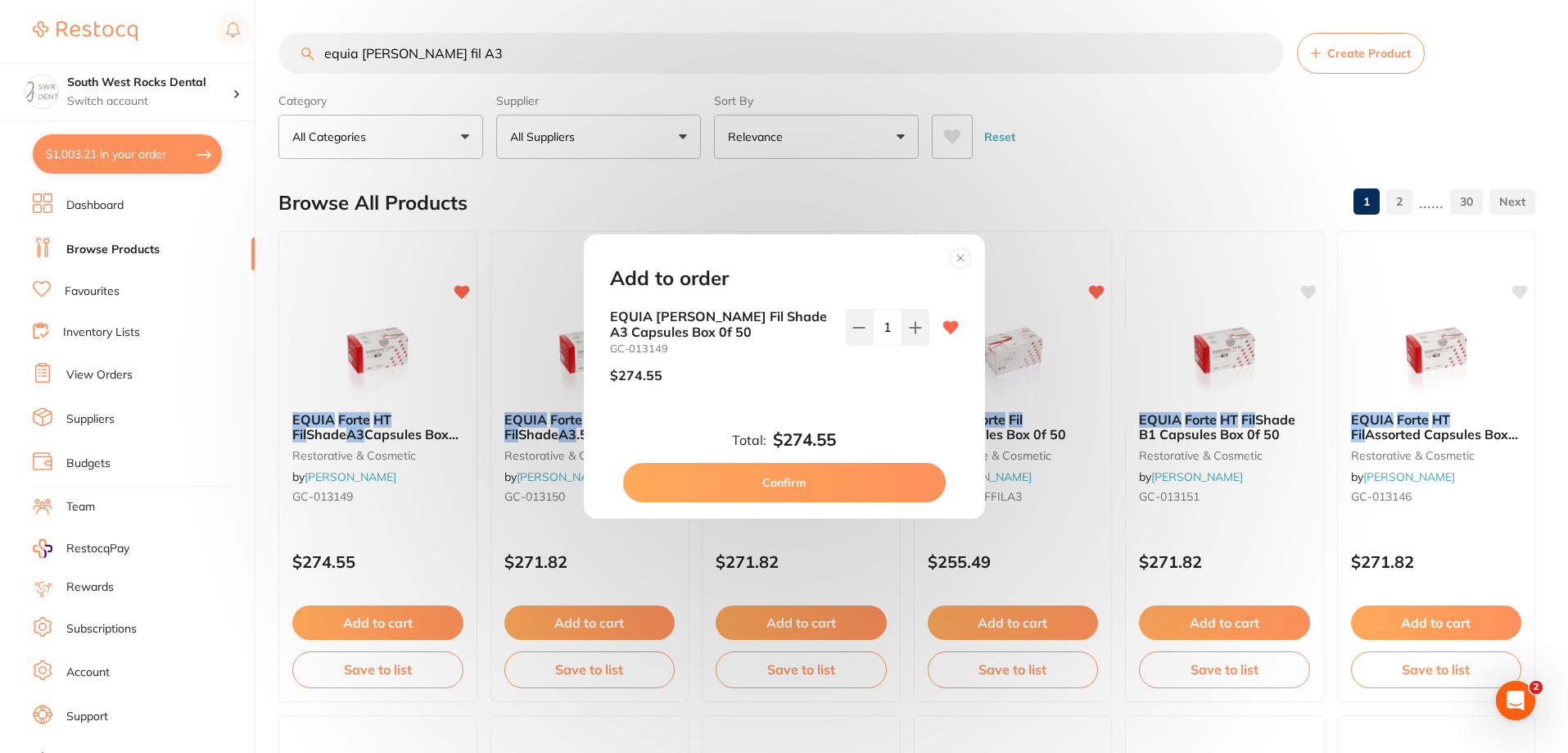
click at [800, 478] on button "Confirm" at bounding box center [784, 483] width 322 height 39
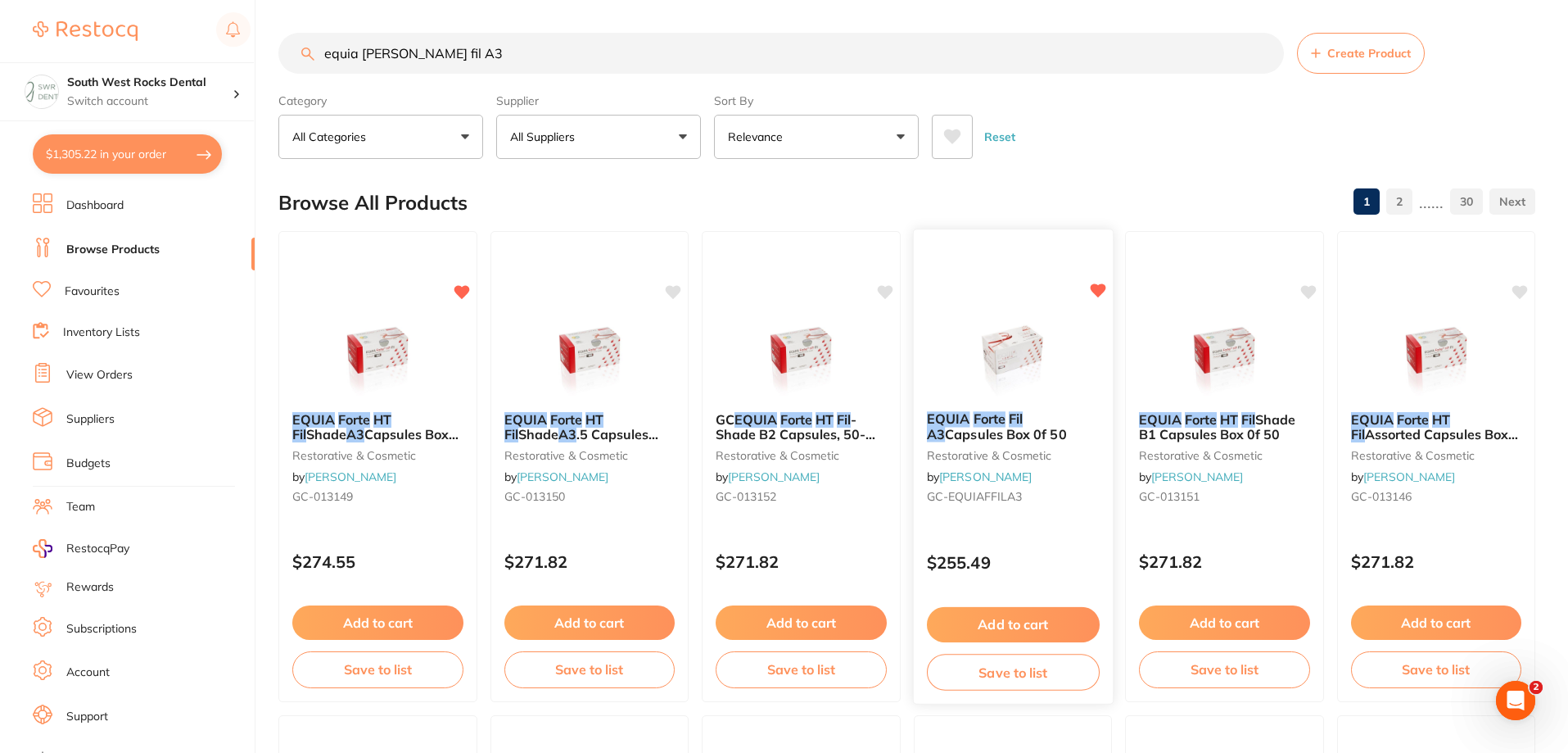
click at [1099, 293] on icon at bounding box center [1098, 290] width 16 height 14
click at [1000, 671] on button "Save to list" at bounding box center [1012, 672] width 173 height 37
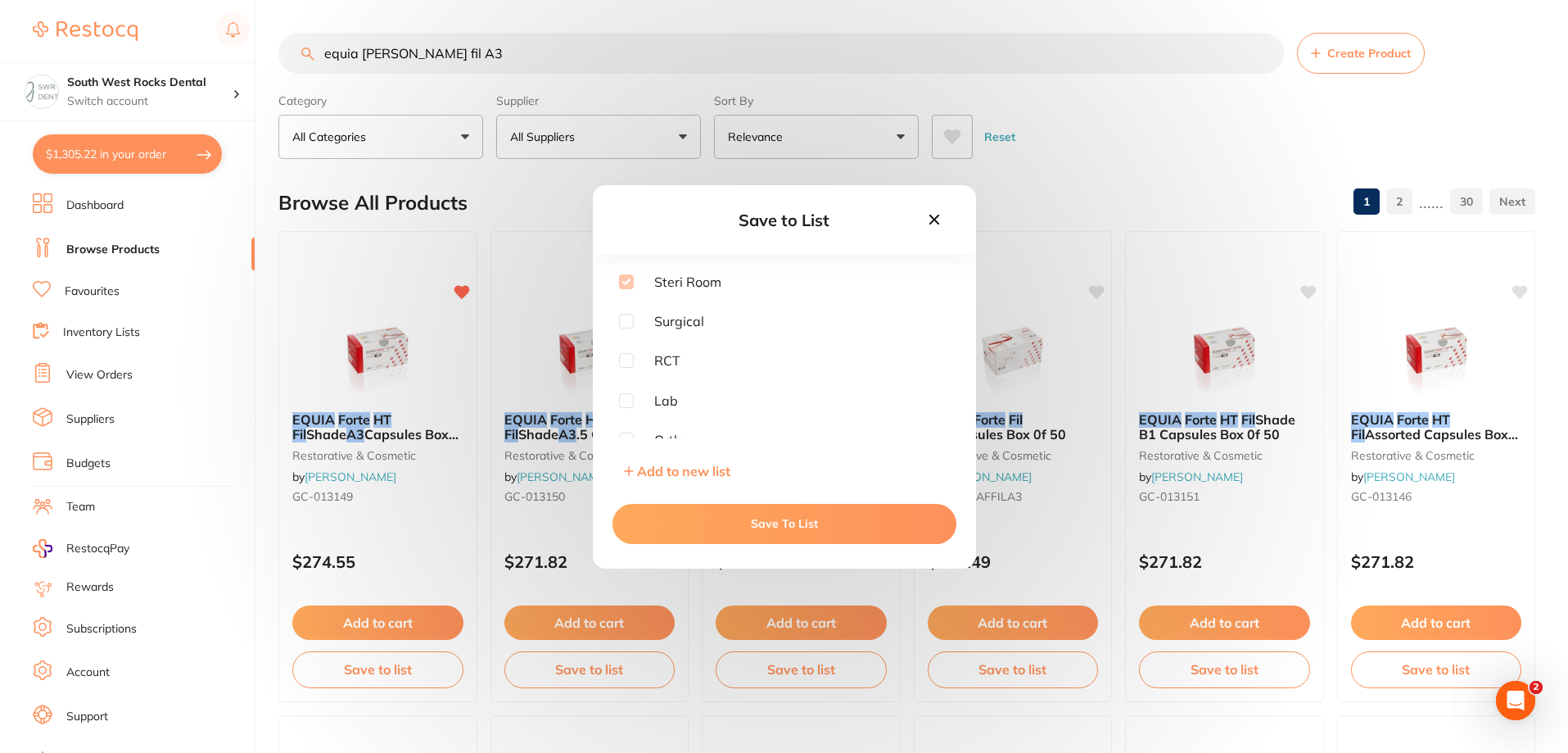
click at [935, 214] on icon at bounding box center [934, 219] width 18 height 18
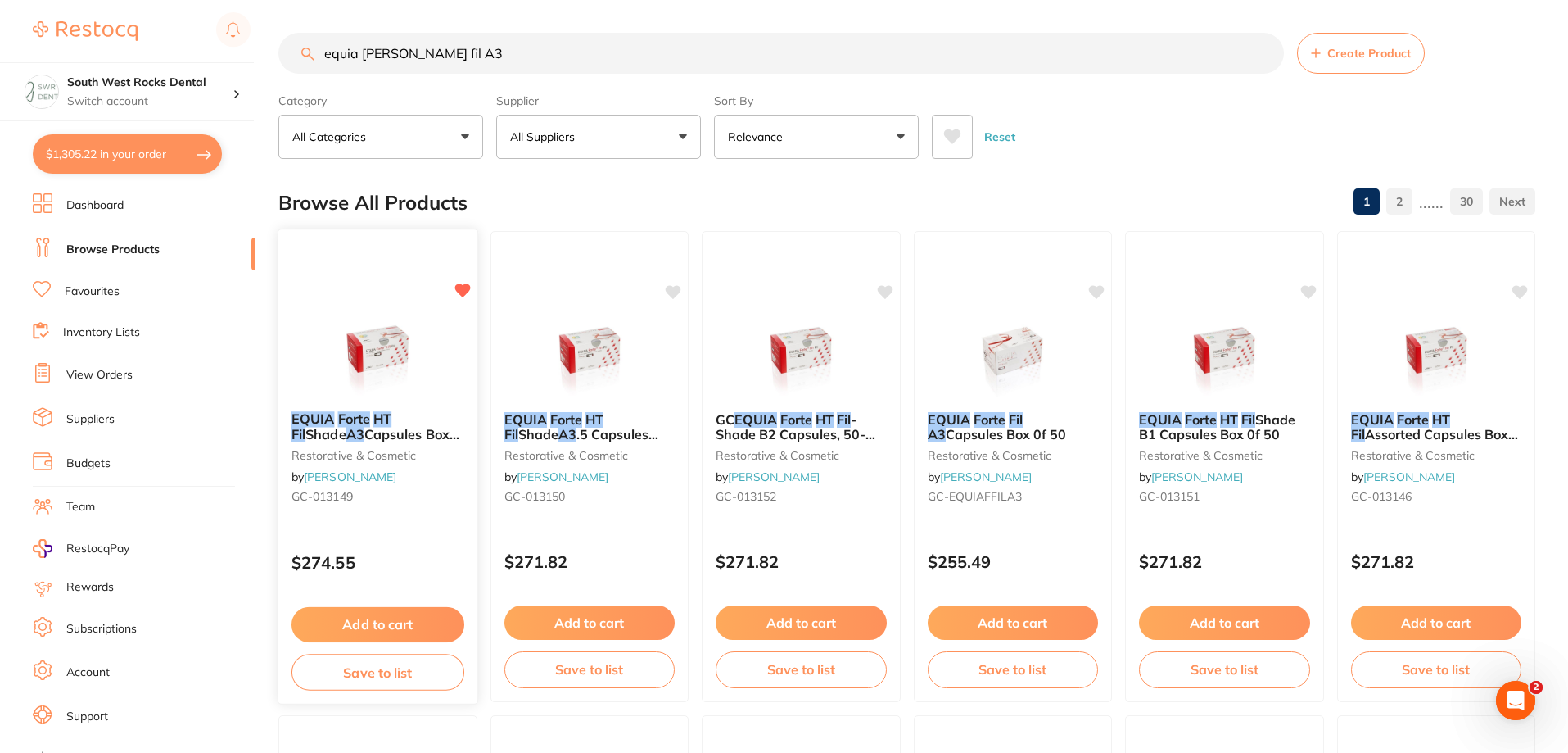
click at [390, 675] on button "Save to list" at bounding box center [378, 672] width 173 height 37
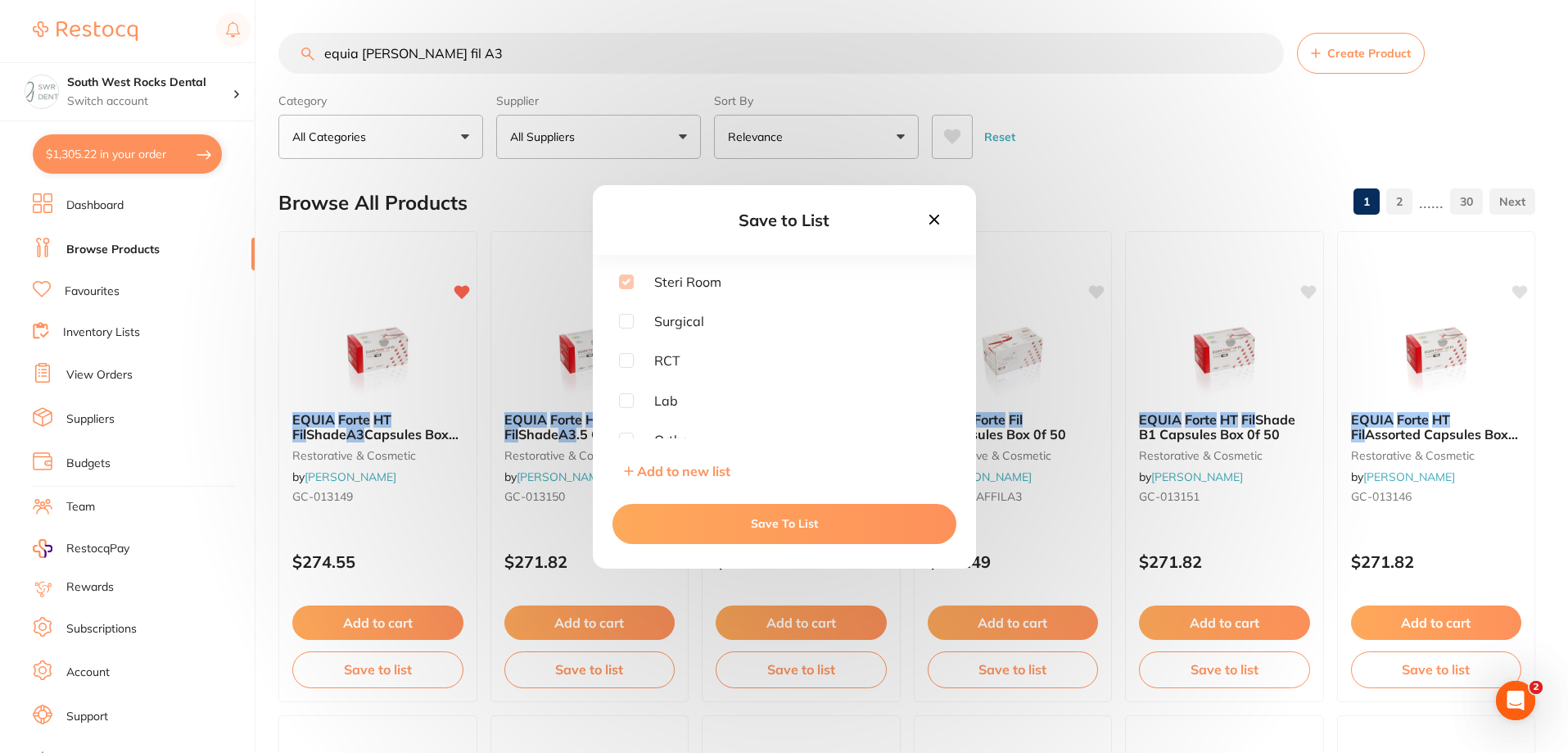
click at [780, 527] on button "Save To List" at bounding box center [784, 523] width 344 height 39
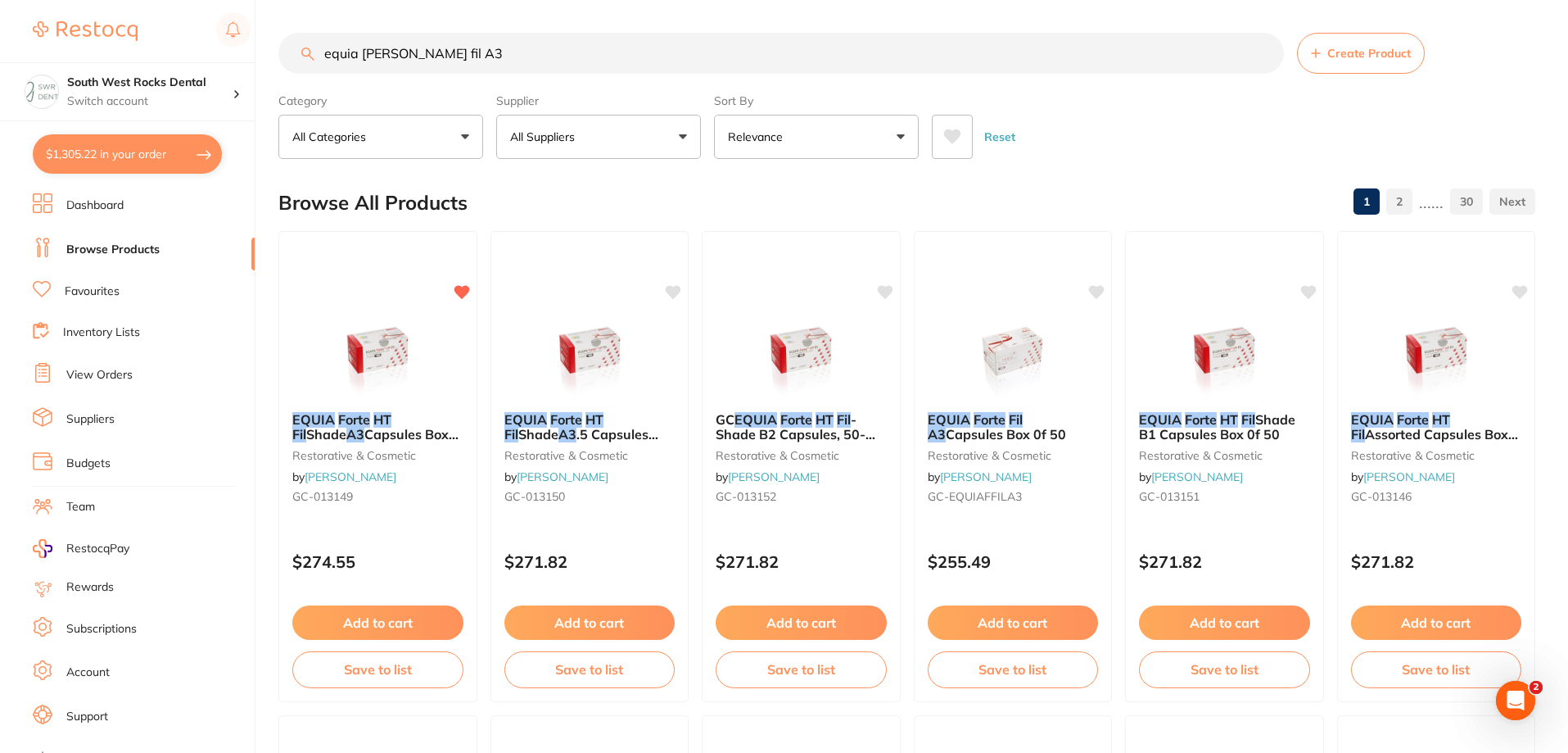
click at [131, 159] on button "$1,305.22 in your order" at bounding box center [127, 154] width 189 height 39
checkbox input "true"
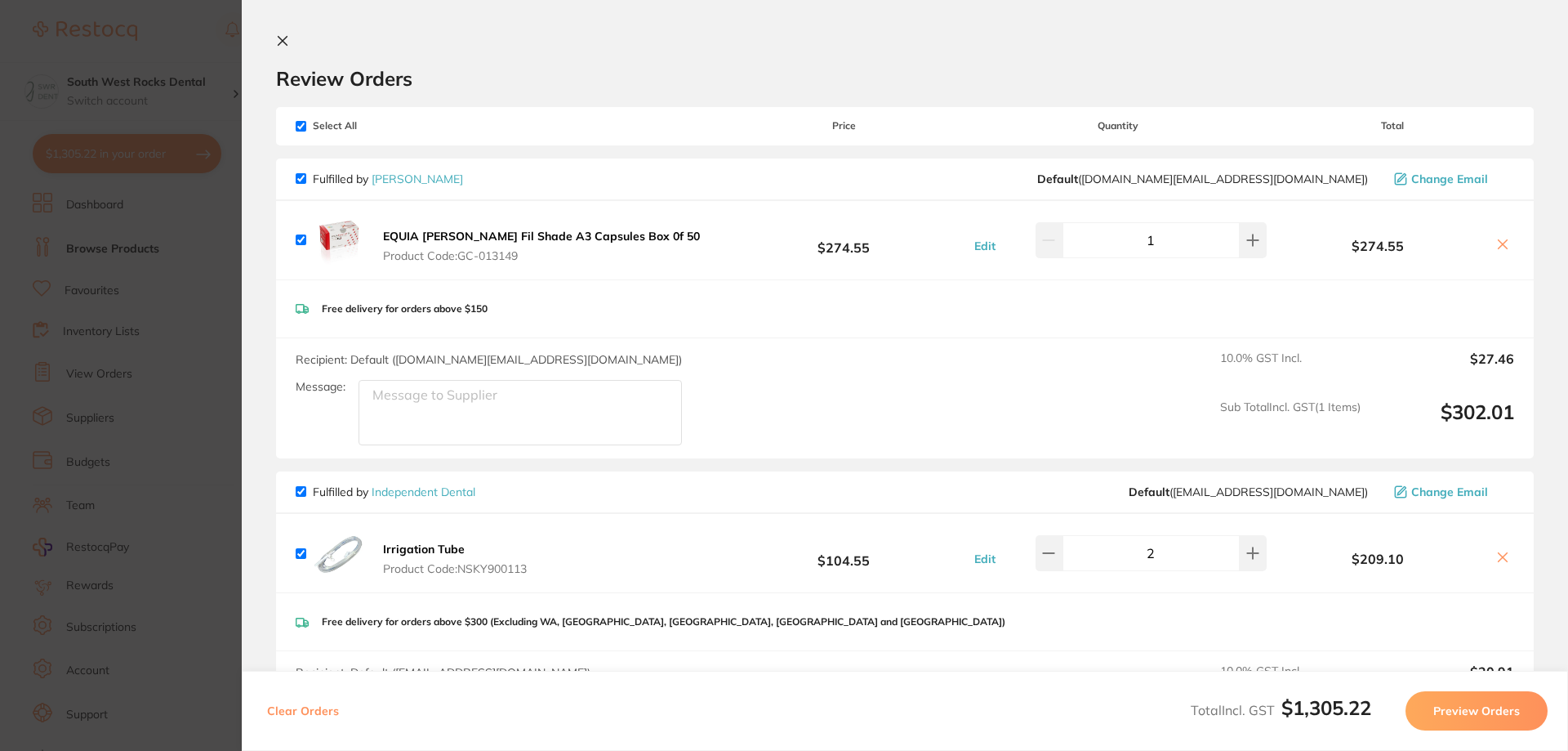
click at [280, 39] on icon at bounding box center [283, 42] width 9 height 9
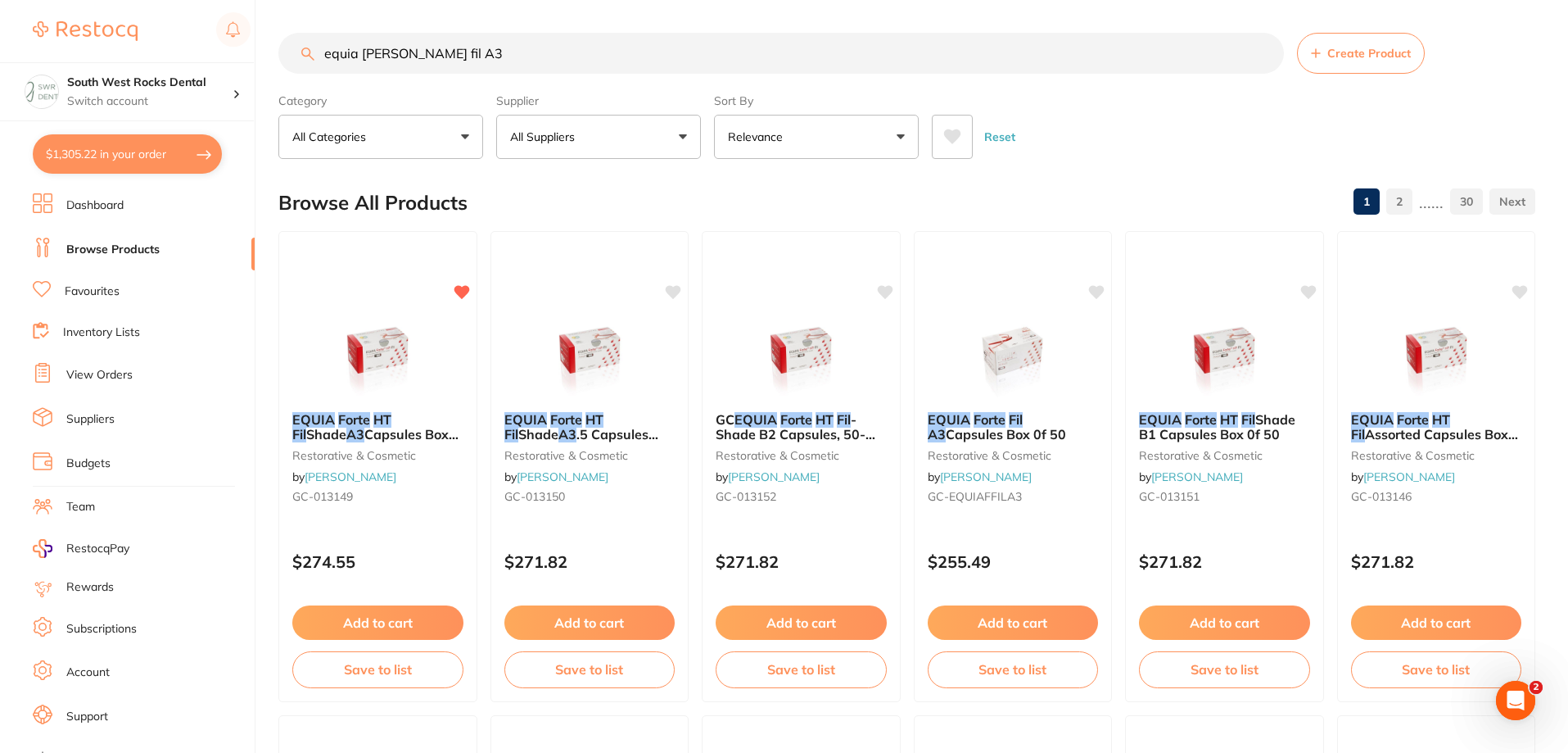
click at [133, 212] on li "Dashboard" at bounding box center [144, 206] width 222 height 25
